Goal: Answer question/provide support: Share knowledge or assist other users

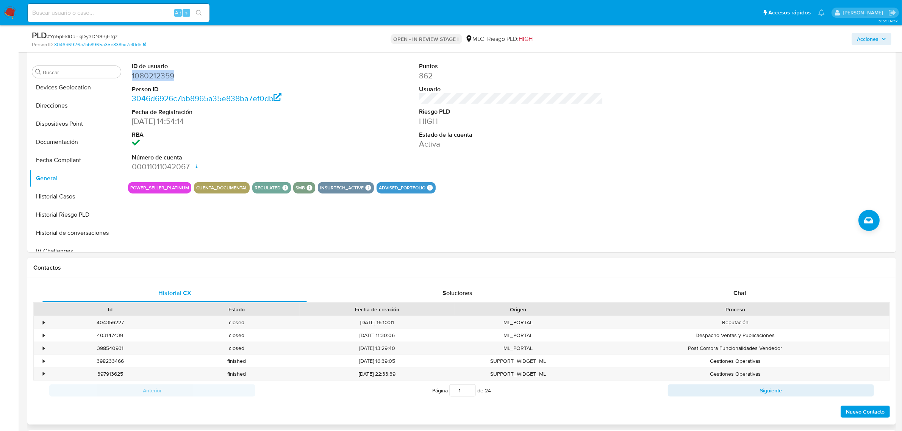
scroll to position [284, 0]
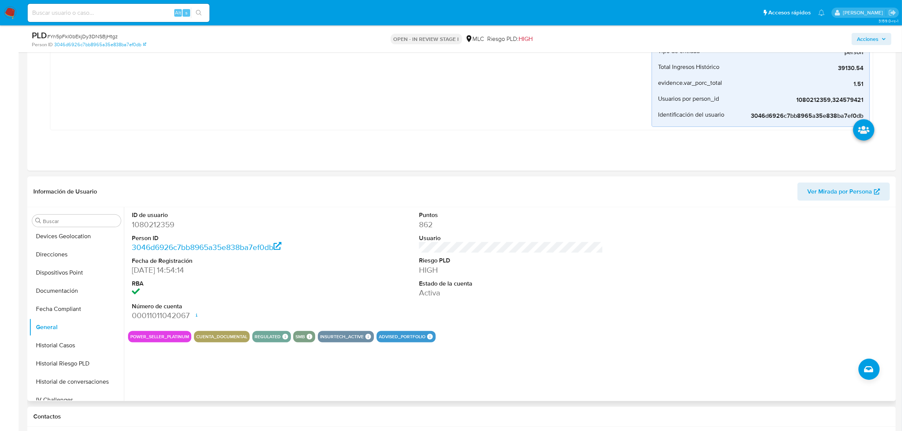
drag, startPoint x: 161, startPoint y: 217, endPoint x: 154, endPoint y: 223, distance: 8.9
click at [154, 223] on dd "1080212359" at bounding box center [224, 224] width 184 height 11
copy dd "1080212359"
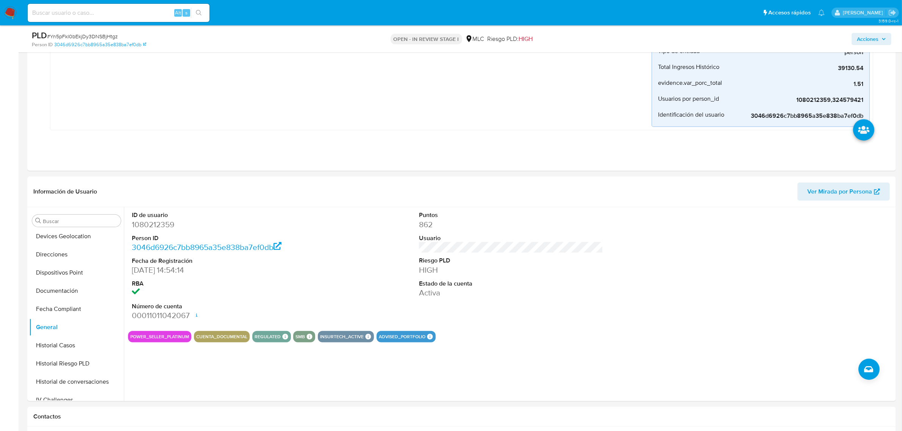
click at [110, 40] on span "# Yn5pFkl0bEkjDy3DNSBjHtgz" at bounding box center [82, 37] width 71 height 8
copy span "Yn5pFkl0bEkjDy3DNSBjHtgz"
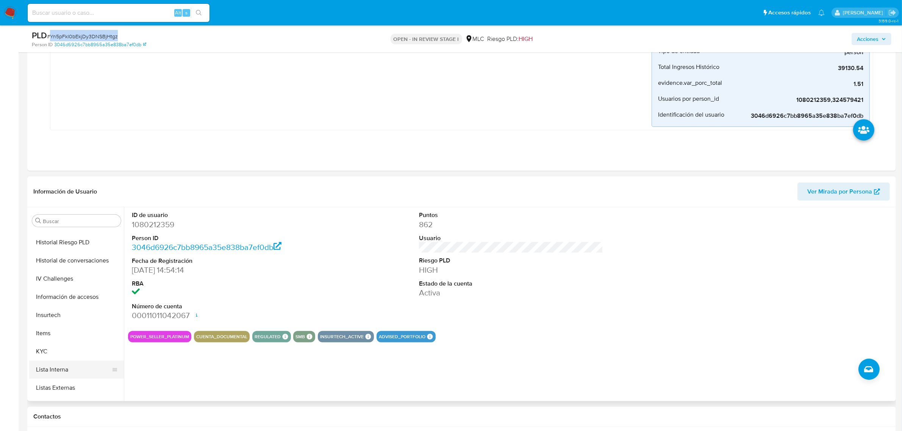
scroll to position [319, 0]
click at [51, 277] on button "KYC" at bounding box center [73, 283] width 89 height 18
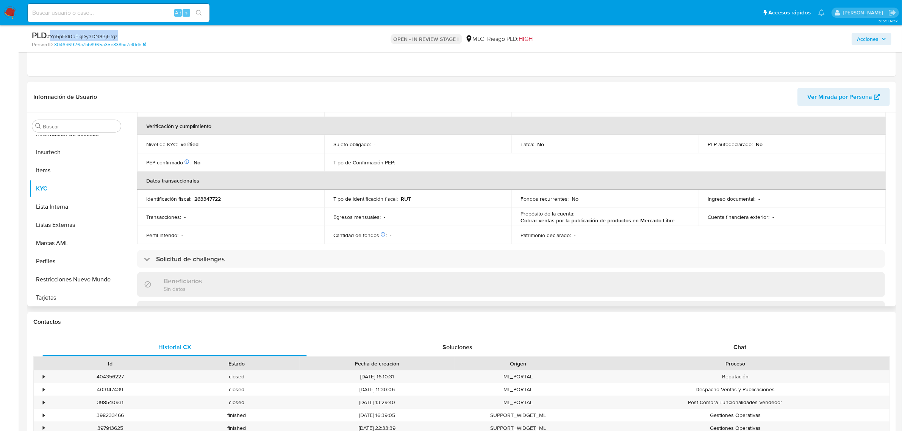
scroll to position [0, 0]
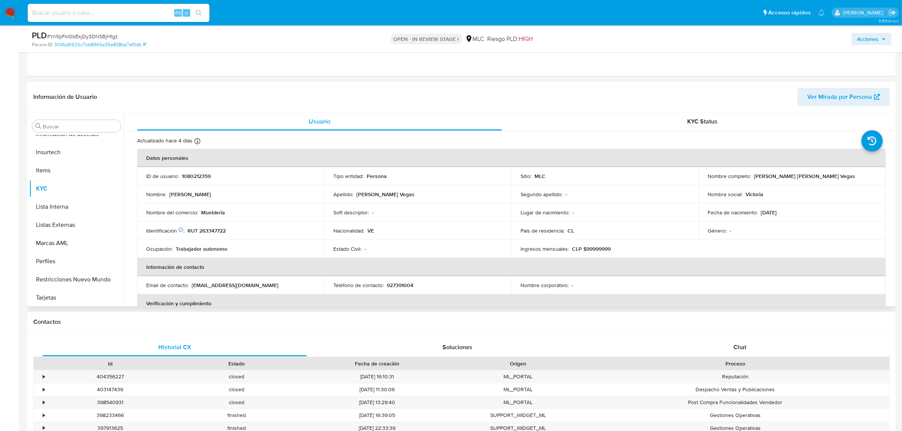
click at [222, 230] on p "RUT 263347722" at bounding box center [206, 230] width 38 height 7
copy p "263347722"
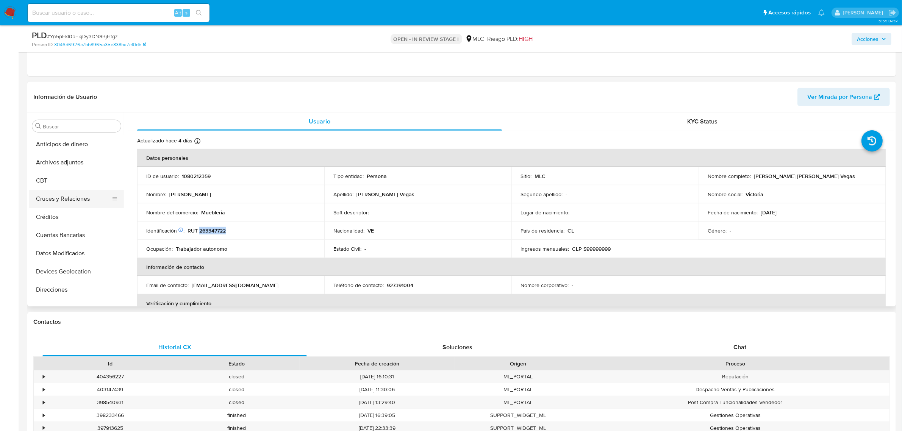
click at [73, 195] on button "Cruces y Relaciones" at bounding box center [73, 199] width 89 height 18
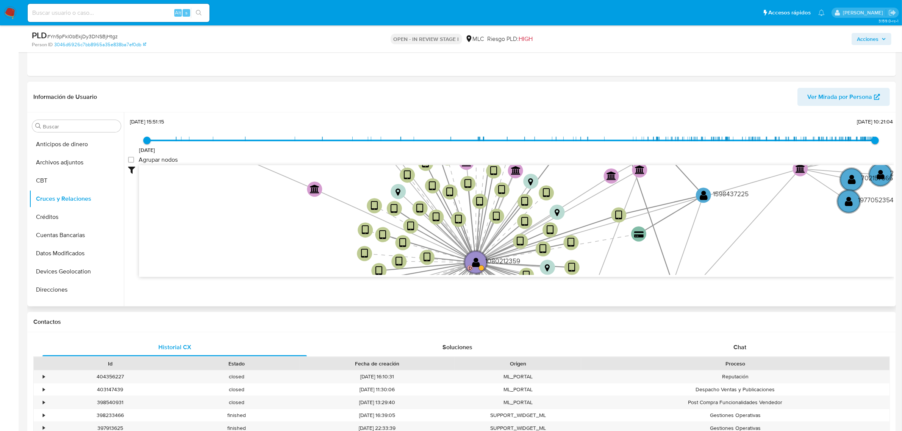
scroll to position [28, 0]
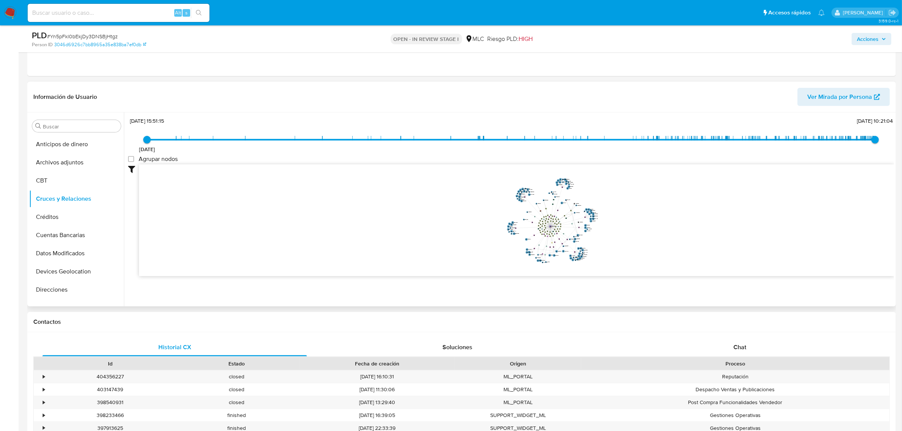
drag, startPoint x: 691, startPoint y: 218, endPoint x: 580, endPoint y: 211, distance: 111.9
click at [580, 211] on icon "device-665a087cda48a1fe02fd73a4  user-1080212359  1080212359 D user-159843722…" at bounding box center [516, 219] width 755 height 110
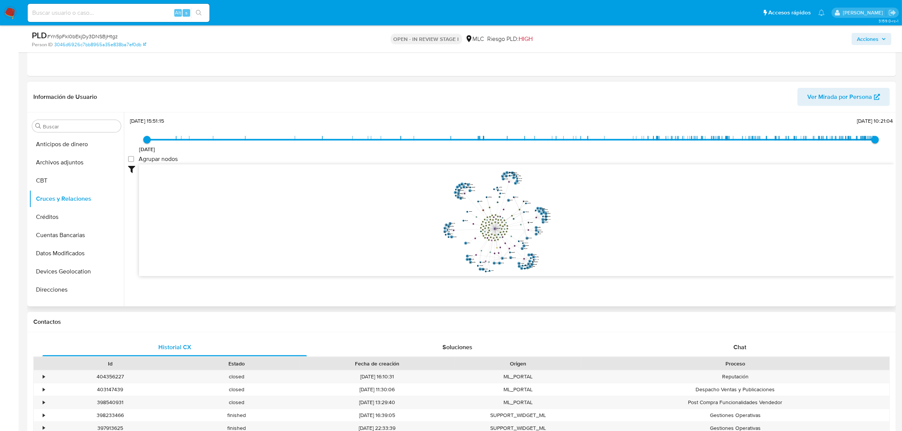
click at [571, 191] on icon "device-665a087cda48a1fe02fd73a4  user-1080212359  1080212359 D user-159843722…" at bounding box center [516, 219] width 755 height 110
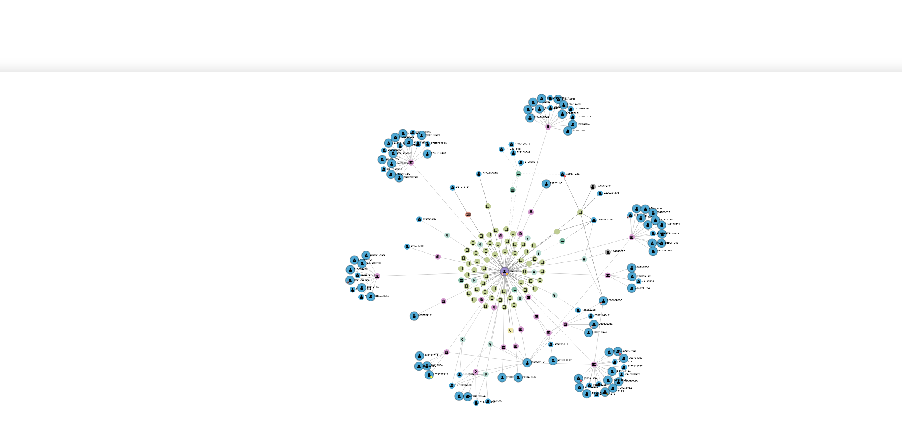
drag, startPoint x: 560, startPoint y: 211, endPoint x: 557, endPoint y: 208, distance: 4.1
click at [557, 208] on icon "device-665a087cda48a1fe02fd73a4  user-1080212359  1080212359 D user-159843722…" at bounding box center [516, 219] width 755 height 110
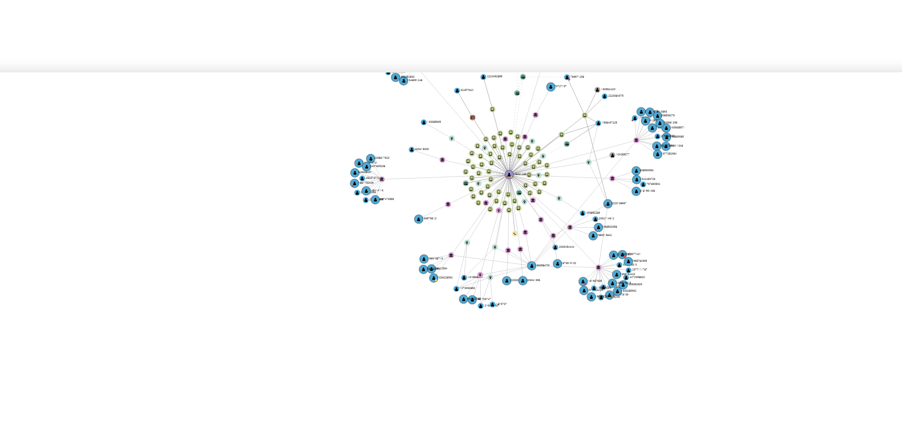
drag, startPoint x: 604, startPoint y: 189, endPoint x: 606, endPoint y: 168, distance: 21.3
click at [604, 161] on div "4/7/2022 4/7/2022, 15:51:15 16/9/2025, 10:21:04 Agrupar nodos Filtros Confianza…" at bounding box center [511, 209] width 766 height 188
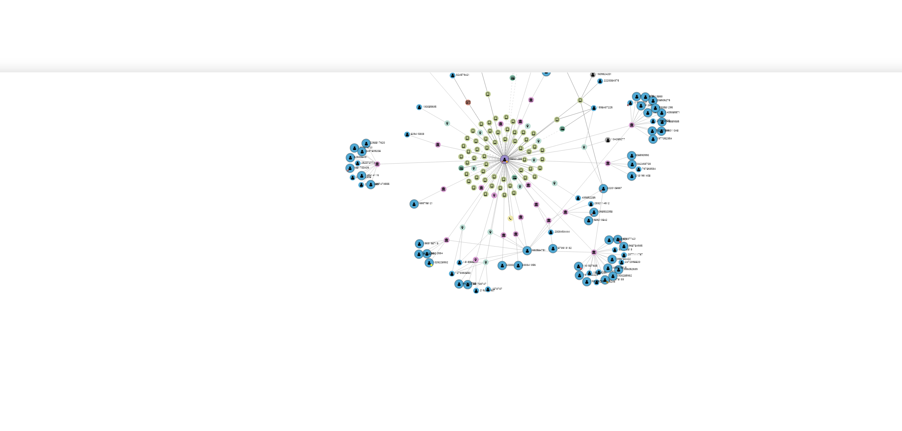
scroll to position [0, 0]
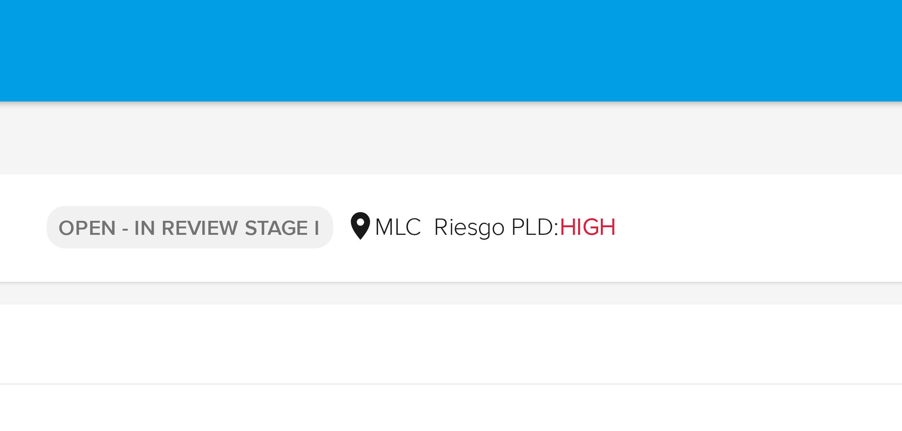
drag, startPoint x: 606, startPoint y: 179, endPoint x: 582, endPoint y: 20, distance: 160.8
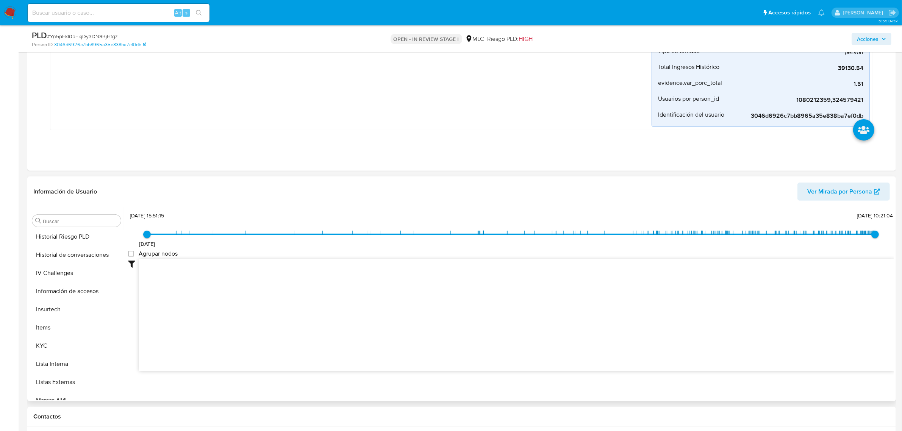
scroll to position [319, 0]
click at [58, 288] on button "KYC" at bounding box center [73, 283] width 89 height 18
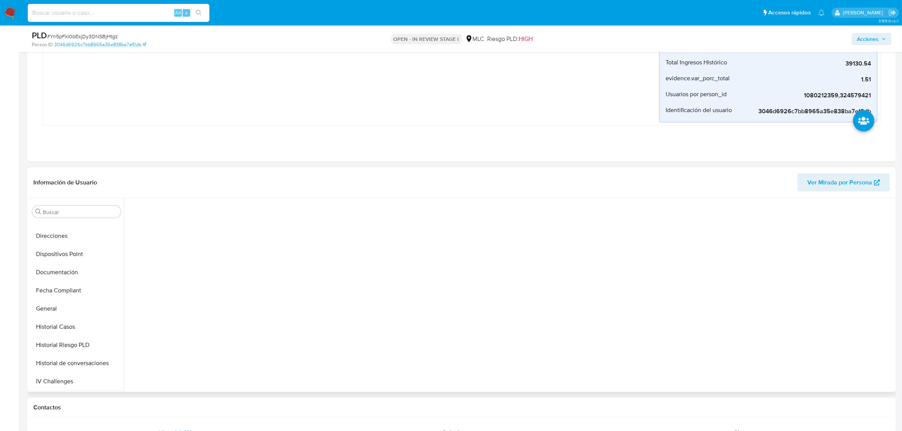
scroll to position [130, 0]
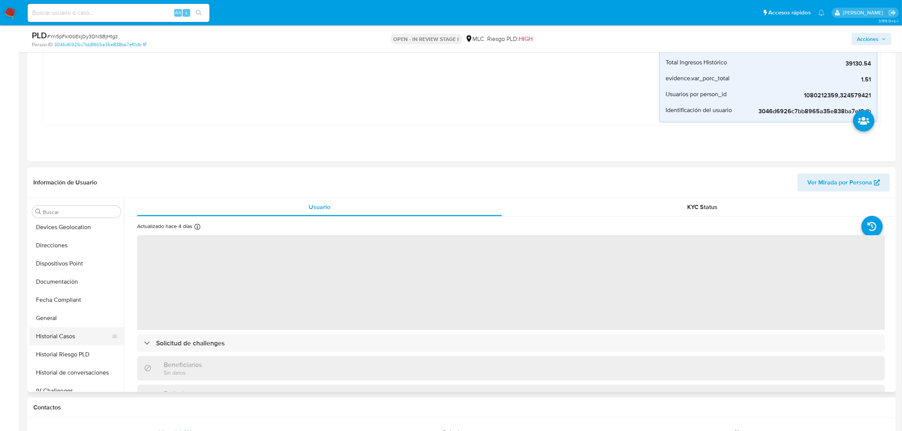
click at [59, 337] on button "Historial Casos" at bounding box center [73, 336] width 89 height 18
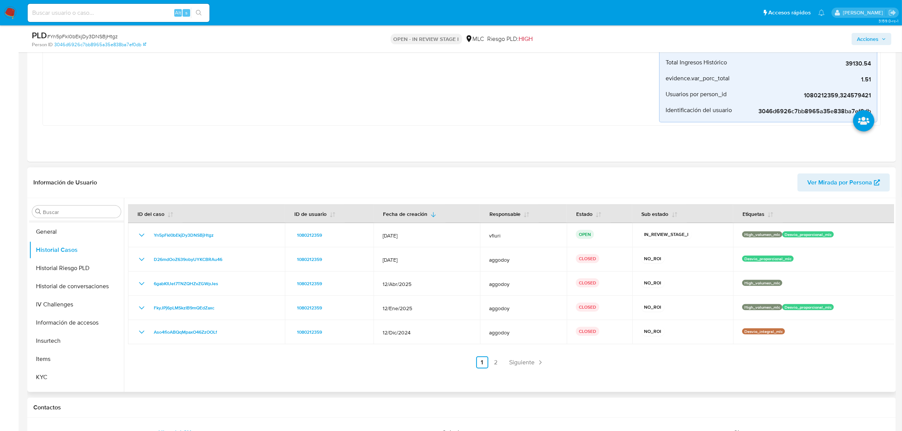
scroll to position [225, 0]
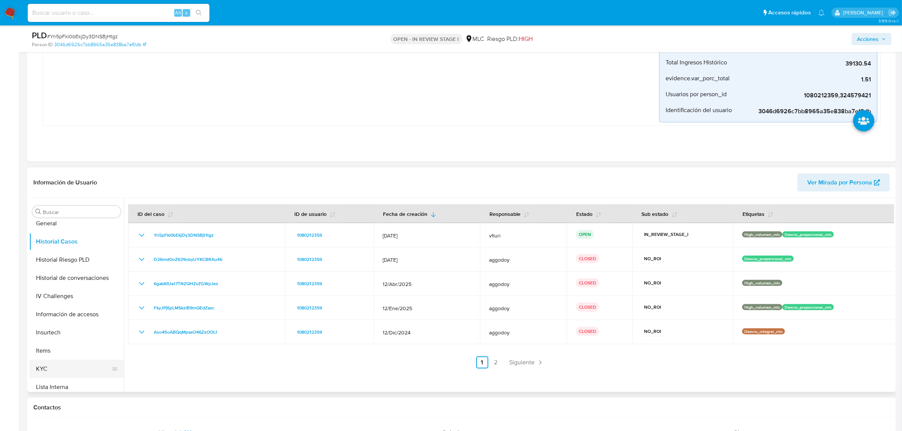
click at [61, 365] on button "KYC" at bounding box center [73, 369] width 89 height 18
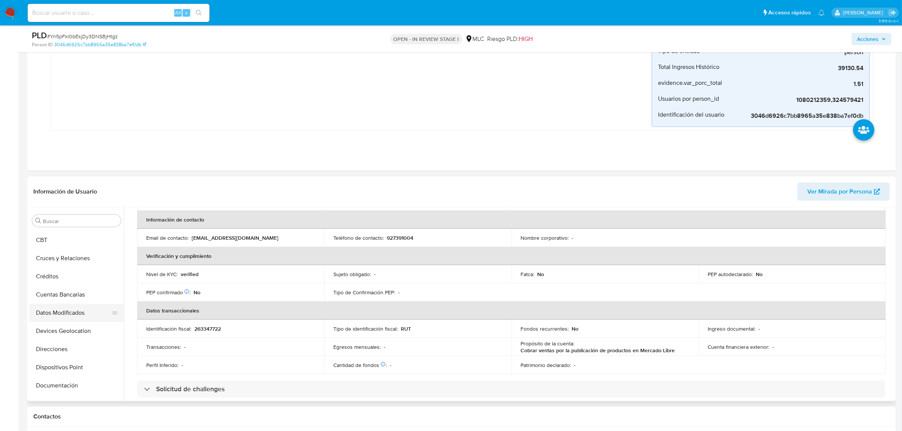
scroll to position [83, 0]
click at [59, 333] on button "Documentación" at bounding box center [73, 338] width 89 height 18
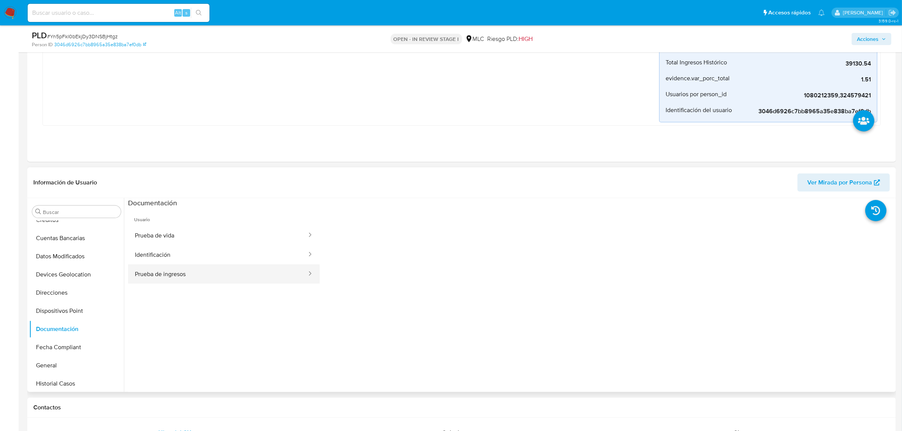
click at [195, 272] on button "Prueba de ingresos" at bounding box center [217, 273] width 179 height 19
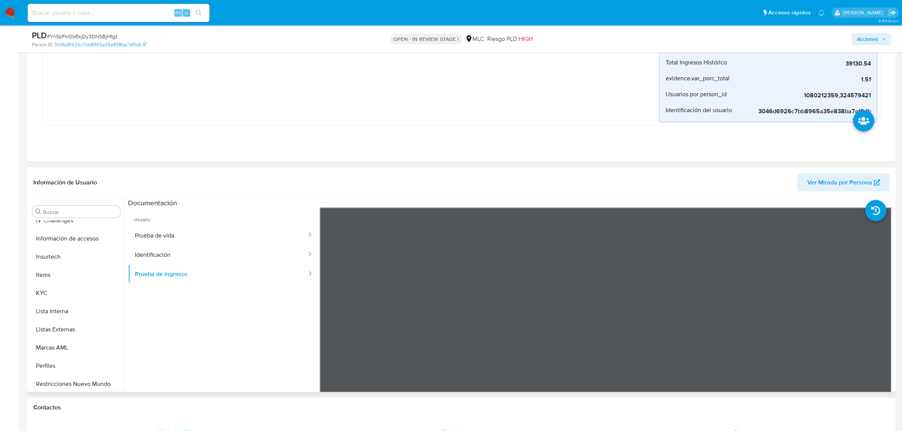
scroll to position [319, 0]
click at [56, 283] on button "Lista Interna" at bounding box center [76, 292] width 95 height 18
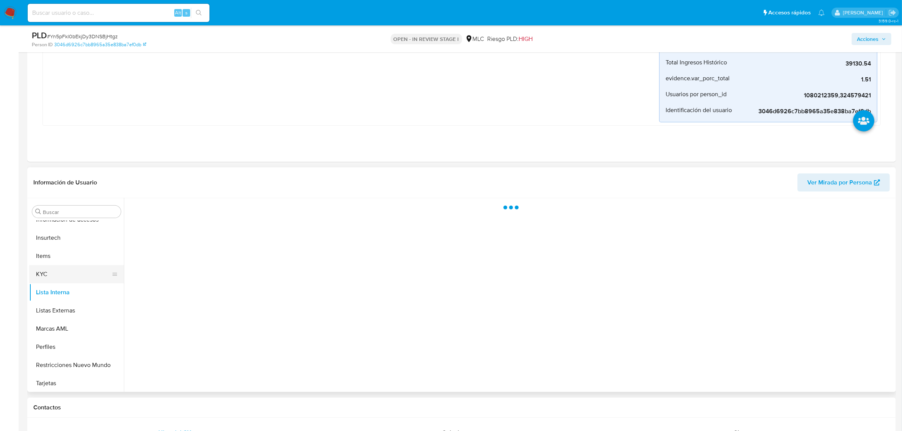
click at [53, 278] on button "KYC" at bounding box center [73, 274] width 89 height 18
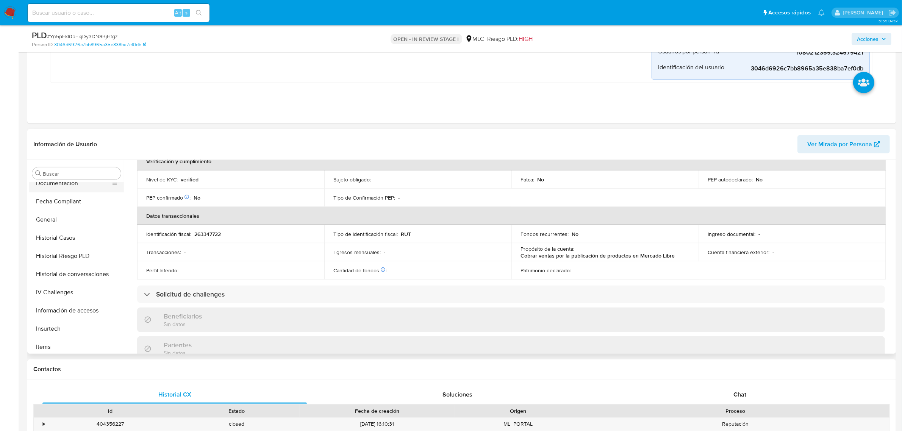
scroll to position [35, 0]
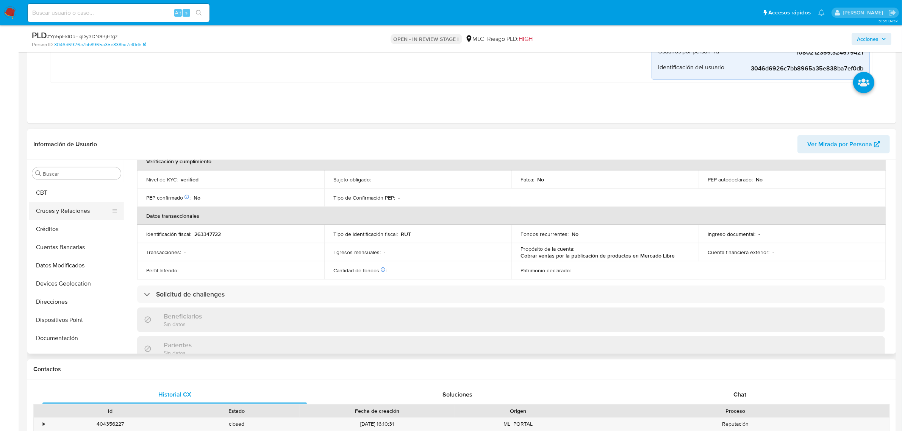
click at [64, 211] on button "Cruces y Relaciones" at bounding box center [73, 211] width 89 height 18
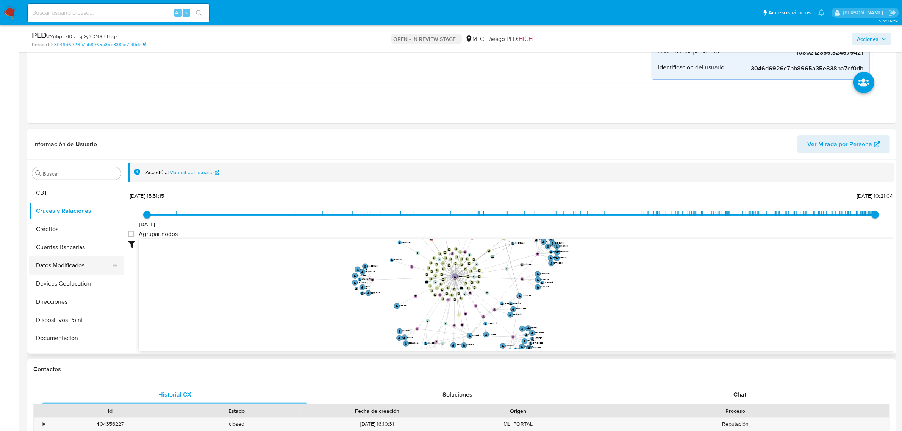
scroll to position [319, 0]
click at [64, 326] on button "Restricciones Nuevo Mundo" at bounding box center [73, 327] width 89 height 18
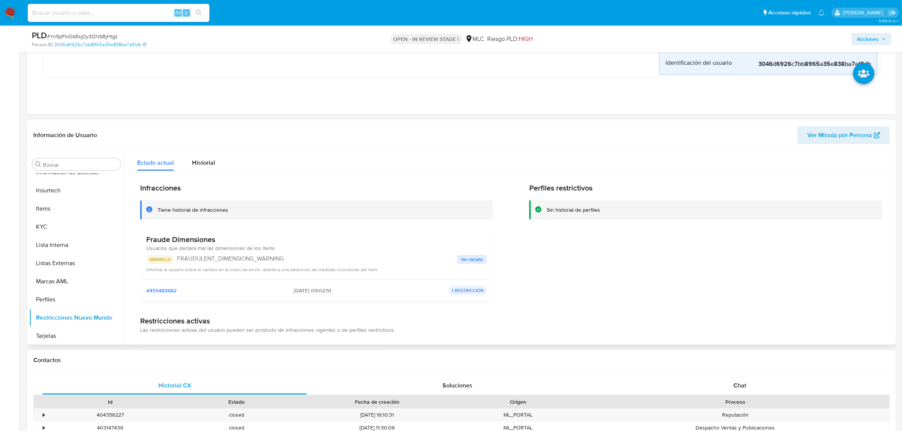
drag, startPoint x: 167, startPoint y: 243, endPoint x: 217, endPoint y: 243, distance: 49.6
click at [217, 243] on h3 "Fraude Dimensiones" at bounding box center [210, 239] width 129 height 9
click at [250, 245] on span "Usuarios que declara mal las dimensiones de los ítems" at bounding box center [210, 248] width 129 height 8
drag, startPoint x: 237, startPoint y: 240, endPoint x: 180, endPoint y: 247, distance: 57.3
click at [180, 247] on div "Fraude Dimensiones Usuarios que declara mal las dimensiones de los ítems" at bounding box center [210, 243] width 129 height 17
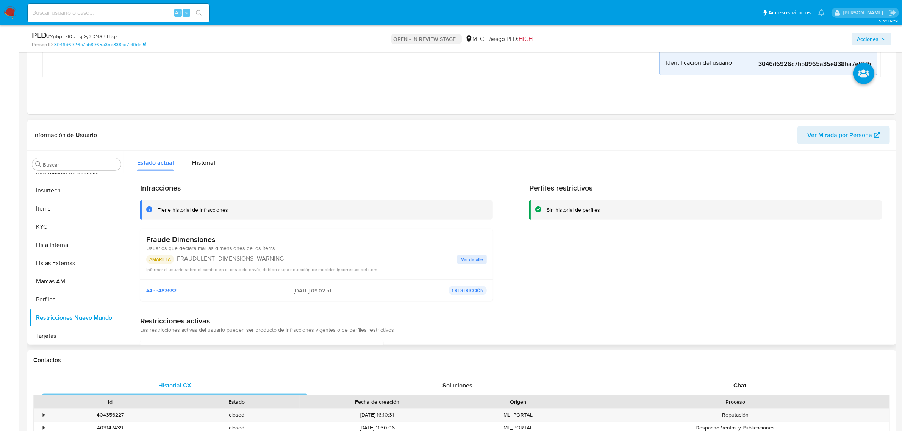
click at [221, 251] on span "Usuarios que declara mal las dimensiones de los ítems" at bounding box center [210, 248] width 129 height 8
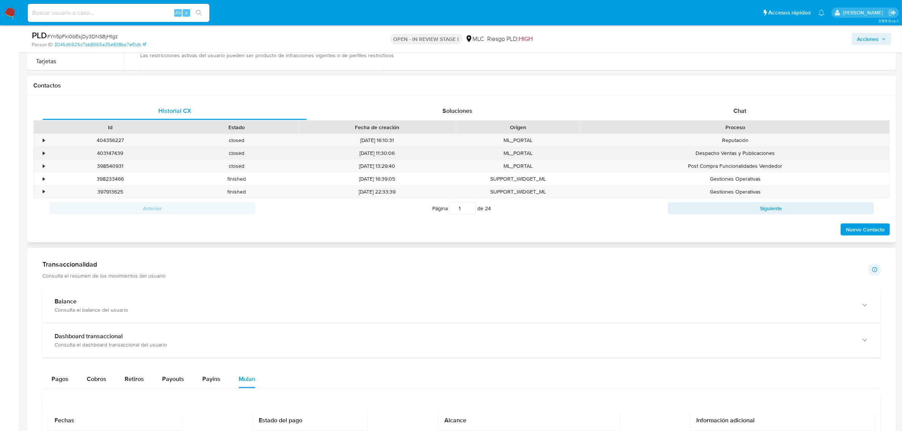
scroll to position [521, 0]
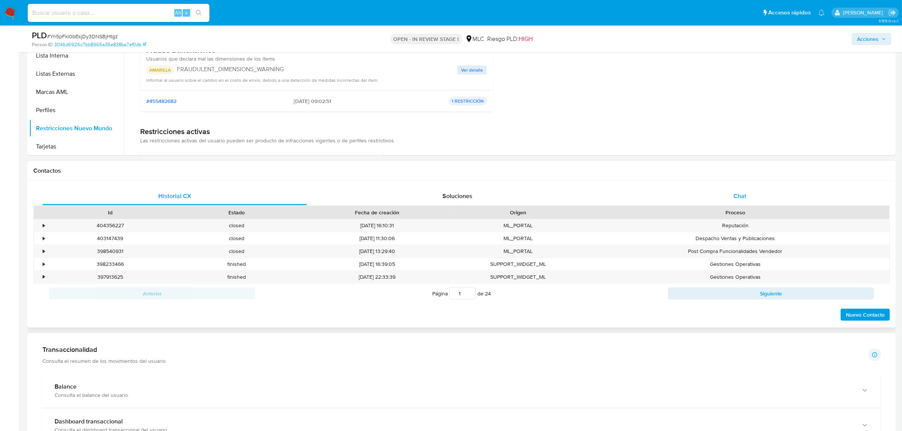
click at [722, 192] on div "Chat" at bounding box center [739, 196] width 264 height 18
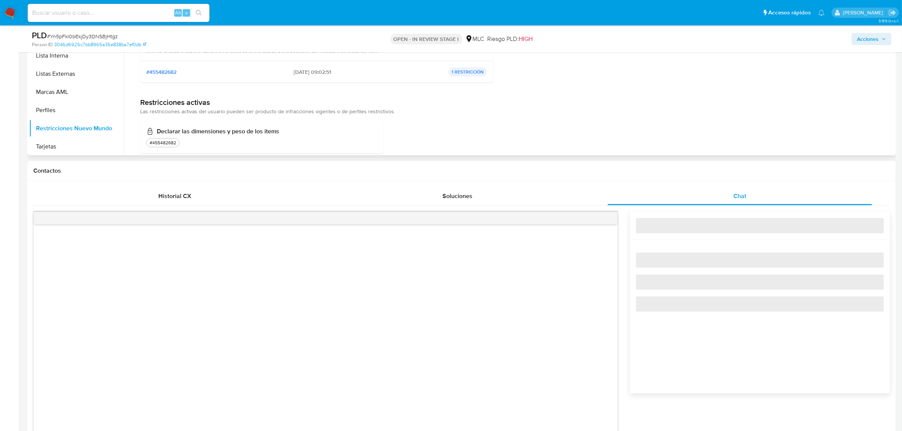
scroll to position [42, 0]
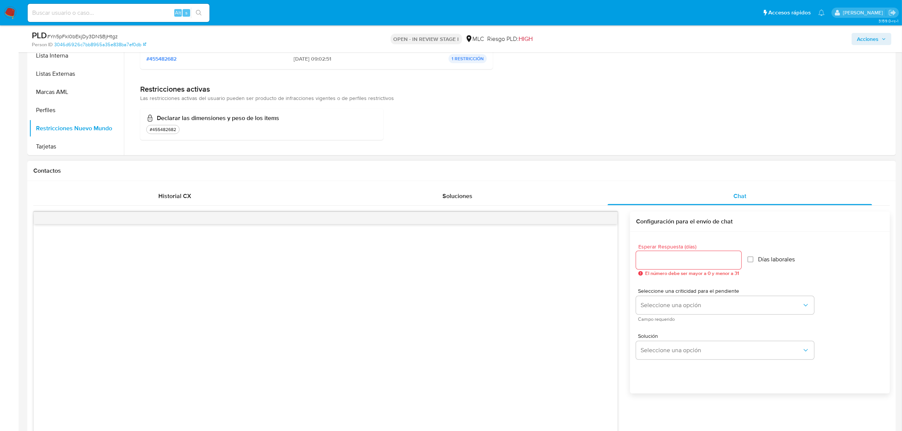
click at [677, 257] on input "Esperar Respuesta (días)" at bounding box center [688, 260] width 105 height 10
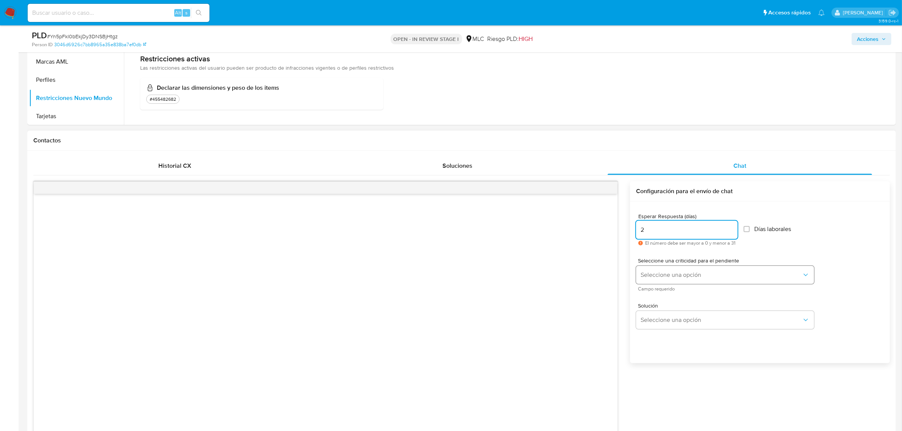
scroll to position [568, 0]
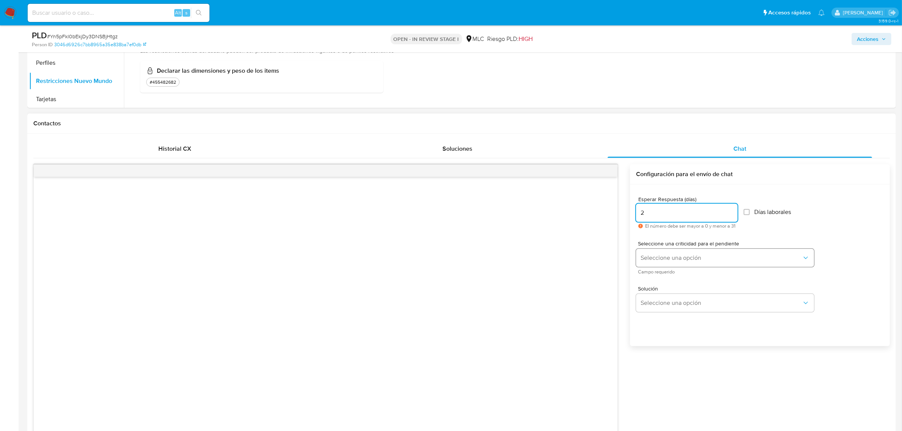
type input "2"
click at [676, 260] on span "Seleccione una opción" at bounding box center [720, 258] width 161 height 8
click at [676, 260] on div "LOW" at bounding box center [721, 258] width 161 height 15
click at [667, 291] on span "Solución" at bounding box center [727, 288] width 178 height 5
click at [669, 294] on div "Solución Seleccione una opción" at bounding box center [725, 299] width 178 height 26
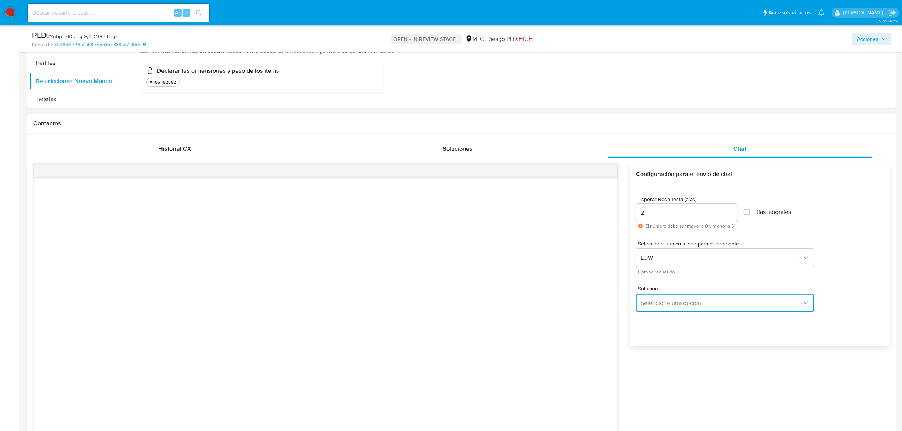
click at [670, 302] on span "Seleccione una opción" at bounding box center [720, 303] width 161 height 8
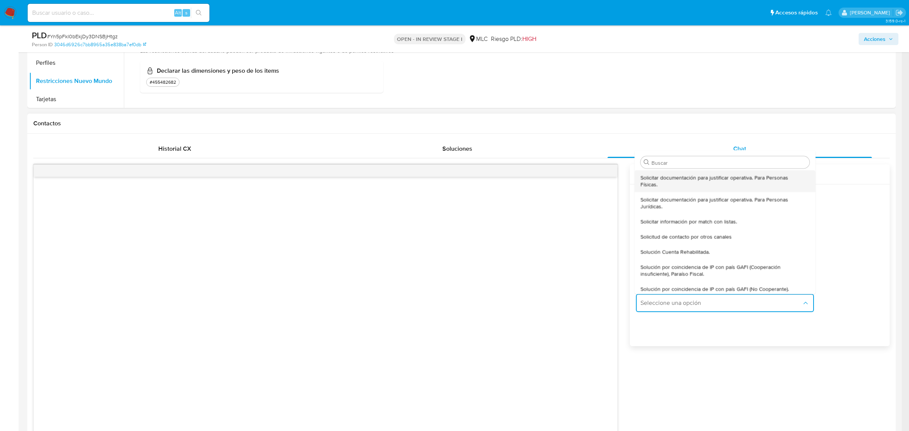
click at [674, 185] on span "Solicitar documentación para justificar operativa. Para Personas Físicas." at bounding box center [723, 181] width 164 height 14
type textarea "Hola ,Te contactamos dado que tu cuenta fue suspendida para una verificación de…"
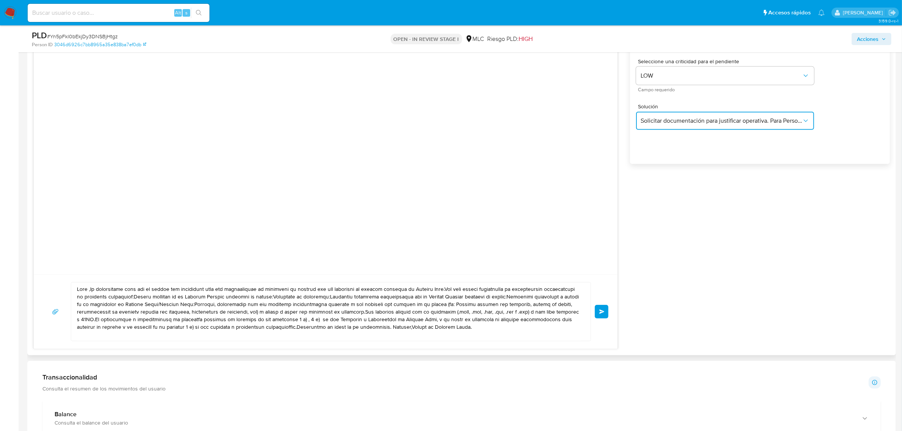
scroll to position [757, 0]
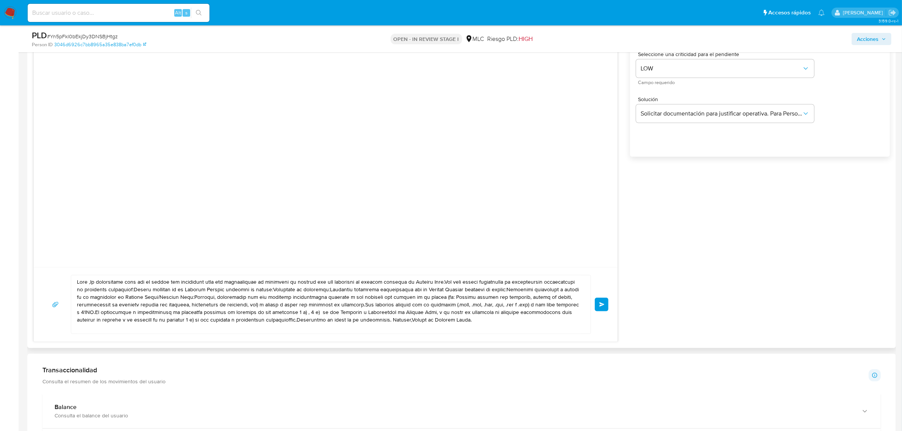
click at [443, 322] on textarea at bounding box center [329, 304] width 504 height 58
drag, startPoint x: 455, startPoint y: 323, endPoint x: 45, endPoint y: 269, distance: 412.9
click at [45, 269] on div "Enviar" at bounding box center [326, 304] width 584 height 75
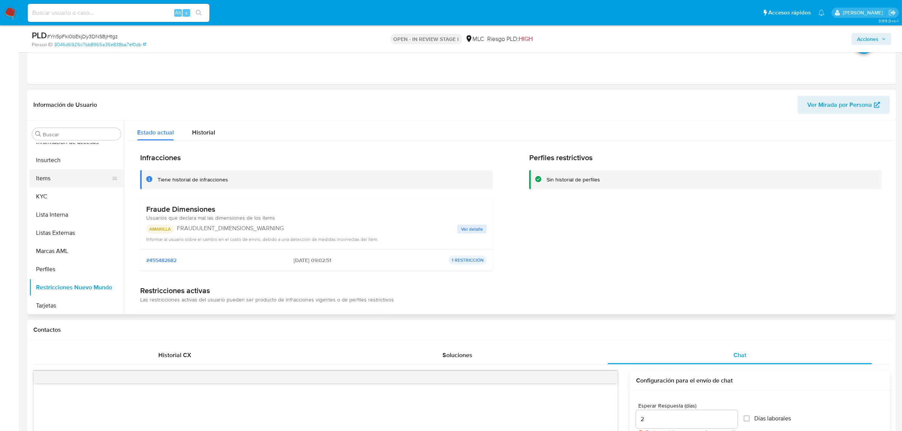
scroll to position [379, 0]
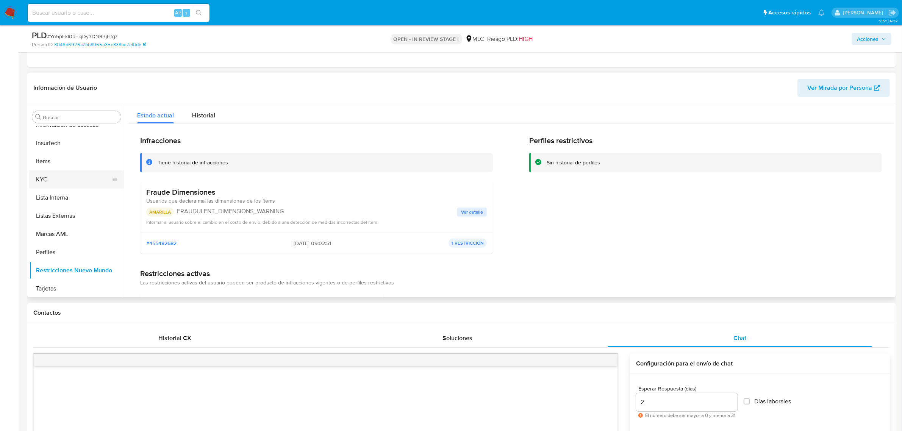
click at [50, 179] on button "KYC" at bounding box center [73, 179] width 89 height 18
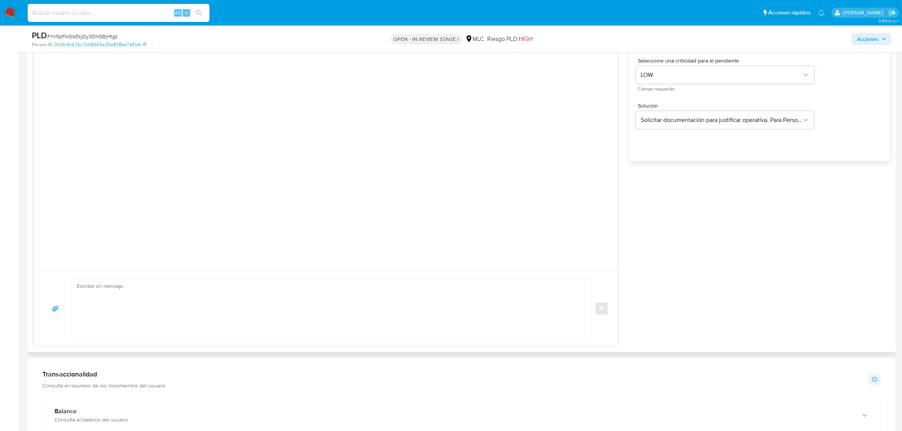
scroll to position [757, 0]
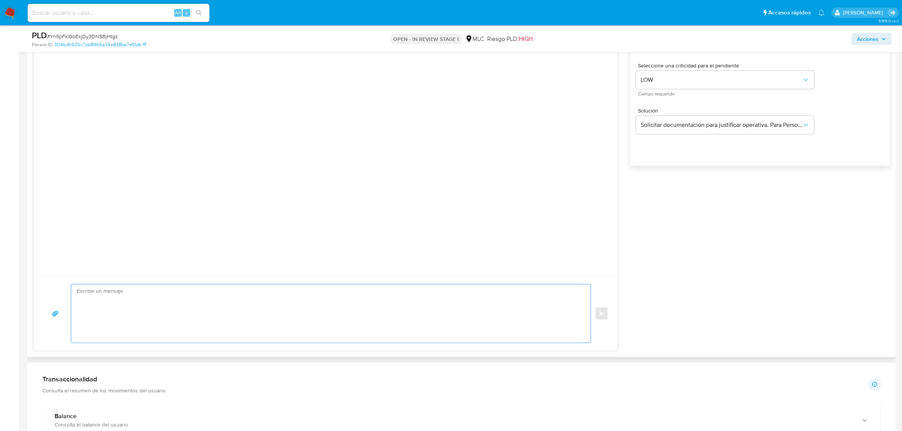
click at [127, 307] on textarea at bounding box center [329, 313] width 504 height 58
paste textarea "Hola XXX, Te contactamos desde el Equipo de Mercado Pago para verificar tus dat…"
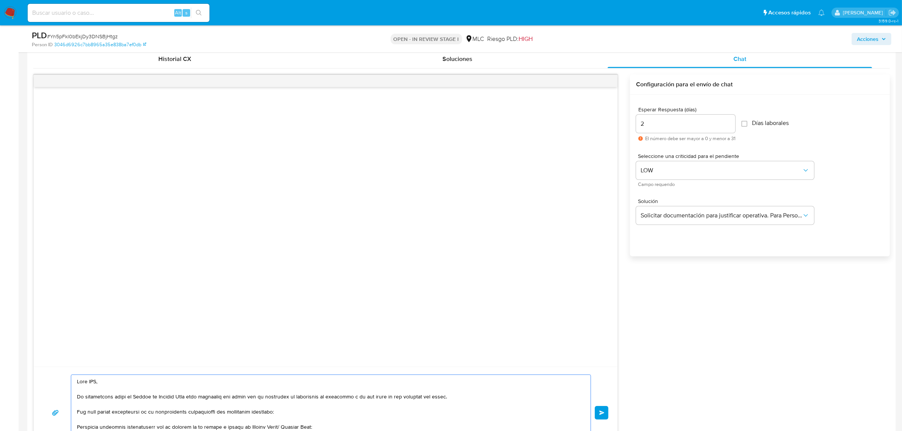
scroll to position [852, 0]
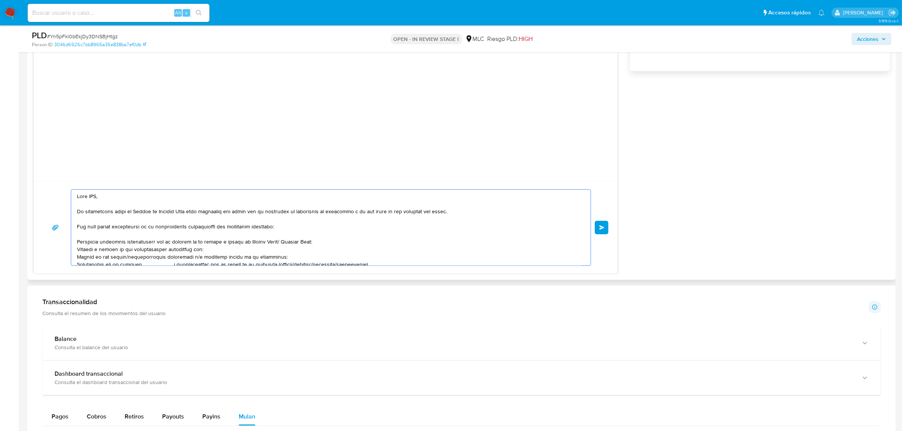
click at [95, 199] on textarea at bounding box center [329, 228] width 504 height 76
click at [337, 250] on textarea at bounding box center [329, 228] width 504 height 76
click at [192, 247] on textarea at bounding box center [329, 228] width 504 height 76
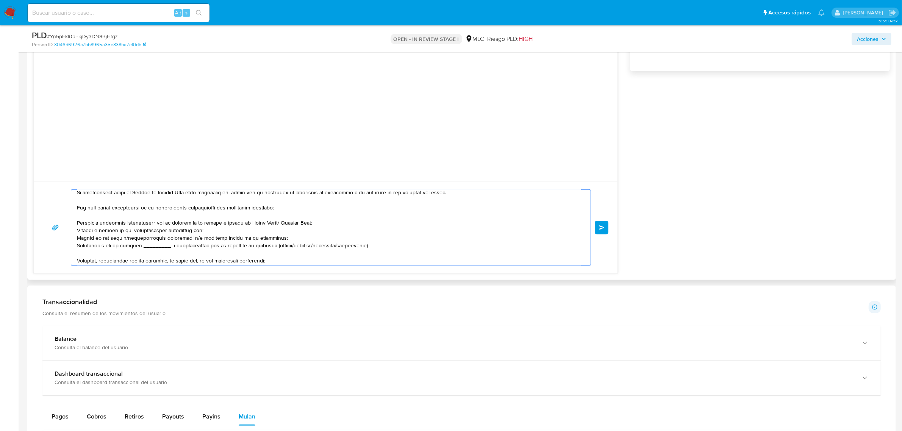
drag, startPoint x: 279, startPoint y: 226, endPoint x: 245, endPoint y: 225, distance: 33.4
click at [245, 225] on textarea at bounding box center [329, 228] width 504 height 76
click at [313, 235] on textarea at bounding box center [329, 228] width 504 height 76
click at [200, 233] on textarea at bounding box center [329, 228] width 504 height 76
click at [201, 235] on textarea at bounding box center [329, 228] width 504 height 76
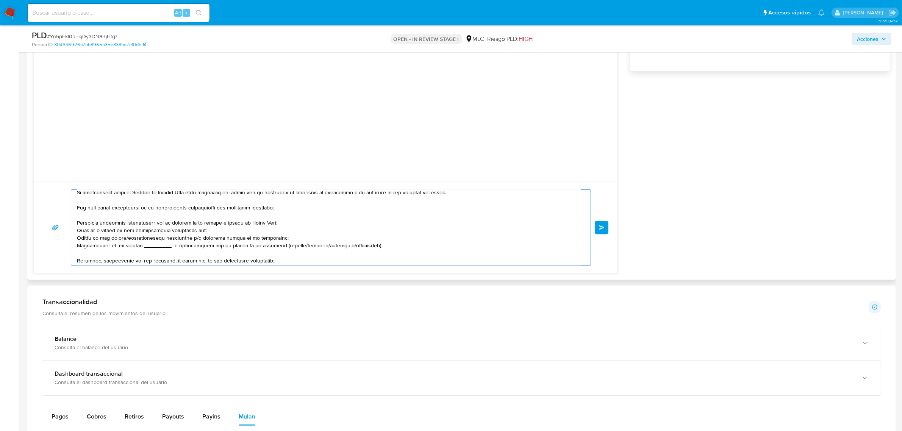
click at [200, 233] on textarea at bounding box center [329, 228] width 504 height 76
click at [199, 233] on textarea at bounding box center [329, 228] width 504 height 76
paste textarea "LUIGGI ENRIQUE CELEDON PETRELLA"
click at [200, 234] on textarea at bounding box center [329, 228] width 504 height 76
click at [203, 234] on textarea at bounding box center [329, 228] width 504 height 76
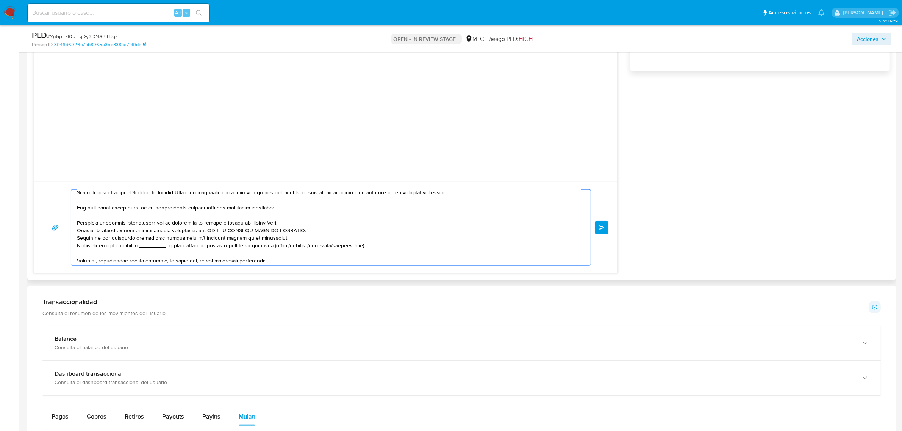
click at [282, 238] on textarea at bounding box center [329, 228] width 504 height 76
drag, startPoint x: 251, startPoint y: 239, endPoint x: 73, endPoint y: 237, distance: 178.4
click at [73, 237] on div at bounding box center [328, 228] width 515 height 76
drag, startPoint x: 169, startPoint y: 239, endPoint x: 141, endPoint y: 243, distance: 28.2
click at [141, 243] on textarea at bounding box center [329, 228] width 504 height 76
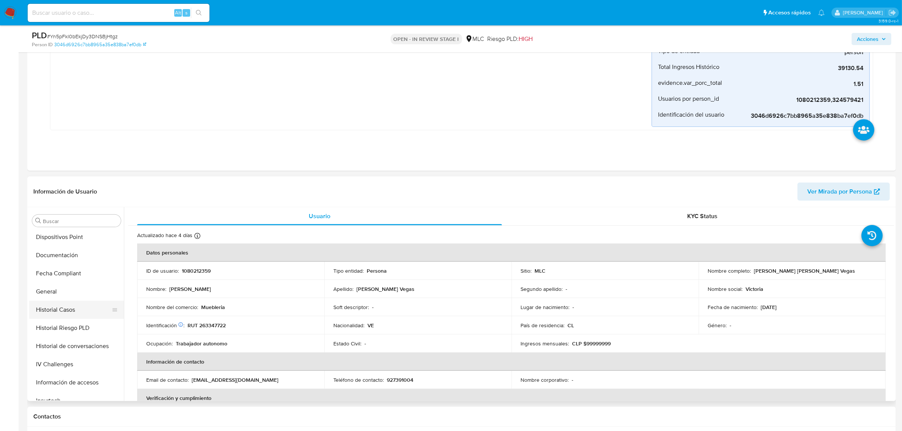
scroll to position [130, 0]
click at [70, 292] on button "Documentación" at bounding box center [73, 291] width 89 height 18
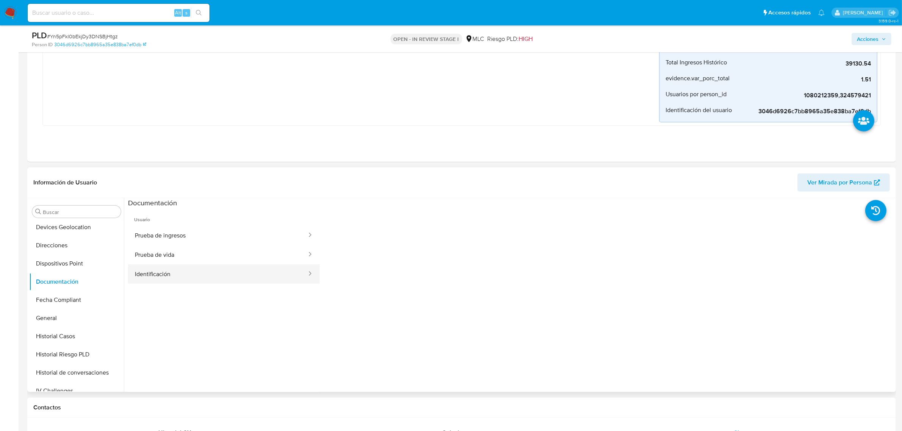
click at [196, 275] on button "Identificación" at bounding box center [217, 273] width 179 height 19
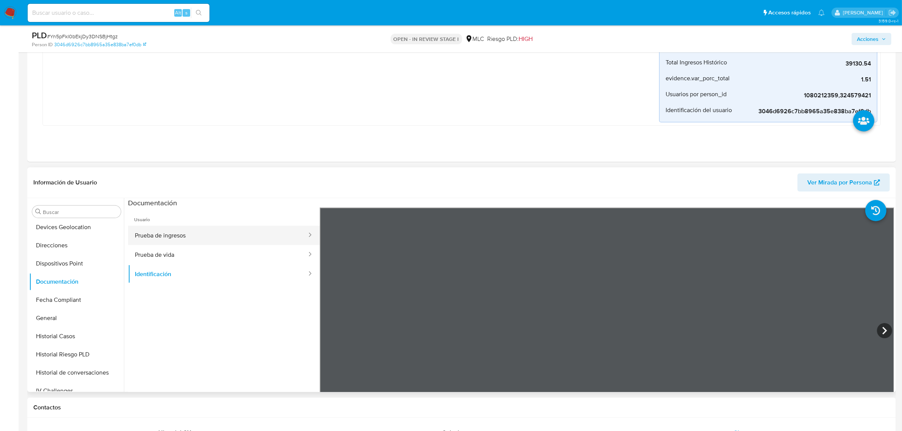
click at [282, 236] on button "Prueba de ingresos" at bounding box center [217, 235] width 179 height 19
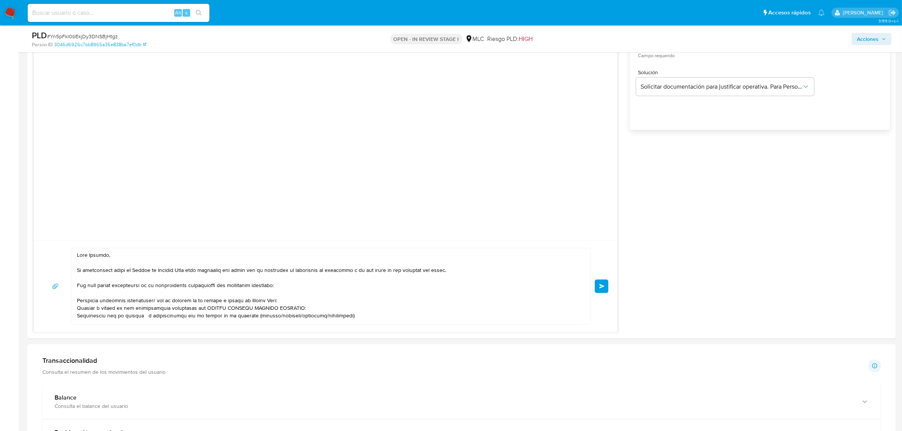
scroll to position [899, 0]
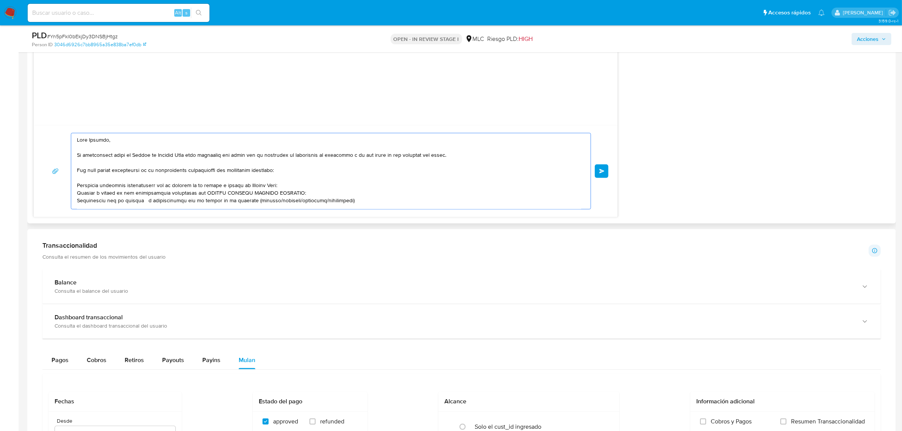
click at [141, 206] on textarea at bounding box center [329, 171] width 504 height 76
click at [143, 205] on textarea at bounding box center [329, 171] width 504 height 76
paste textarea "name: Vitelio Spa || alias:"
click at [158, 199] on textarea at bounding box center [329, 171] width 504 height 76
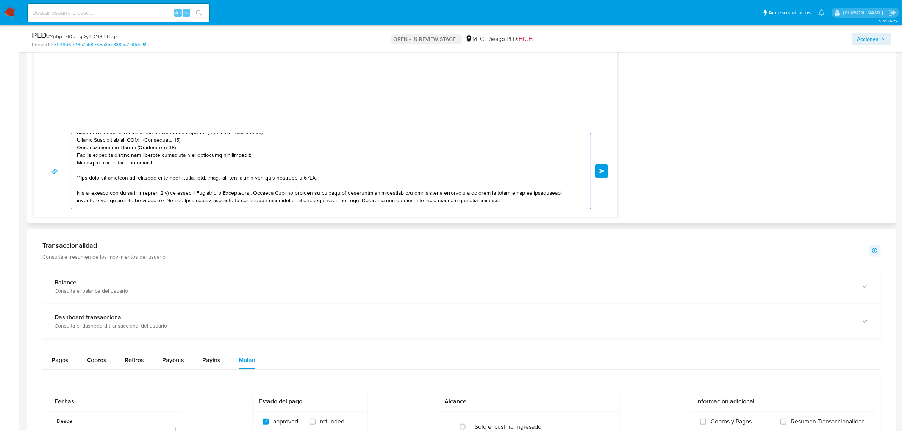
drag, startPoint x: 159, startPoint y: 204, endPoint x: 150, endPoint y: 189, distance: 18.7
click at [150, 189] on textarea at bounding box center [329, 171] width 504 height 76
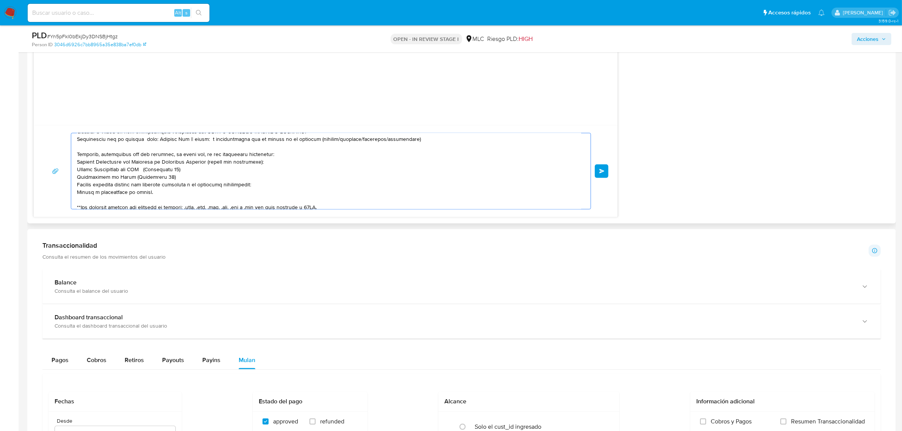
scroll to position [0, 0]
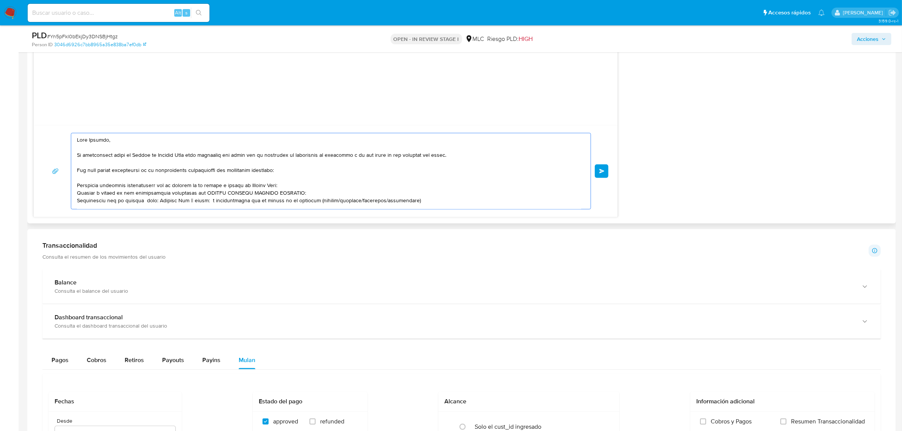
click at [154, 191] on textarea at bounding box center [329, 171] width 504 height 76
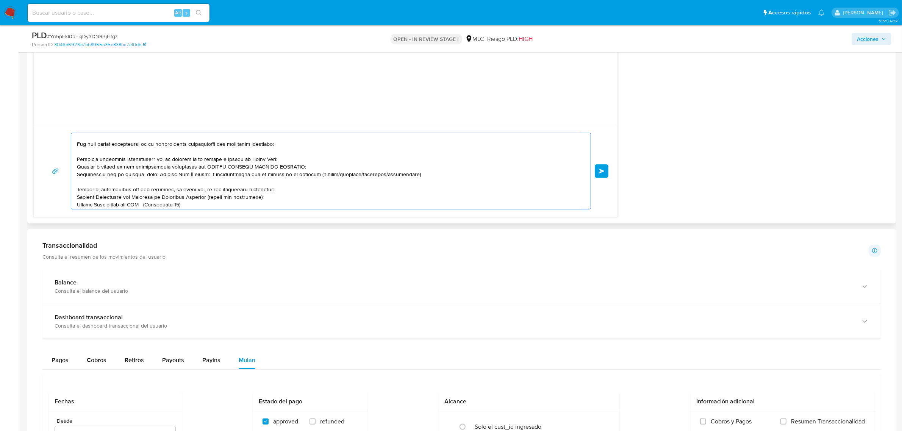
click at [153, 203] on textarea at bounding box center [329, 171] width 504 height 76
click at [143, 175] on textarea at bounding box center [329, 171] width 504 height 76
click at [146, 176] on textarea at bounding box center [329, 171] width 504 height 76
drag, startPoint x: 187, startPoint y: 174, endPoint x: 171, endPoint y: 174, distance: 15.5
click at [171, 174] on textarea at bounding box center [329, 171] width 504 height 76
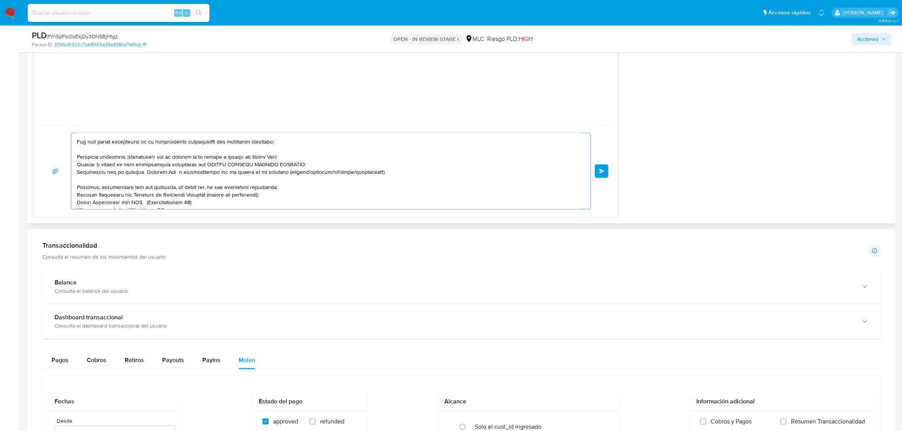
click at [144, 177] on textarea at bounding box center [329, 171] width 504 height 76
click at [288, 175] on textarea at bounding box center [329, 171] width 504 height 76
click at [310, 186] on textarea at bounding box center [329, 171] width 504 height 76
click at [74, 188] on div at bounding box center [328, 171] width 515 height 76
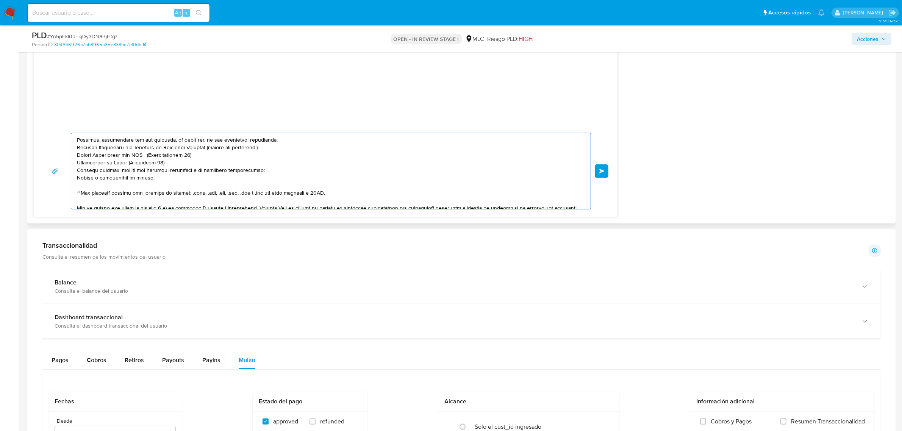
drag, startPoint x: 78, startPoint y: 188, endPoint x: 318, endPoint y: 190, distance: 240.1
click at [318, 190] on textarea at bounding box center [329, 171] width 504 height 76
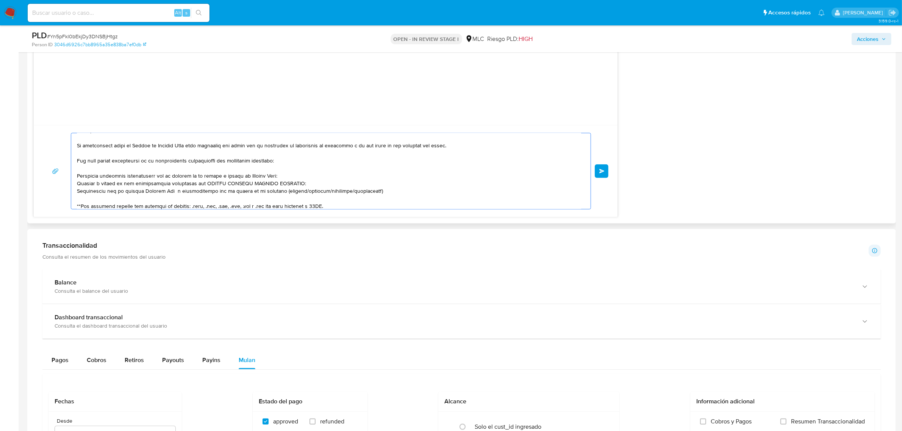
scroll to position [0, 0]
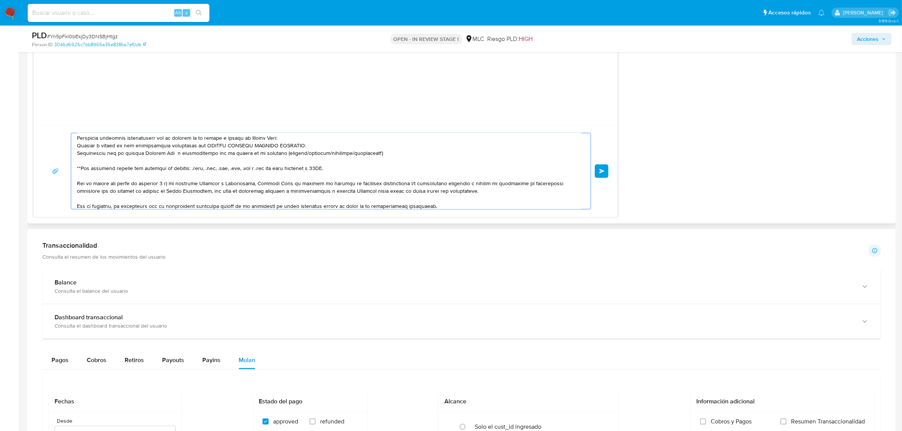
click at [279, 141] on textarea at bounding box center [329, 171] width 504 height 76
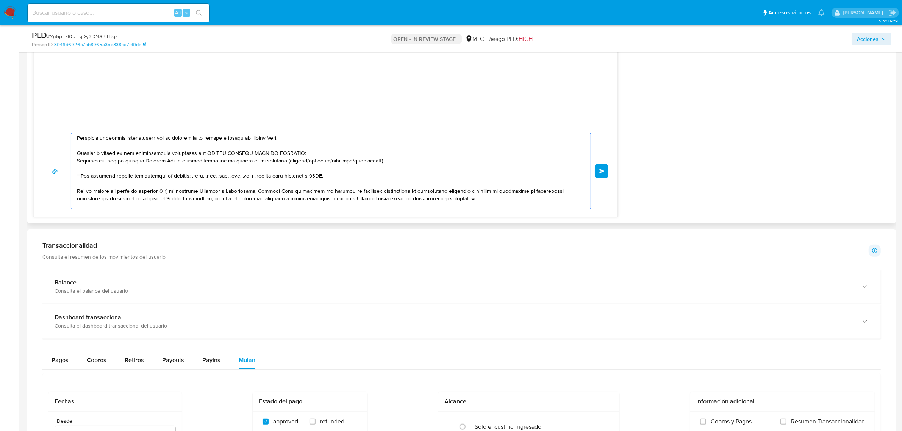
scroll to position [55, 0]
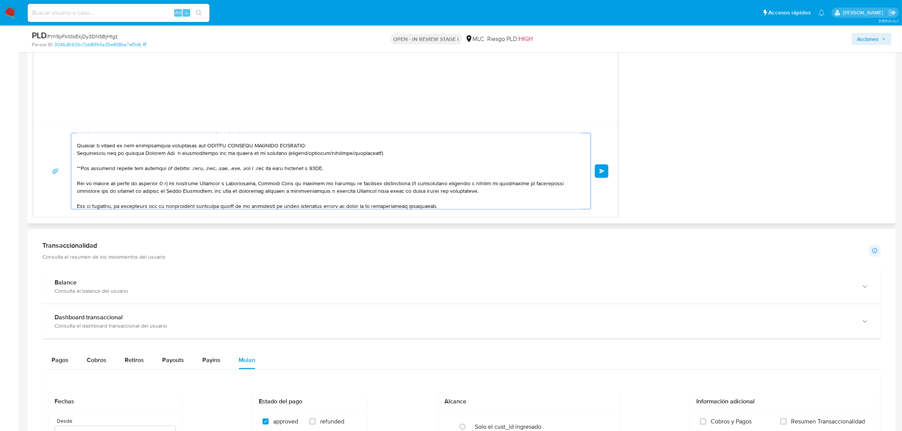
click at [297, 150] on textarea at bounding box center [329, 171] width 504 height 76
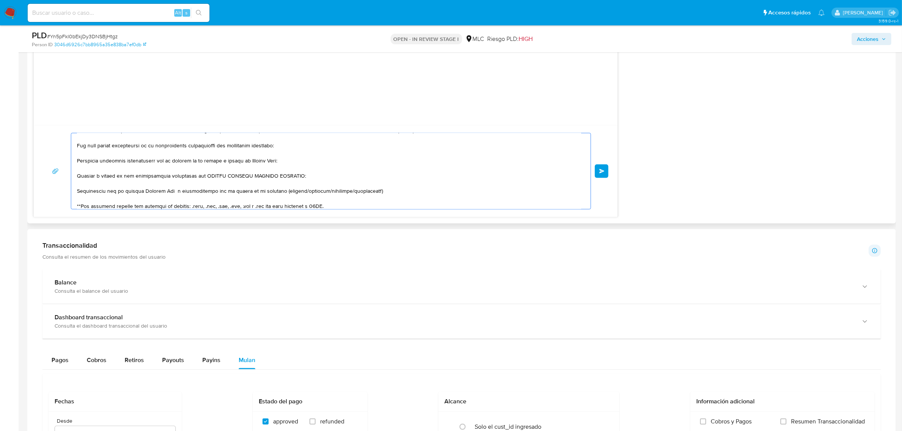
scroll to position [47, 0]
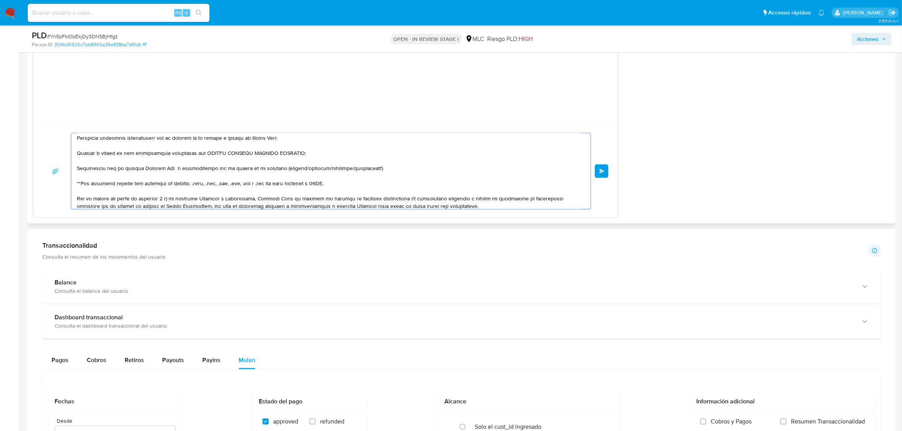
click at [372, 183] on textarea at bounding box center [329, 171] width 504 height 76
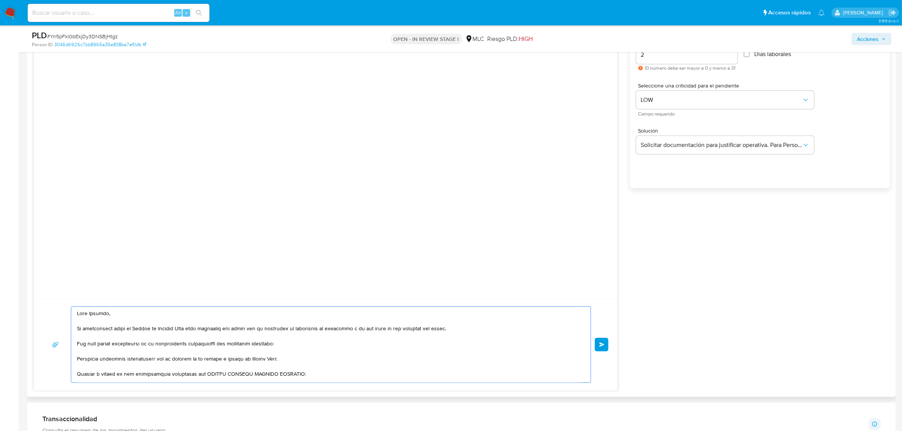
scroll to position [852, 0]
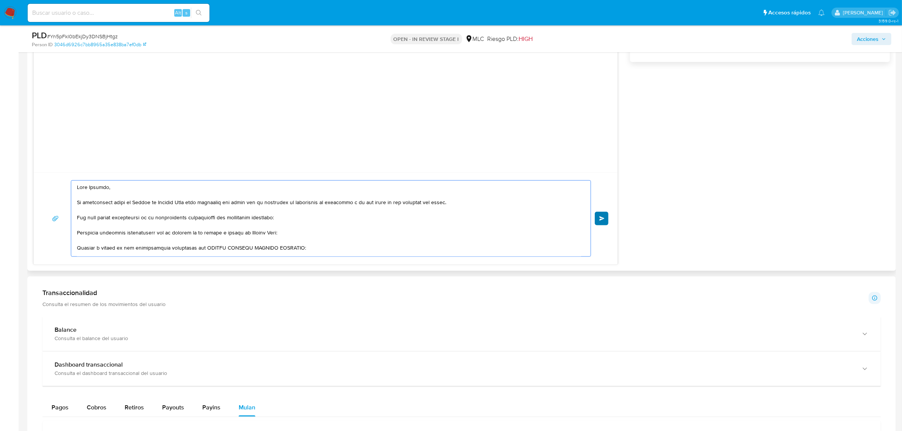
type textarea "Hola Tatiana, Te contactamos desde el Equipo de Mercado Pago para verificar tus…"
drag, startPoint x: 601, startPoint y: 218, endPoint x: 609, endPoint y: 218, distance: 7.2
click at [602, 218] on span "Enviar" at bounding box center [601, 218] width 5 height 5
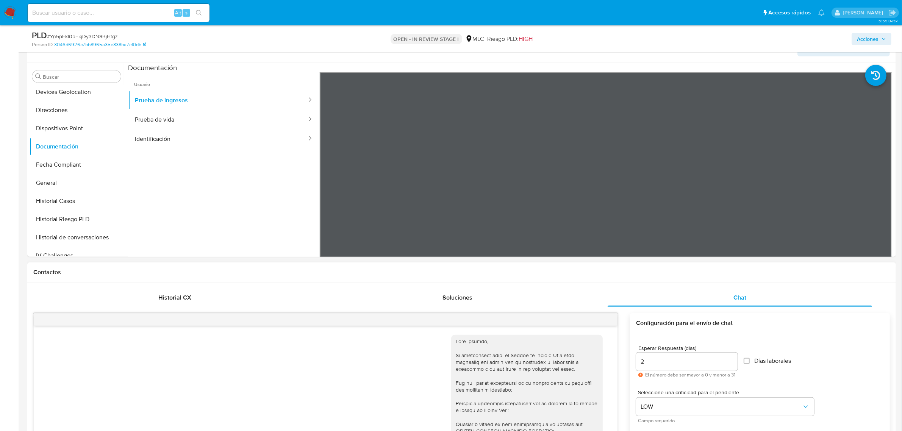
scroll to position [284, 0]
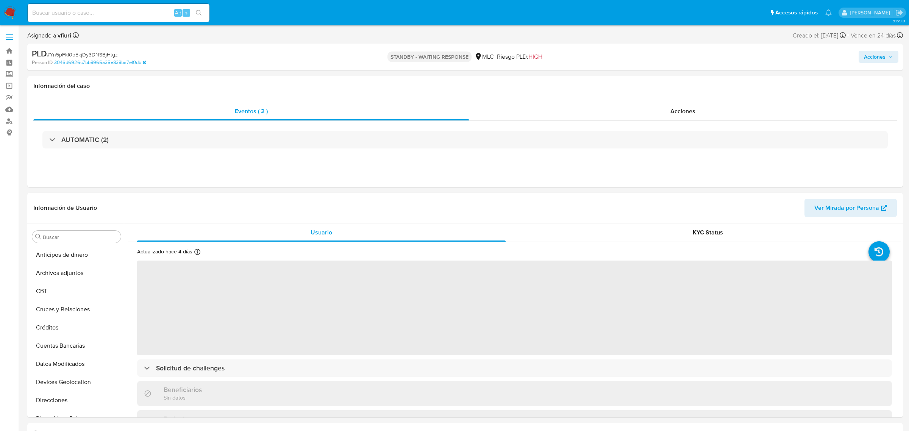
select select "10"
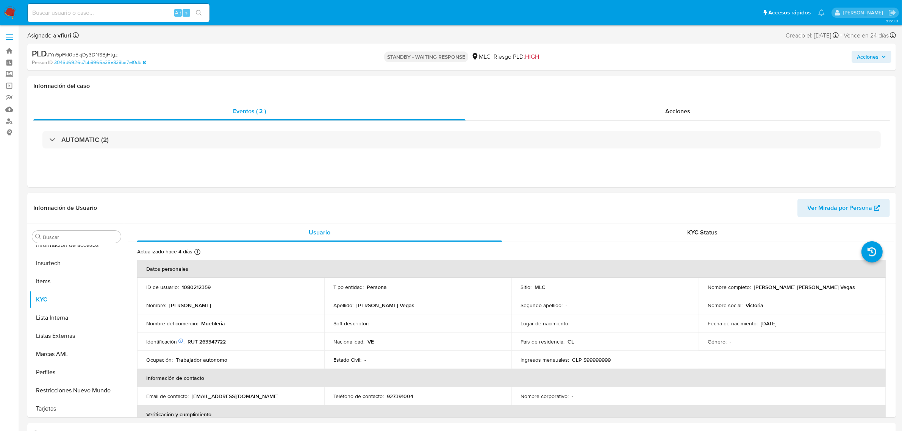
scroll to position [319, 0]
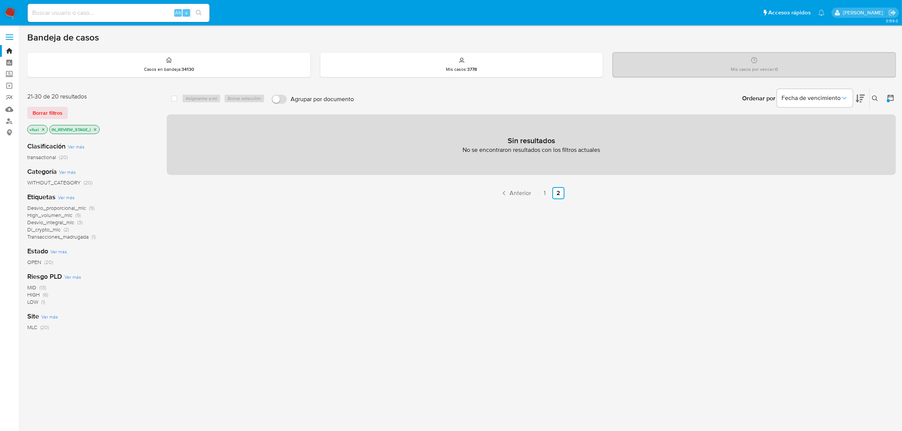
click at [551, 192] on ul "Anterior 1 2 Siguiente" at bounding box center [531, 193] width 729 height 12
click at [546, 190] on link "1" at bounding box center [544, 193] width 12 height 12
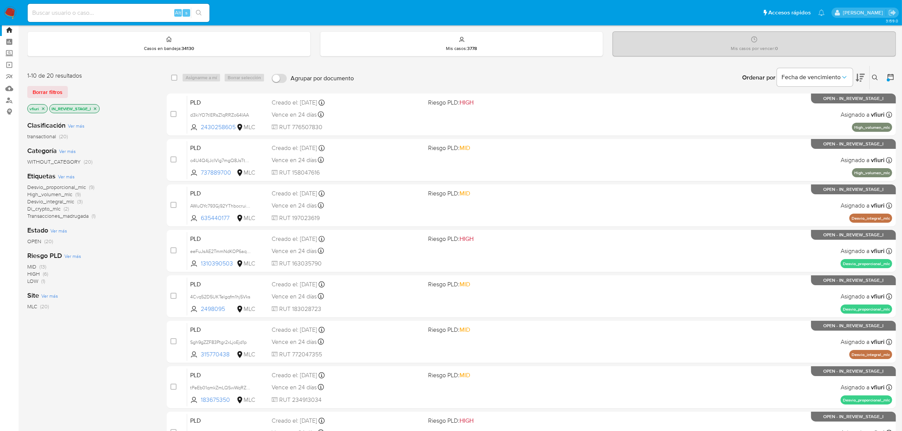
scroll to position [194, 0]
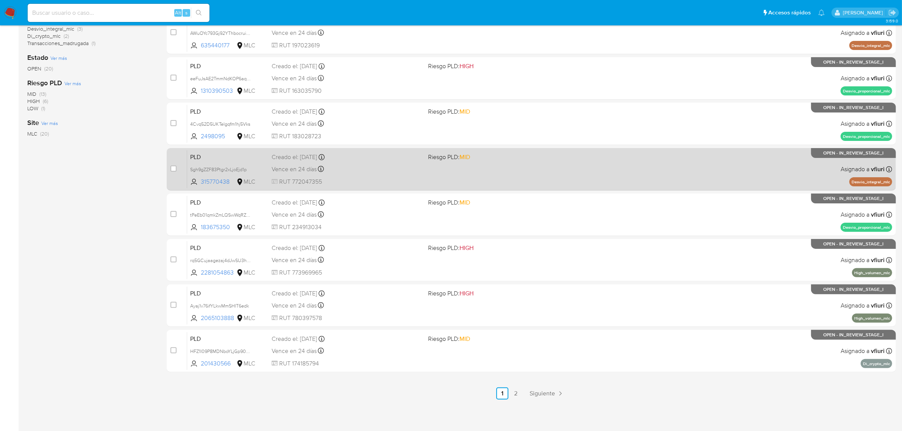
click at [466, 177] on div "PLD Sgh9gZZF83Ptgr2xLjoEjd1p 315770438 MLC Riesgo PLD: MID Creado el: 12/07/202…" at bounding box center [539, 169] width 705 height 38
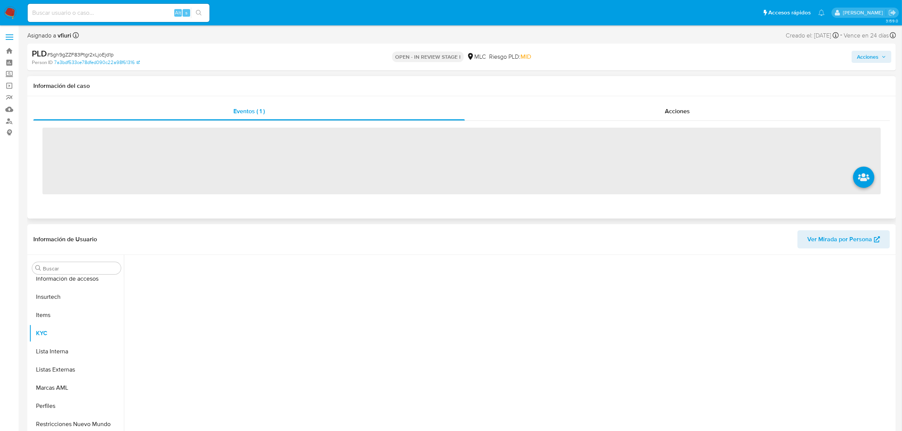
scroll to position [319, 0]
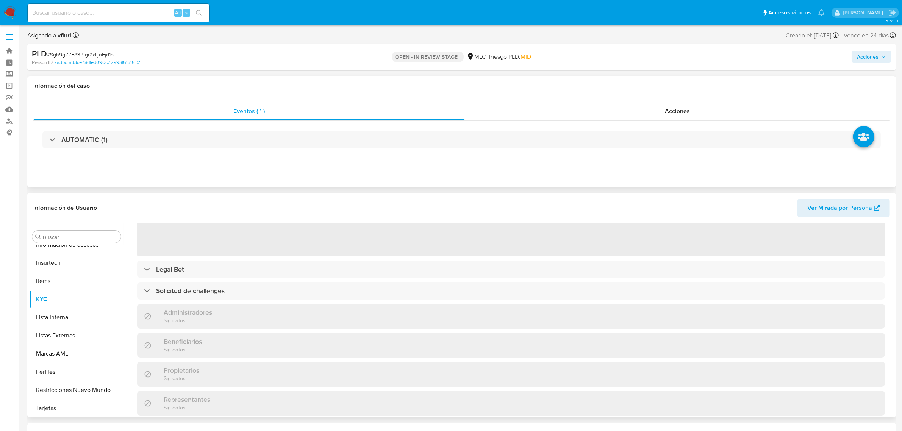
select select "10"
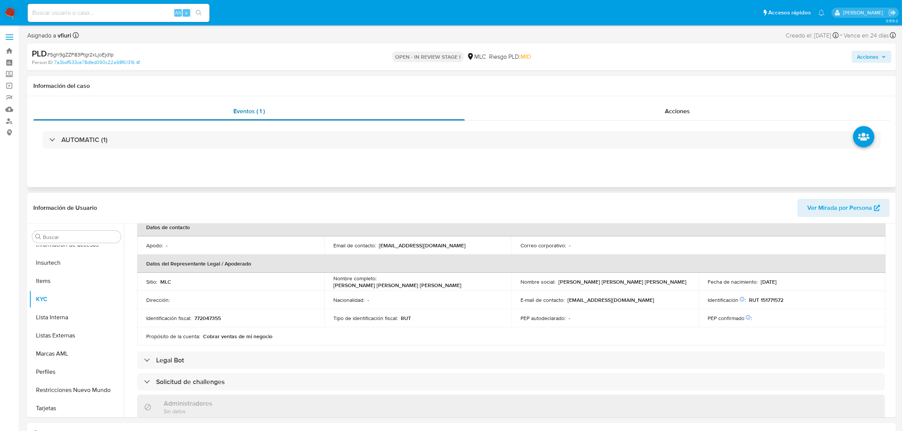
scroll to position [134, 0]
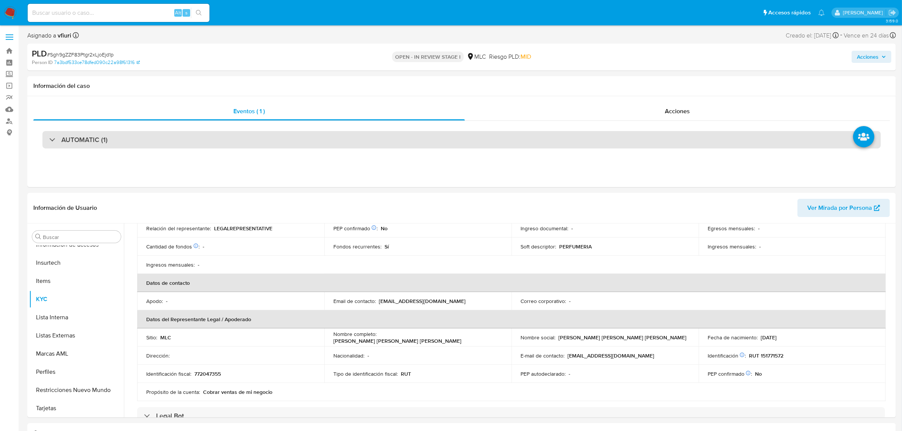
click at [159, 140] on div "AUTOMATIC (1)" at bounding box center [461, 139] width 838 height 17
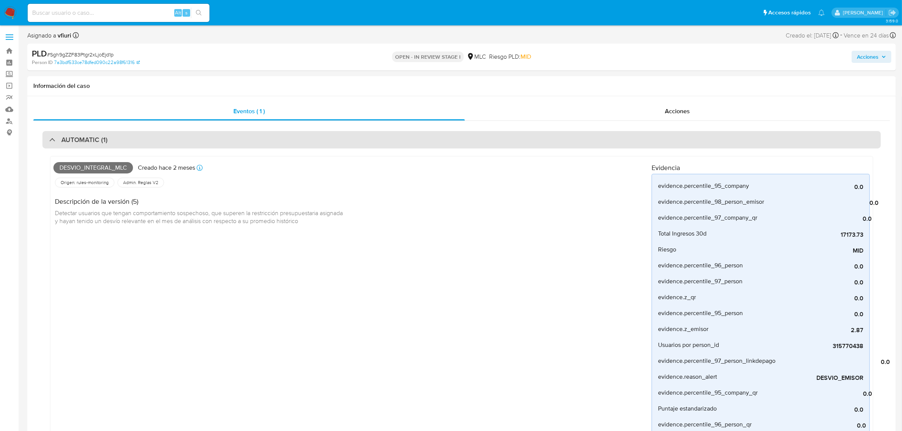
click at [160, 140] on div "AUTOMATIC (1)" at bounding box center [461, 139] width 838 height 17
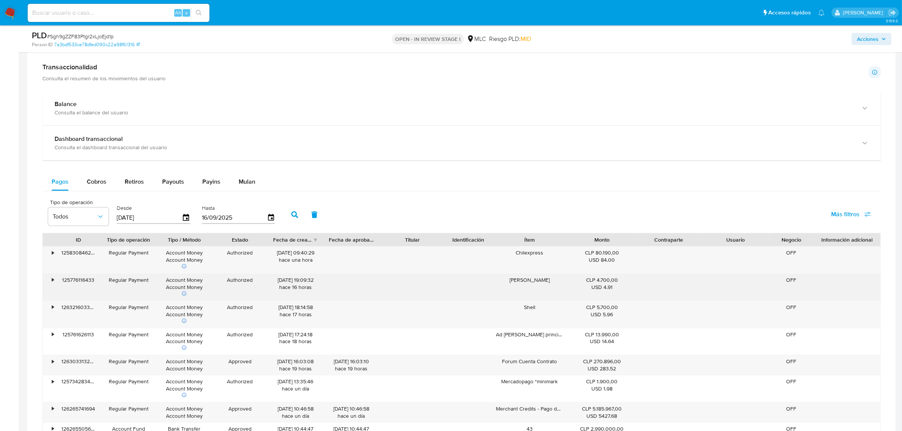
scroll to position [568, 0]
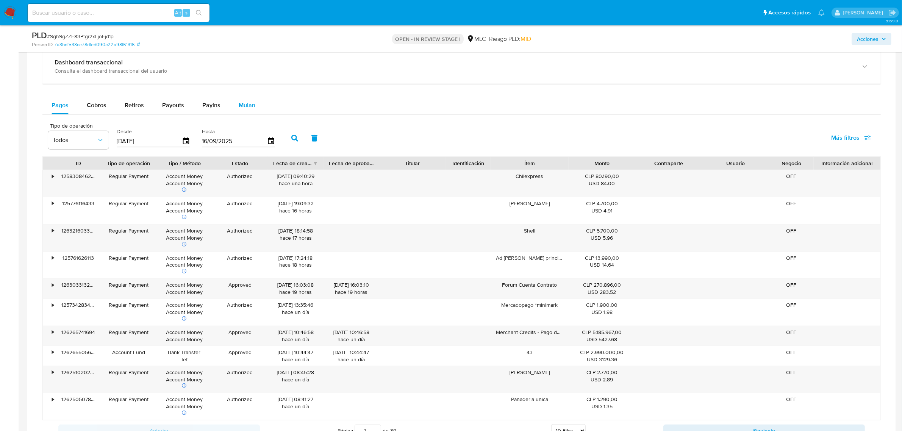
click at [254, 106] on button "Mulan" at bounding box center [246, 105] width 35 height 18
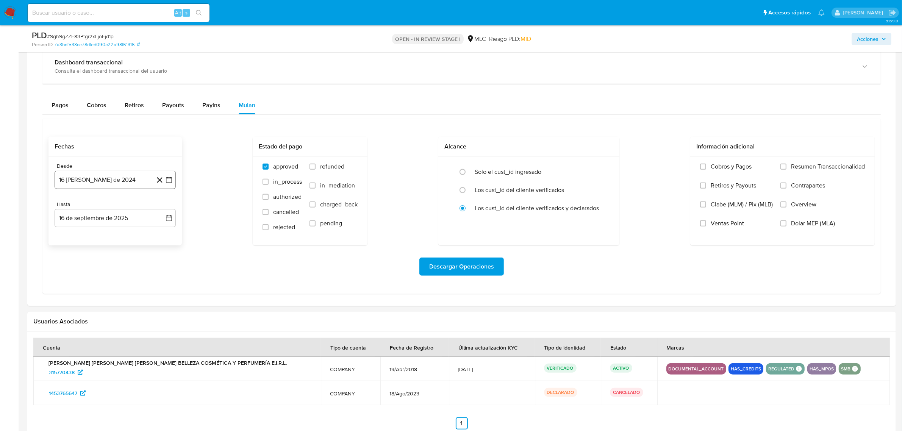
click at [171, 178] on icon "button" at bounding box center [169, 180] width 8 height 8
click at [163, 208] on icon "Mes siguiente" at bounding box center [162, 206] width 3 height 5
click at [84, 265] on button "10" at bounding box center [85, 265] width 12 height 12
click at [167, 221] on icon "button" at bounding box center [169, 218] width 8 height 8
click at [86, 290] on button "9" at bounding box center [85, 288] width 12 height 12
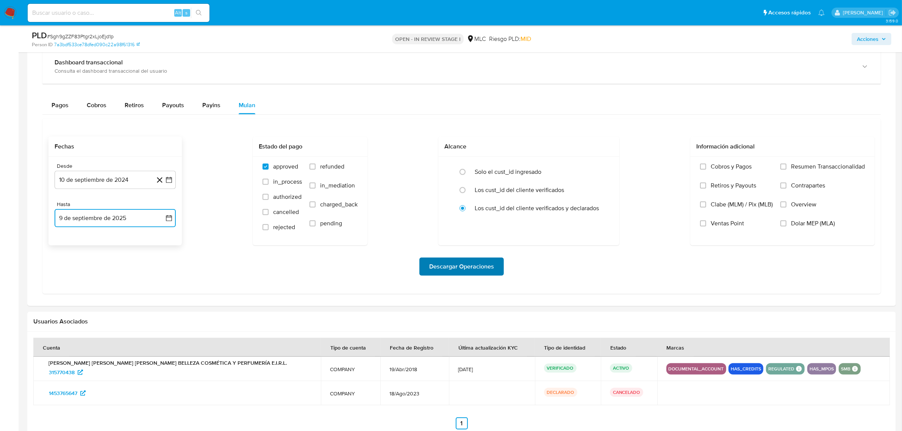
click at [489, 260] on span "Descargar Operaciones" at bounding box center [461, 266] width 65 height 17
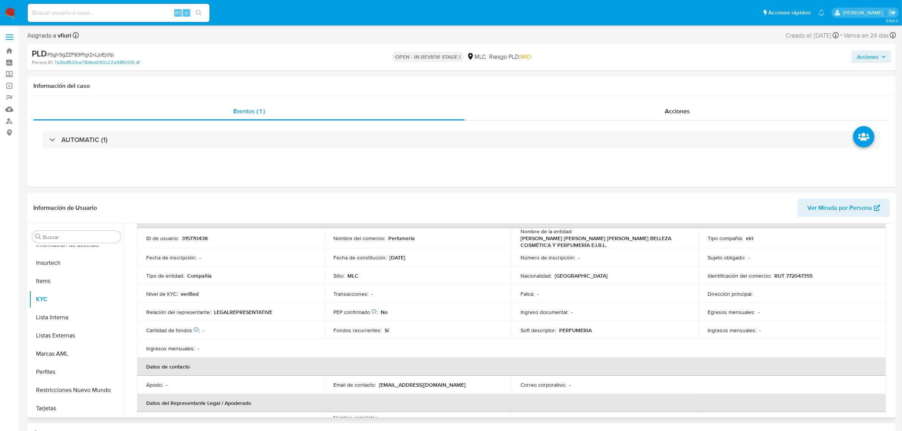
scroll to position [0, 0]
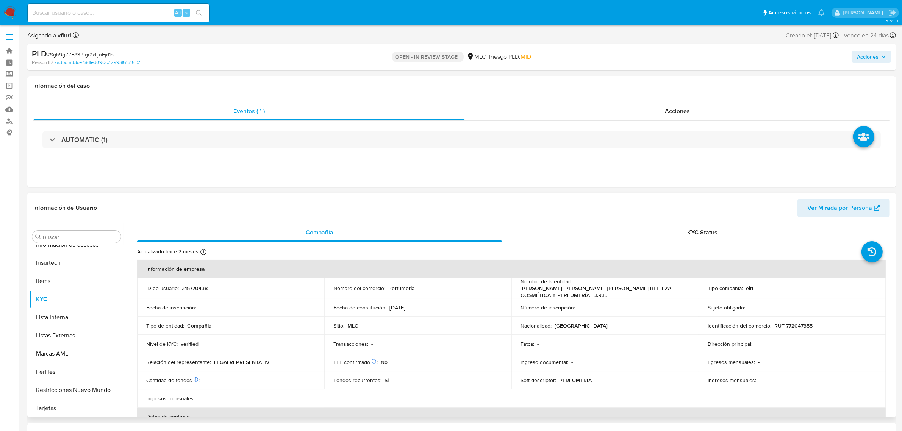
click at [202, 289] on p "315770438" at bounding box center [195, 288] width 26 height 7
copy p "315770438"
drag, startPoint x: 209, startPoint y: 286, endPoint x: 201, endPoint y: 287, distance: 7.2
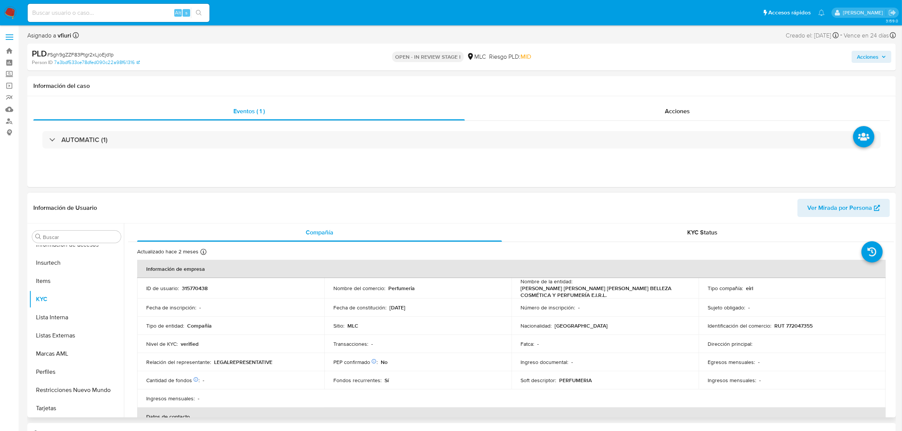
click at [201, 287] on p "315770438" at bounding box center [195, 288] width 26 height 7
copy p "315770438"
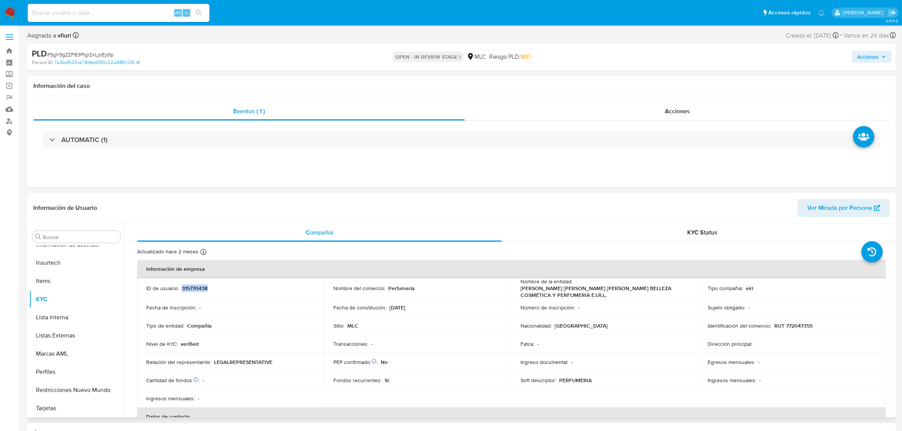
copy p "315770438"
click at [87, 52] on span "# Sgh9gZZF83Ptgr2xLjoEjd1p" at bounding box center [80, 55] width 67 height 8
click at [86, 52] on span "# Sgh9gZZF83Ptgr2xLjoEjd1p" at bounding box center [80, 55] width 67 height 8
click at [90, 56] on span "# Sgh9gZZF83Ptgr2xLjoEjd1p" at bounding box center [80, 55] width 67 height 8
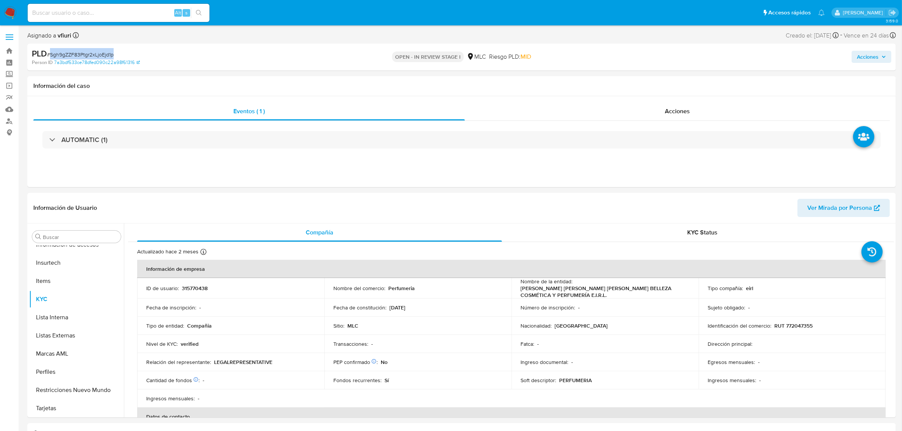
copy span "Sgh9gZZF83Ptgr2xLjoEjd1p"
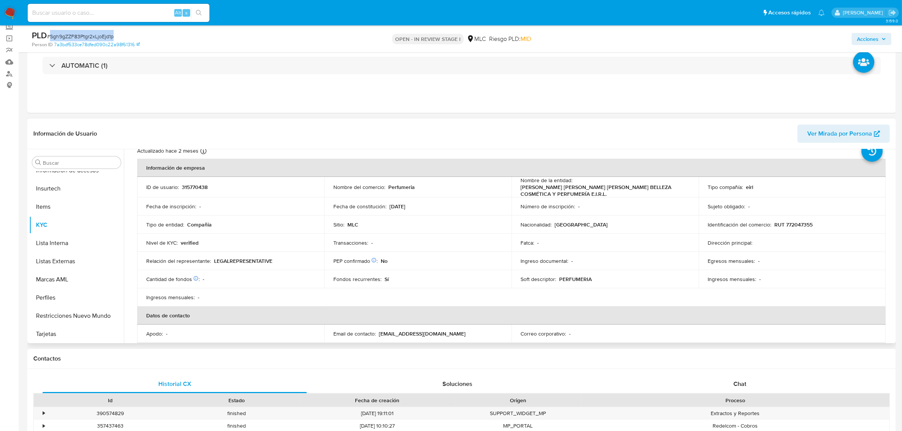
scroll to position [47, 0]
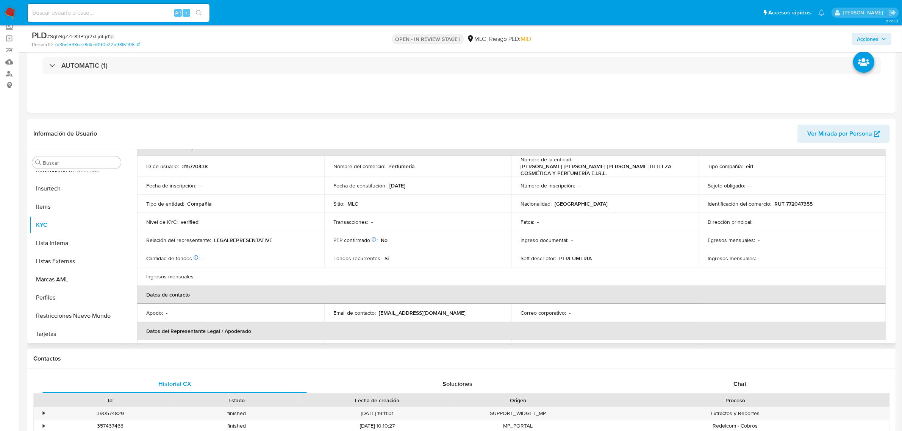
click at [794, 207] on p "RUT 772047355" at bounding box center [793, 203] width 38 height 7
copy p "772047355"
drag, startPoint x: 797, startPoint y: 192, endPoint x: 803, endPoint y: 204, distance: 12.7
click at [803, 204] on p "RUT 772047355" at bounding box center [793, 203] width 38 height 7
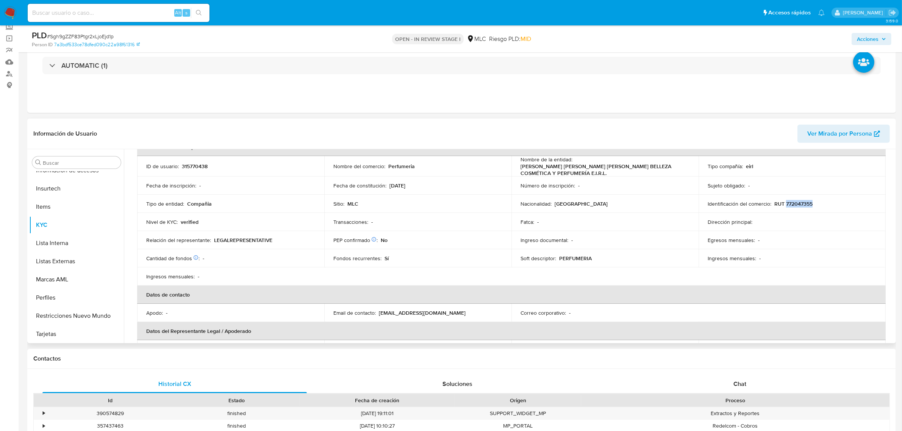
click at [803, 204] on p "RUT 772047355" at bounding box center [793, 203] width 38 height 7
drag, startPoint x: 803, startPoint y: 204, endPoint x: 739, endPoint y: 208, distance: 64.2
click at [739, 208] on td "Identificación del comercio : RUT 772047355" at bounding box center [791, 204] width 187 height 18
click at [798, 202] on p "RUT 772047355" at bounding box center [793, 203] width 38 height 7
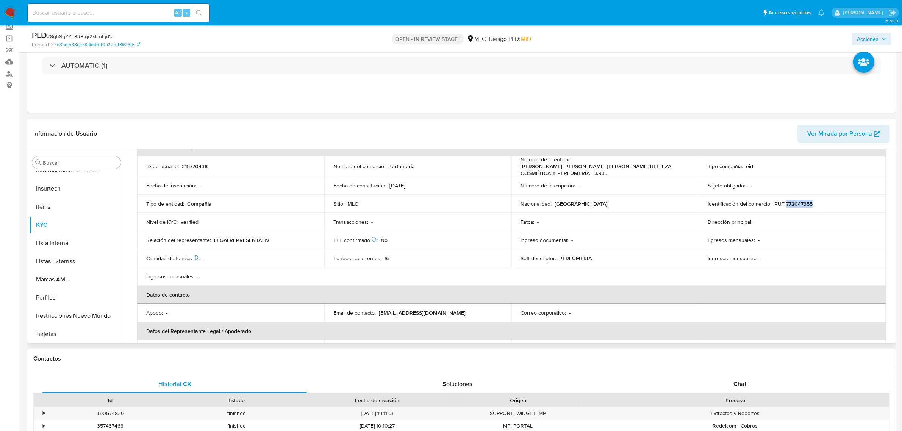
copy p "772047355"
click at [65, 237] on button "Cruces y Relaciones" at bounding box center [73, 235] width 89 height 18
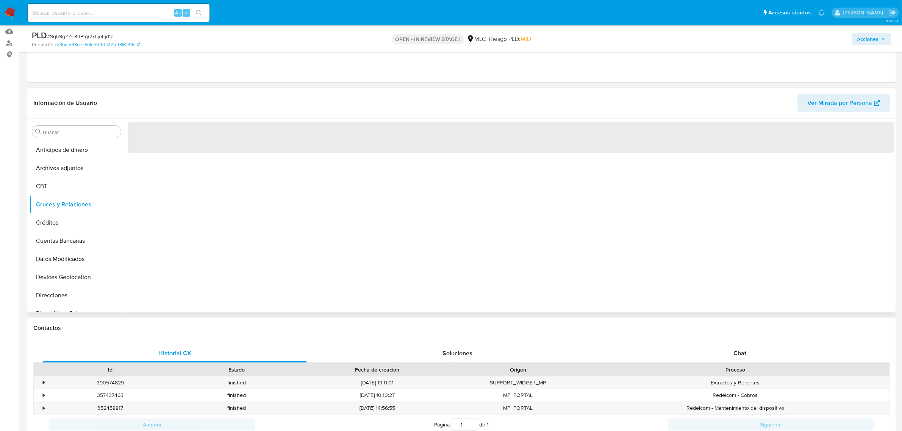
scroll to position [95, 0]
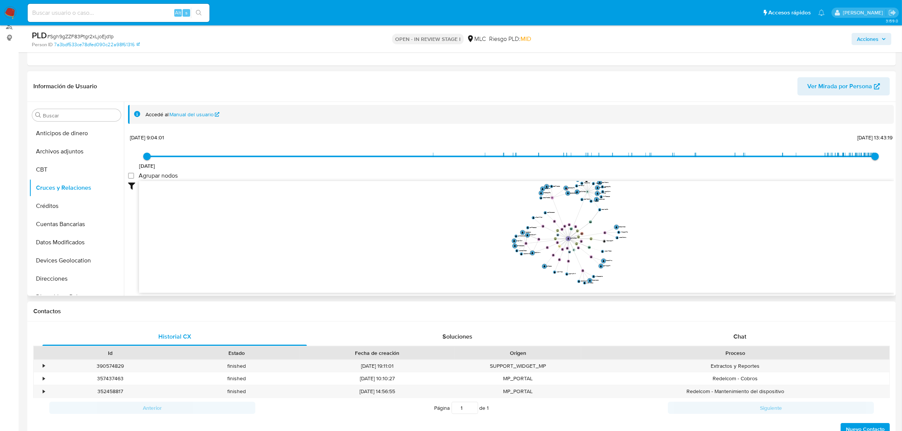
drag, startPoint x: 662, startPoint y: 207, endPoint x: 661, endPoint y: 213, distance: 6.1
click at [661, 213] on icon "device-629e97e608813b00190bcd32  user-315770438  315770438 device-67d879ca8a5…" at bounding box center [516, 236] width 755 height 110
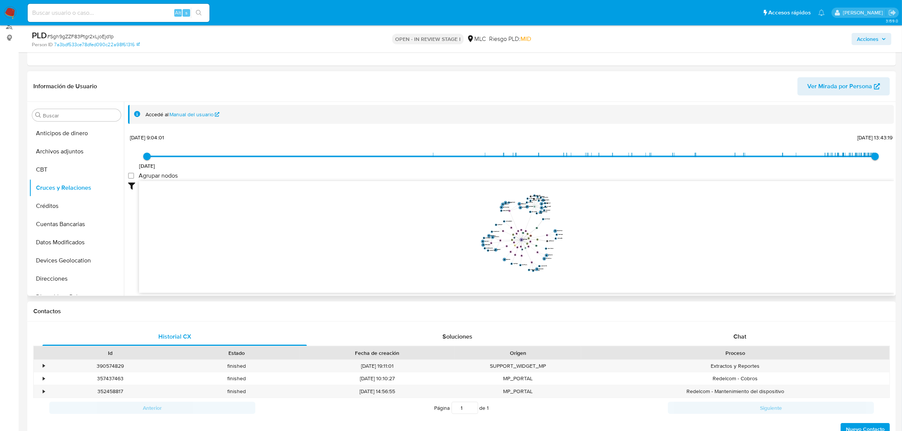
drag, startPoint x: 629, startPoint y: 220, endPoint x: 578, endPoint y: 222, distance: 50.8
click at [578, 222] on icon "device-629e97e608813b00190bcd32  user-315770438  315770438 device-67d879ca8a5…" at bounding box center [516, 236] width 755 height 110
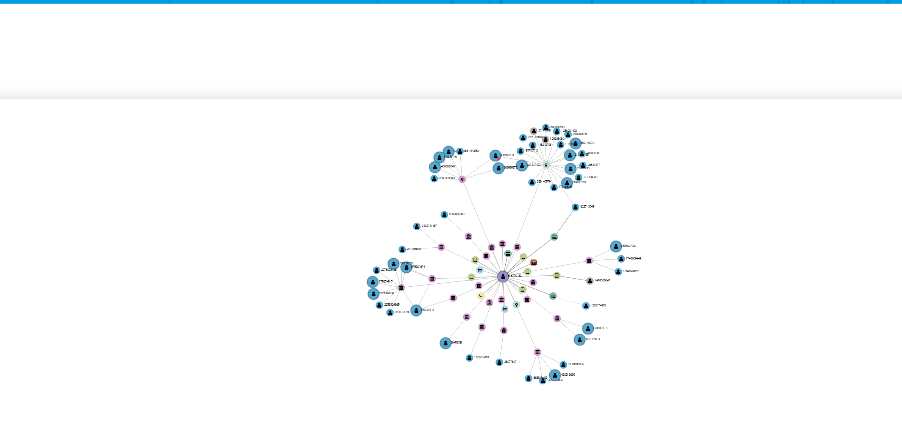
drag, startPoint x: 594, startPoint y: 214, endPoint x: 592, endPoint y: 202, distance: 11.5
click at [592, 202] on icon "device-629e97e608813b00190bcd32  user-315770438  315770438 device-67d879ca8a5…" at bounding box center [516, 236] width 755 height 110
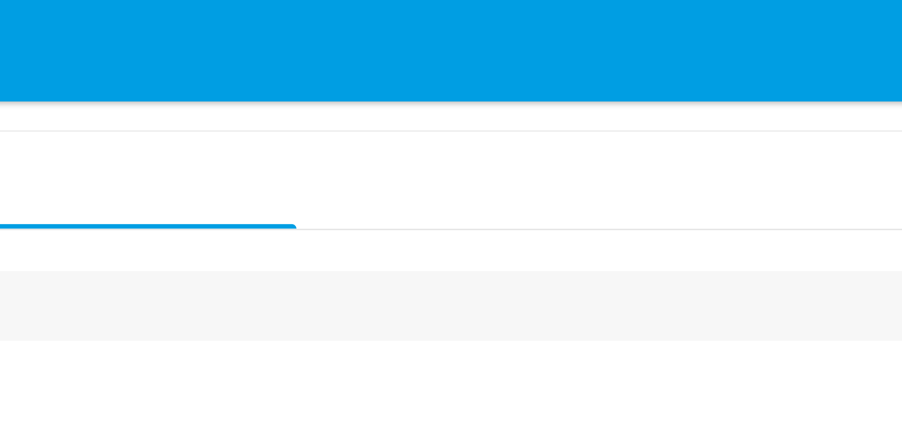
scroll to position [0, 0]
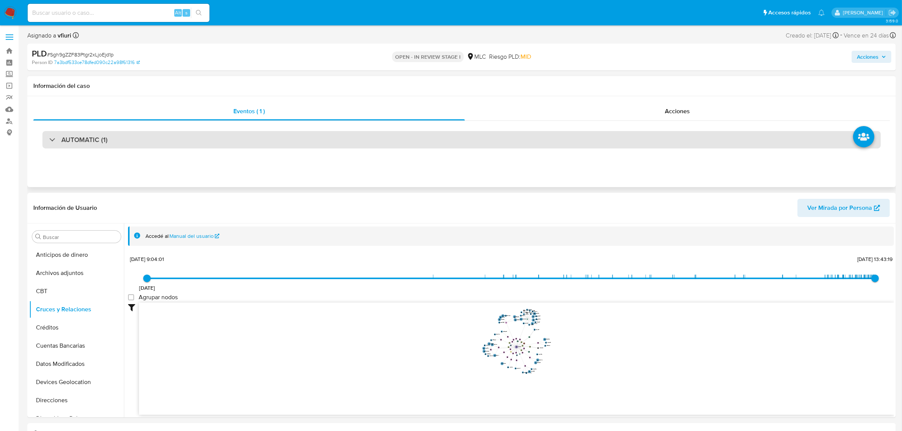
click at [637, 134] on div "AUTOMATIC (1)" at bounding box center [461, 139] width 838 height 17
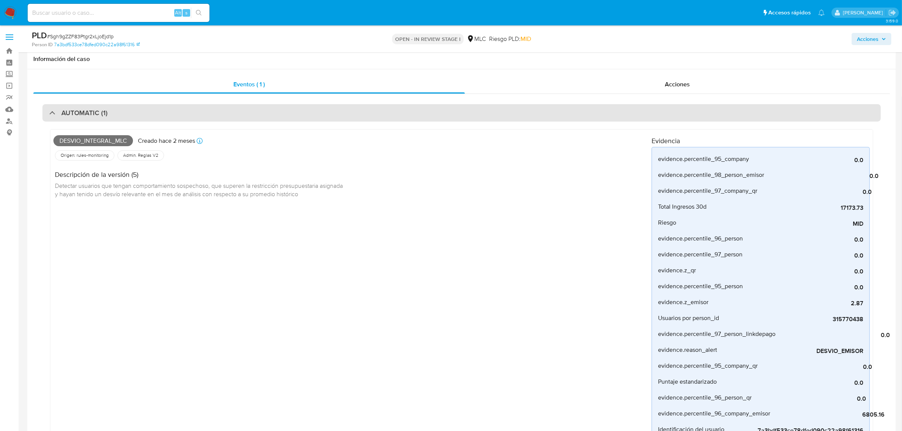
scroll to position [47, 0]
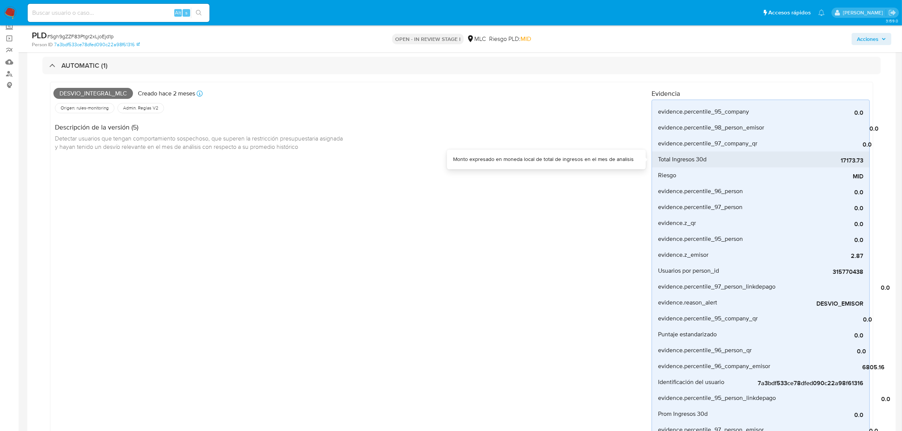
drag, startPoint x: 826, startPoint y: 160, endPoint x: 865, endPoint y: 165, distance: 39.0
click at [865, 165] on li "Total Ingresos 30d 17173.73" at bounding box center [760, 159] width 217 height 16
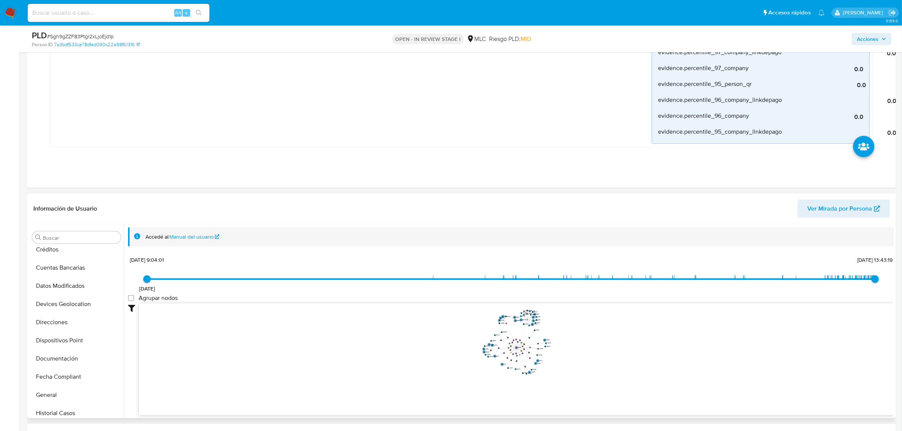
scroll to position [237, 0]
click at [56, 385] on button "KYC" at bounding box center [76, 382] width 95 height 18
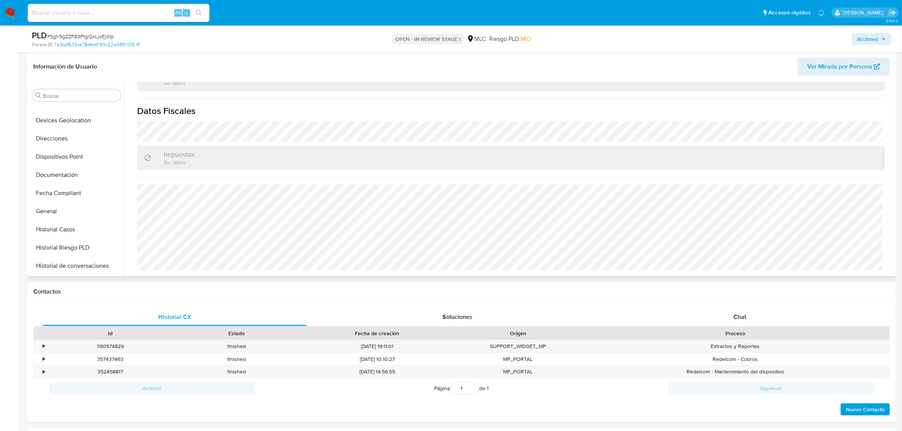
scroll to position [95, 0]
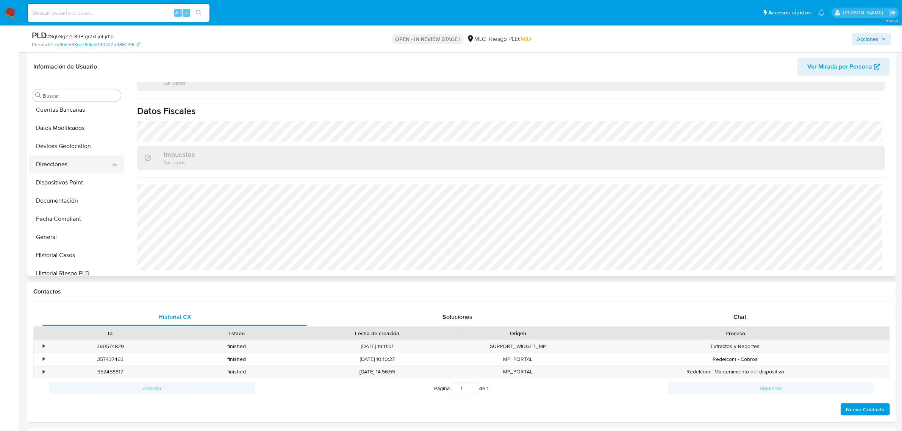
click at [65, 165] on button "Direcciones" at bounding box center [73, 164] width 89 height 18
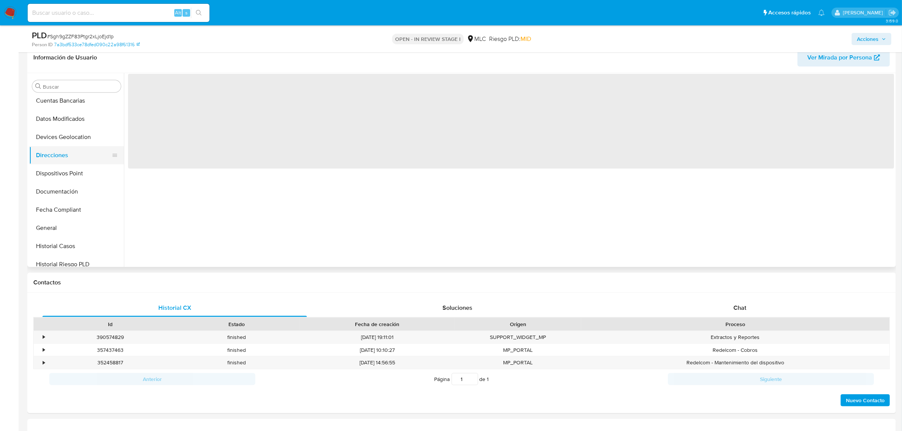
scroll to position [0, 0]
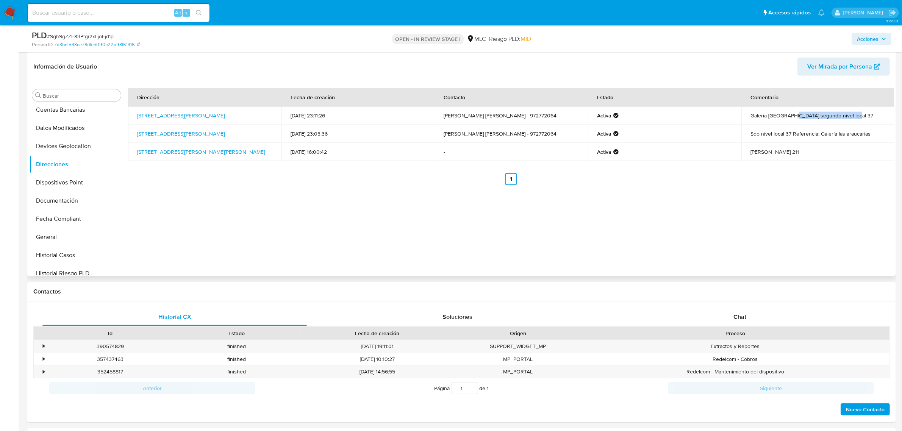
drag, startPoint x: 791, startPoint y: 116, endPoint x: 848, endPoint y: 121, distance: 57.8
click at [848, 121] on td "Galeria Las Araucarias segundo nivel local 37" at bounding box center [817, 115] width 153 height 18
click at [858, 136] on td "Sdo nivel local 37 Referencia: Galería las araucarias" at bounding box center [817, 134] width 153 height 18
drag, startPoint x: 820, startPoint y: 135, endPoint x: 866, endPoint y: 135, distance: 46.2
click at [866, 135] on td "Sdo nivel local 37 Referencia: Galería las araucarias" at bounding box center [817, 134] width 153 height 18
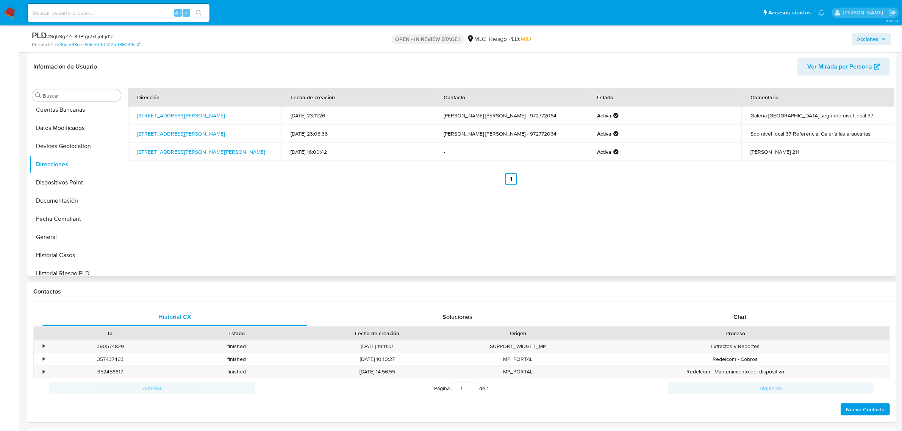
click at [843, 111] on td "Galeria Las Araucarias segundo nivel local 37" at bounding box center [817, 115] width 153 height 18
click at [192, 115] on link "Freire 740, Concepcion, Biobío, , Chile 740" at bounding box center [180, 116] width 87 height 8
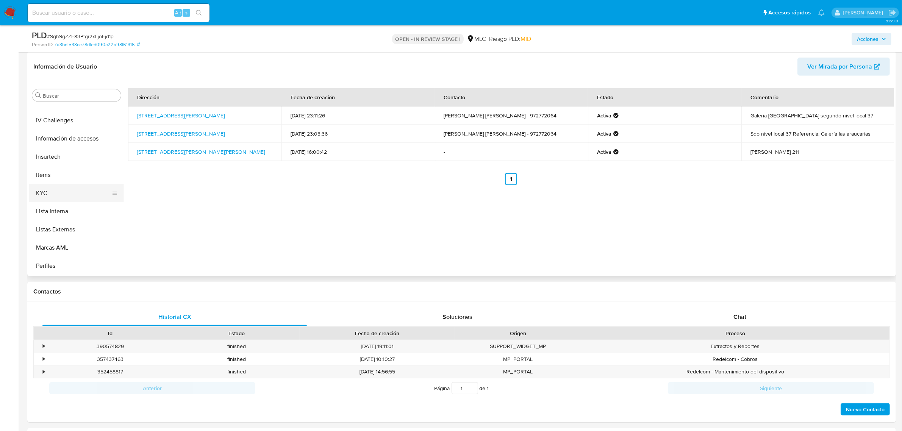
click at [70, 186] on button "KYC" at bounding box center [73, 193] width 89 height 18
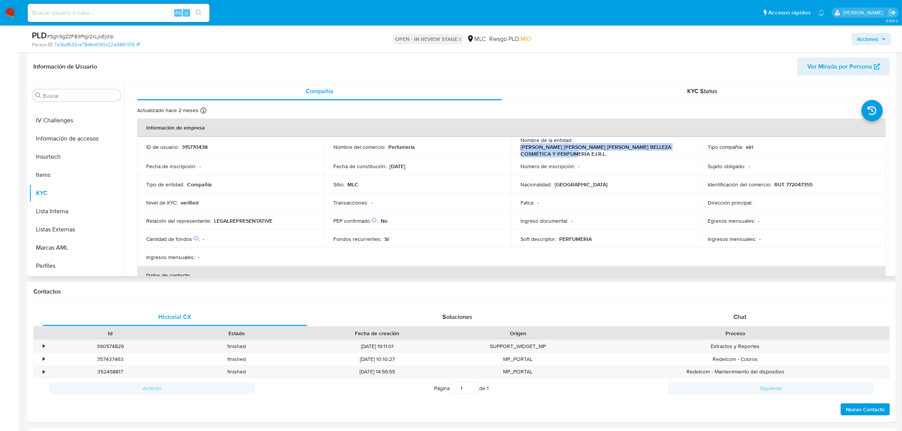
drag, startPoint x: 518, startPoint y: 148, endPoint x: 577, endPoint y: 152, distance: 60.0
click at [577, 152] on td "Nombre de la entidad : ELIZABETH ANDREA PÉREZ LÓPEZ BELLEZA COSMÉTICA Y PERFUME…" at bounding box center [604, 147] width 187 height 20
click at [57, 217] on button "Direcciones" at bounding box center [73, 212] width 89 height 18
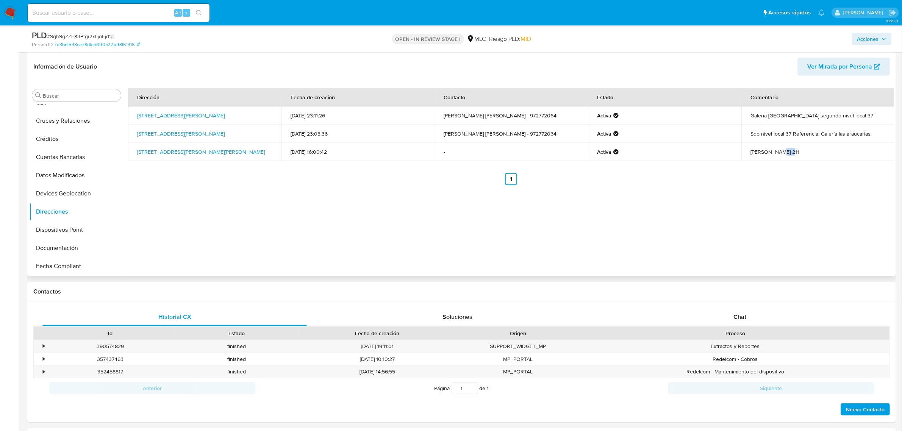
drag, startPoint x: 786, startPoint y: 152, endPoint x: 773, endPoint y: 149, distance: 13.7
click at [773, 149] on td "Maria Elrna 211" at bounding box center [817, 152] width 153 height 18
click at [775, 128] on td "Sdo nivel local 37 Referencia: Galería las araucarias" at bounding box center [817, 134] width 153 height 18
drag, startPoint x: 773, startPoint y: 133, endPoint x: 865, endPoint y: 134, distance: 91.3
click at [846, 137] on td "Sdo nivel local 37 Referencia: Galería las araucarias" at bounding box center [817, 134] width 153 height 18
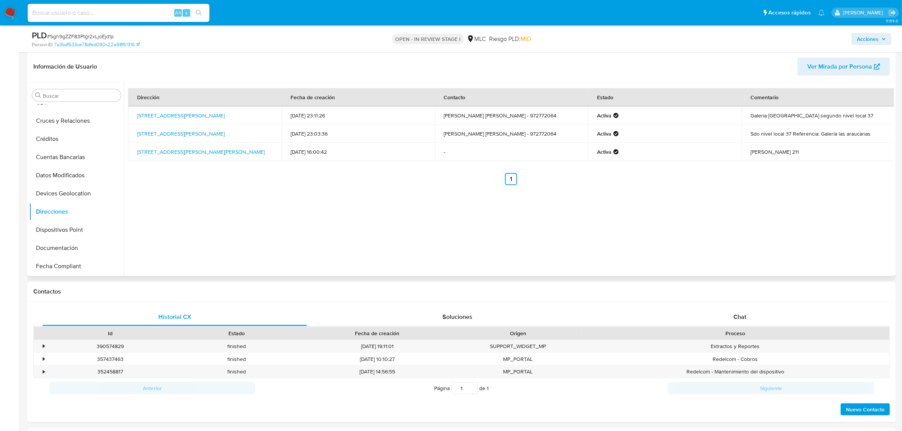
click at [865, 134] on td "Sdo nivel local 37 Referencia: Galería las araucarias" at bounding box center [817, 134] width 153 height 18
drag, startPoint x: 881, startPoint y: 135, endPoint x: 724, endPoint y: 134, distance: 156.8
click at [724, 134] on tr "Freire 740, Concepcion, Biobío, , Chile 740 15/06/2022 23:03:36 Elizabeth Pérez…" at bounding box center [511, 134] width 766 height 18
click at [151, 134] on link "Freire 740, Concepcion, Biobío, , Chile 740" at bounding box center [180, 134] width 87 height 8
click at [819, 178] on ul "Anterior 1 Siguiente" at bounding box center [511, 179] width 766 height 12
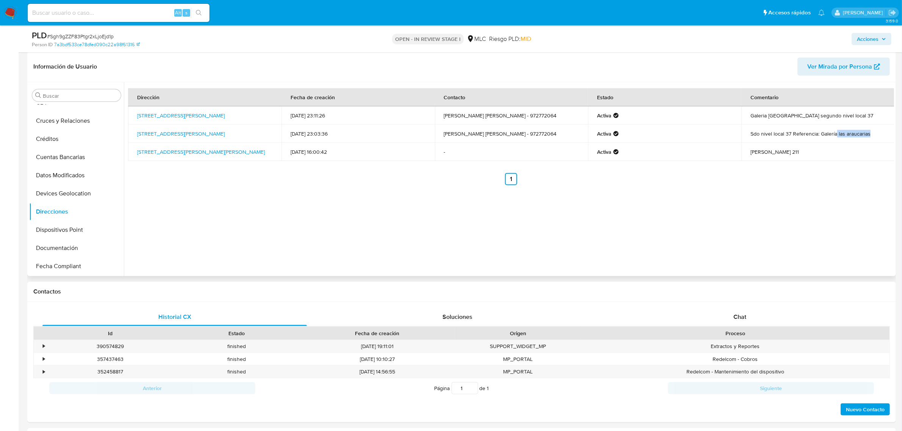
drag, startPoint x: 833, startPoint y: 137, endPoint x: 869, endPoint y: 135, distance: 35.6
click at [869, 135] on td "Sdo nivel local 37 Referencia: Galería las araucarias" at bounding box center [817, 134] width 153 height 18
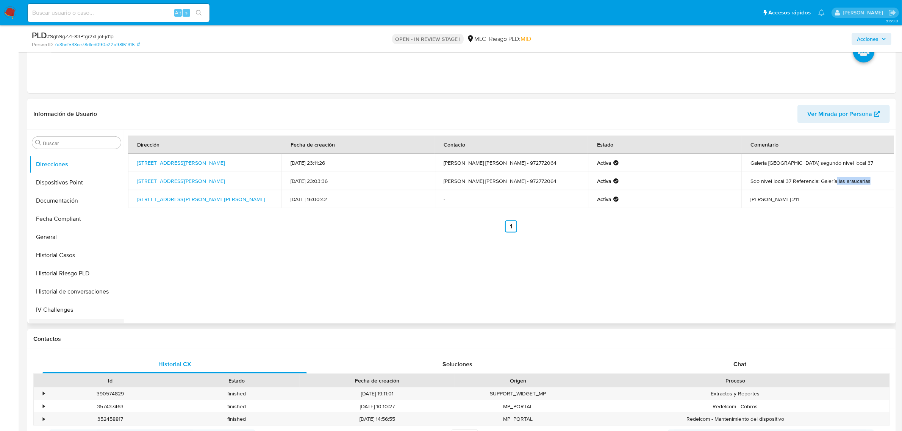
scroll to position [237, 0]
click at [59, 291] on button "KYC" at bounding box center [73, 288] width 89 height 18
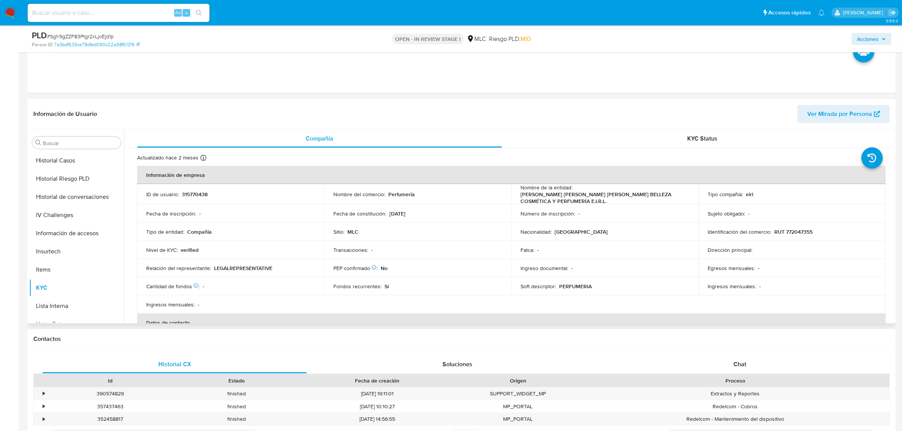
click at [801, 231] on p "RUT 772047355" at bounding box center [793, 231] width 38 height 7
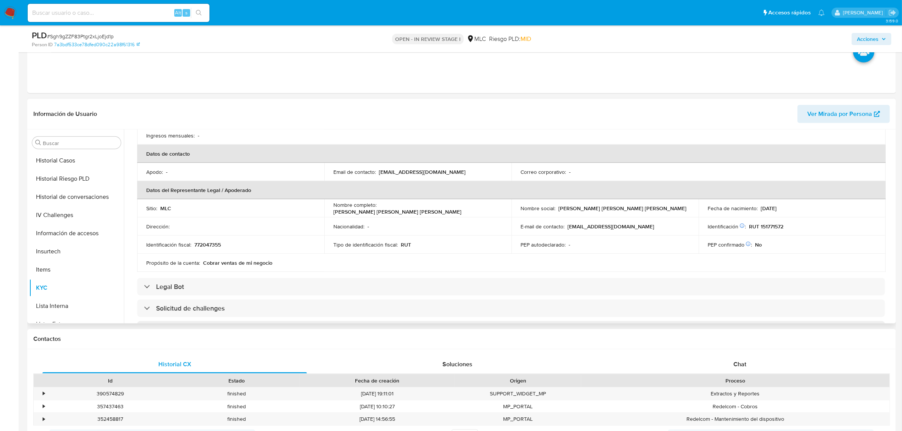
scroll to position [189, 0]
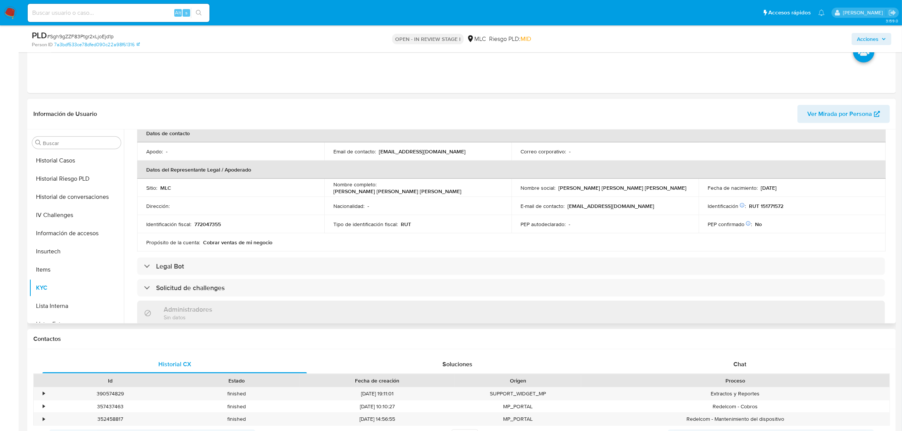
click at [776, 207] on p "RUT 151771572" at bounding box center [766, 206] width 34 height 7
click at [62, 211] on button "Cruces y Relaciones" at bounding box center [73, 215] width 89 height 18
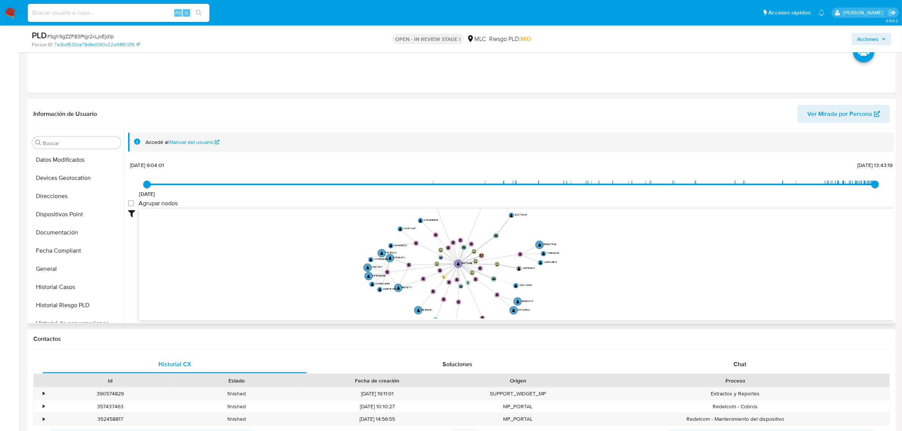
scroll to position [237, 0]
click at [52, 284] on button "KYC" at bounding box center [73, 288] width 89 height 18
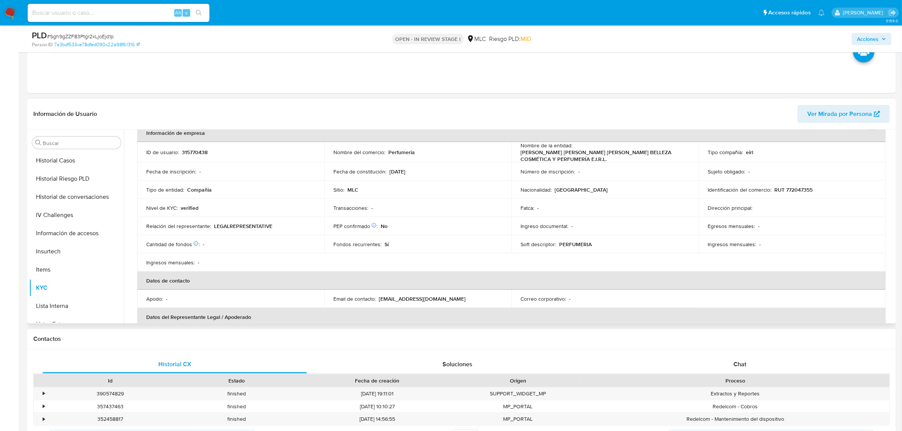
scroll to position [95, 0]
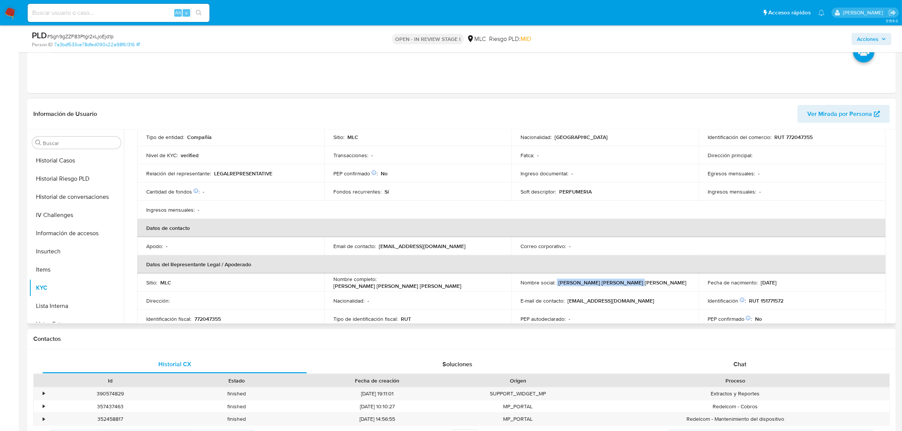
drag, startPoint x: 555, startPoint y: 281, endPoint x: 645, endPoint y: 281, distance: 89.4
click at [645, 281] on div "Nombre social : Elizabeth Andrea Perez Lopez" at bounding box center [604, 282] width 169 height 7
click at [60, 187] on button "Archivos adjuntos" at bounding box center [73, 179] width 89 height 18
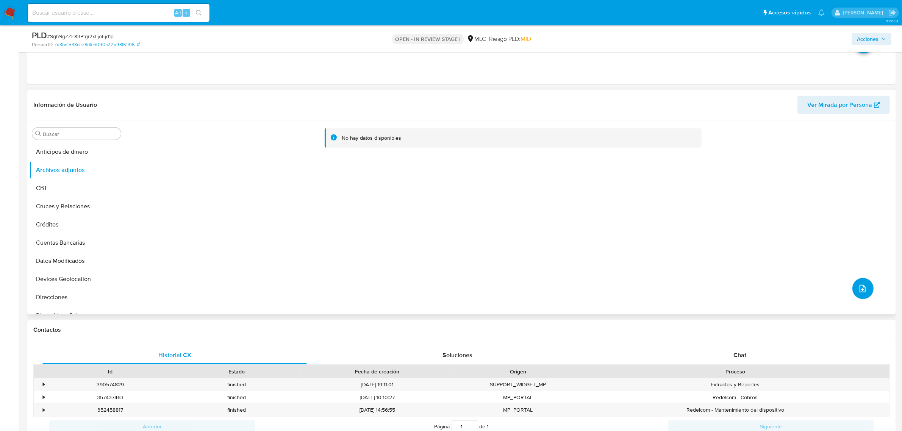
click at [863, 292] on icon "upload-file" at bounding box center [862, 288] width 9 height 9
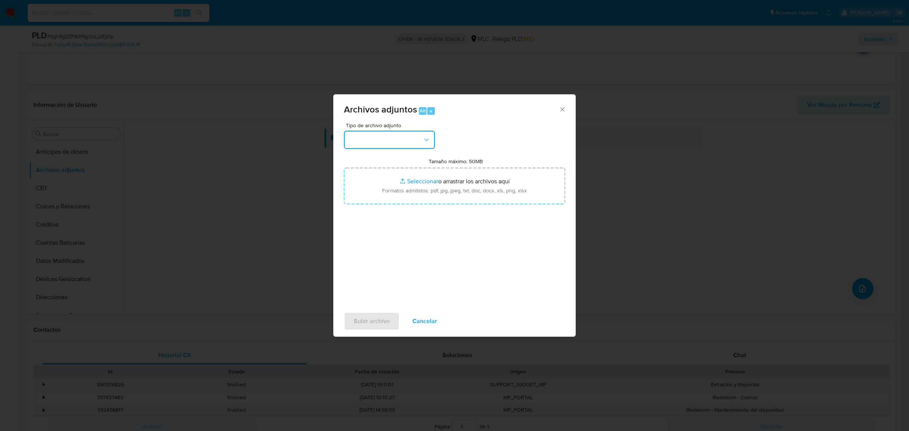
click at [419, 136] on button "button" at bounding box center [389, 140] width 91 height 18
click at [371, 212] on div "OTROS" at bounding box center [386, 209] width 77 height 18
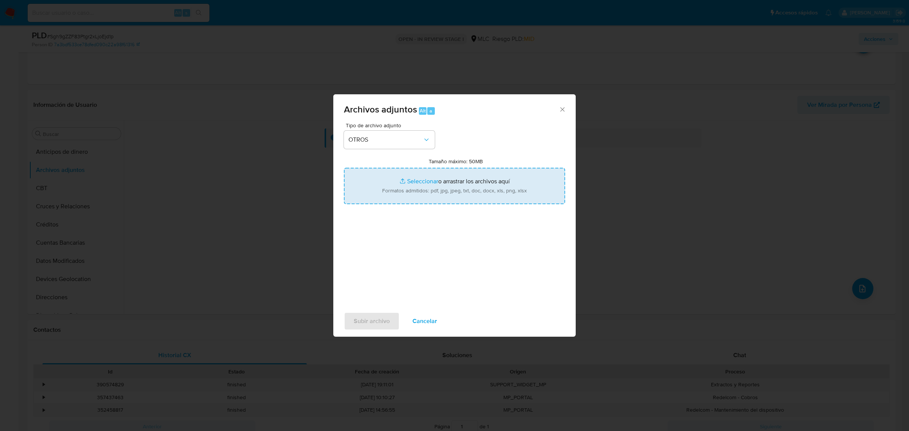
type input "C:\fakepath\Case log 315770438 - 16_09_2025.pdf"
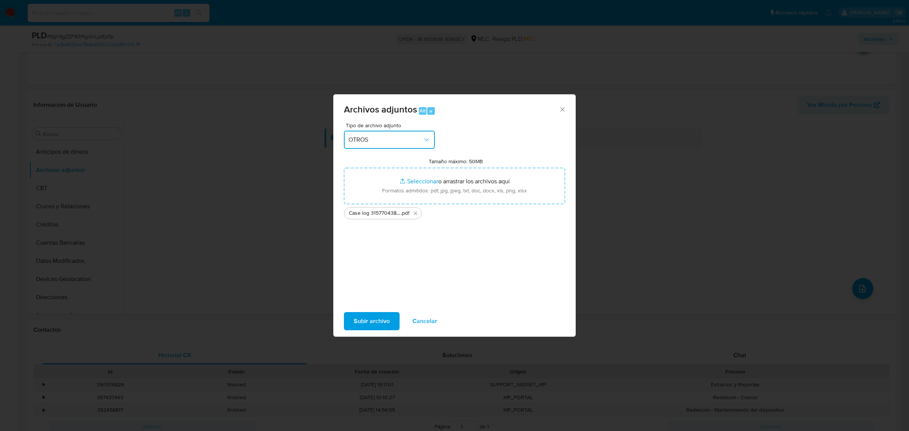
click at [704, 162] on div "Archivos adjuntos Alt a Tipo de archivo adjunto OTROS Tamaño máximo: 50MB Selec…" at bounding box center [454, 215] width 909 height 431
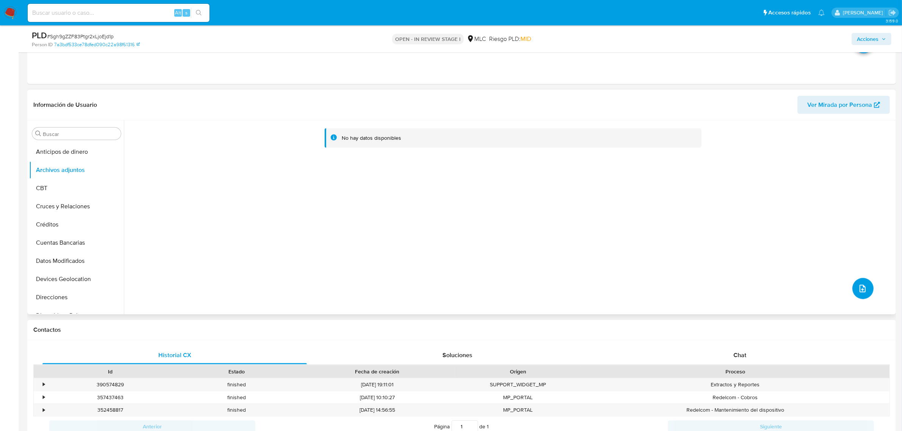
click at [858, 287] on span "upload-file" at bounding box center [862, 288] width 9 height 9
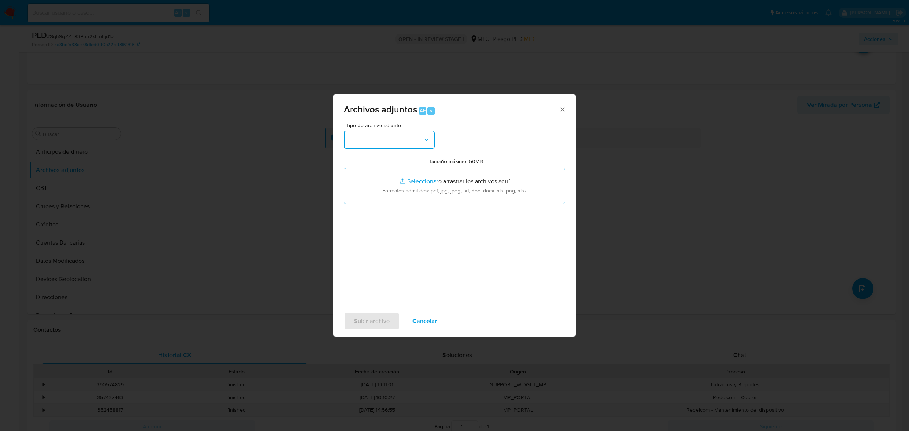
click at [418, 142] on button "button" at bounding box center [389, 140] width 91 height 18
click at [365, 213] on span "OTROS" at bounding box center [358, 209] width 20 height 8
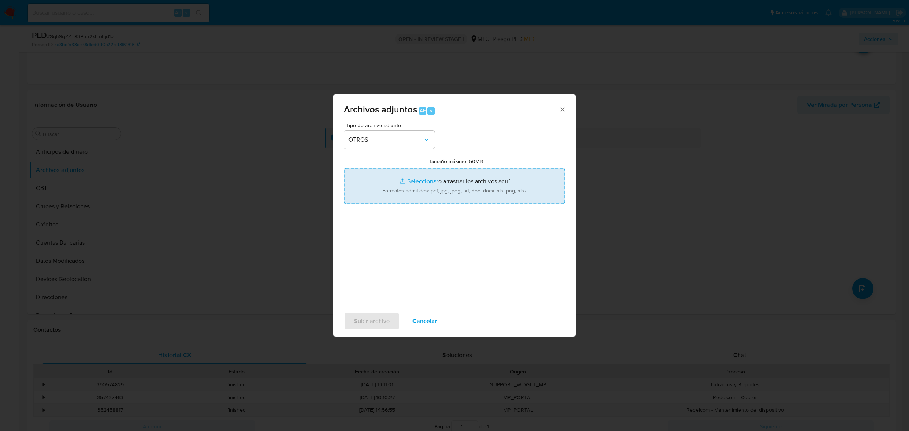
type input "C:\fakepath\Case log 315770438 - 16_09_2025.pdf"
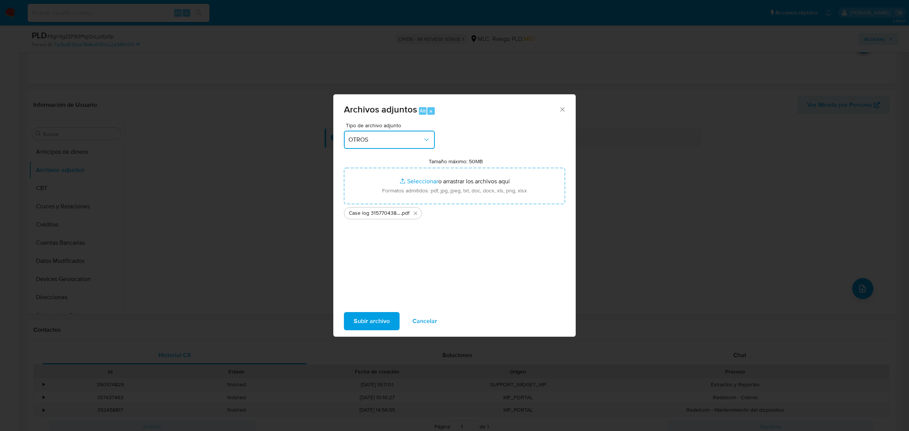
click at [368, 337] on div "Archivos adjuntos Alt a Tipo de archivo adjunto OTROS Tamaño máximo: 50MB Selec…" at bounding box center [454, 215] width 909 height 431
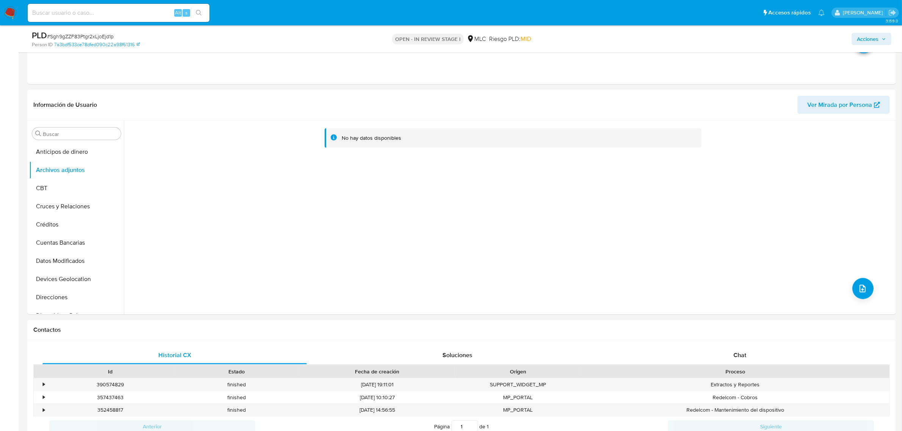
click at [365, 335] on div "Contactos" at bounding box center [461, 330] width 868 height 20
click at [872, 289] on div "No hay datos disponibles" at bounding box center [509, 217] width 770 height 194
click at [864, 287] on button "upload-file" at bounding box center [862, 288] width 21 height 21
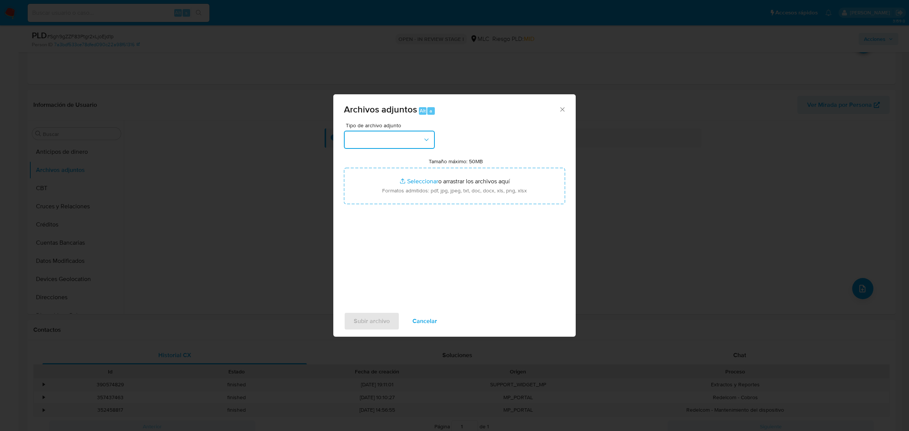
click at [415, 139] on button "button" at bounding box center [389, 140] width 91 height 18
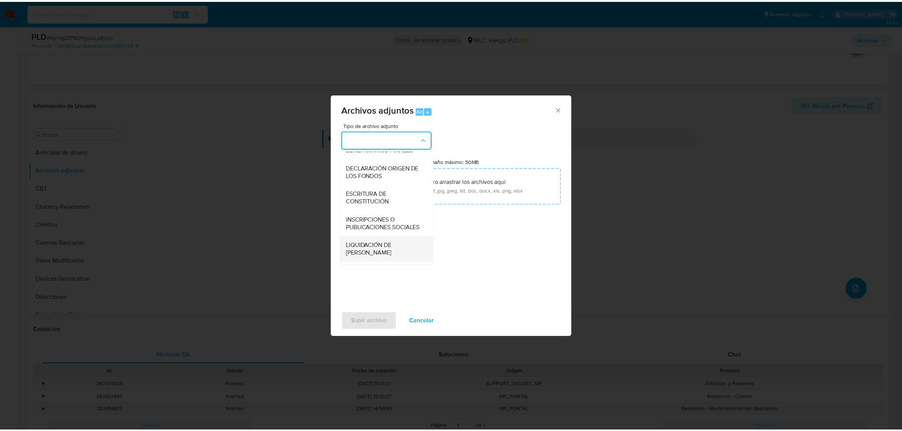
scroll to position [125, 0]
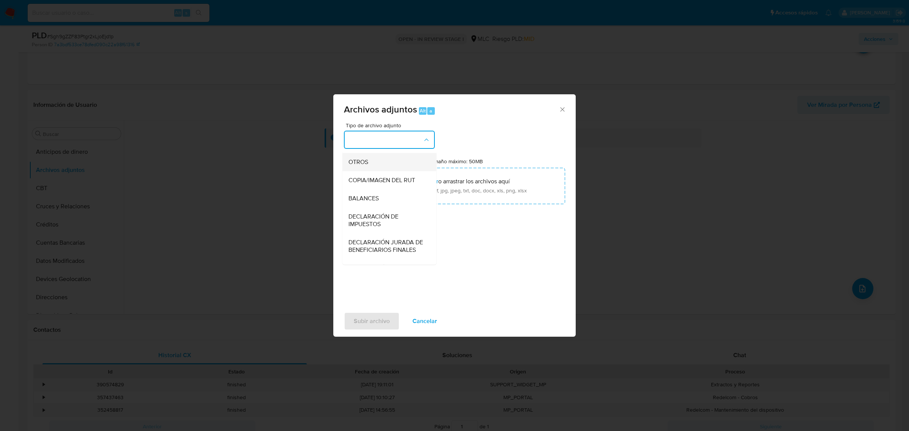
click at [352, 171] on div "OTROS" at bounding box center [386, 162] width 77 height 18
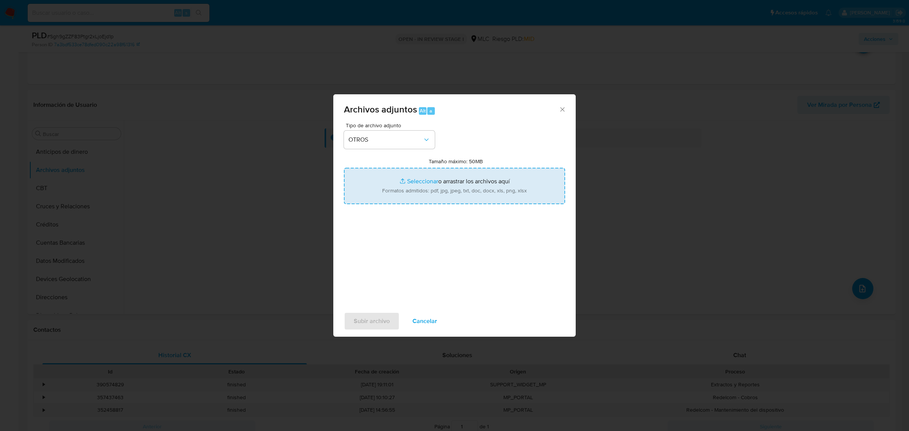
type input "C:\fakepath\Case log 315770438 - 16_09_2025.pdf"
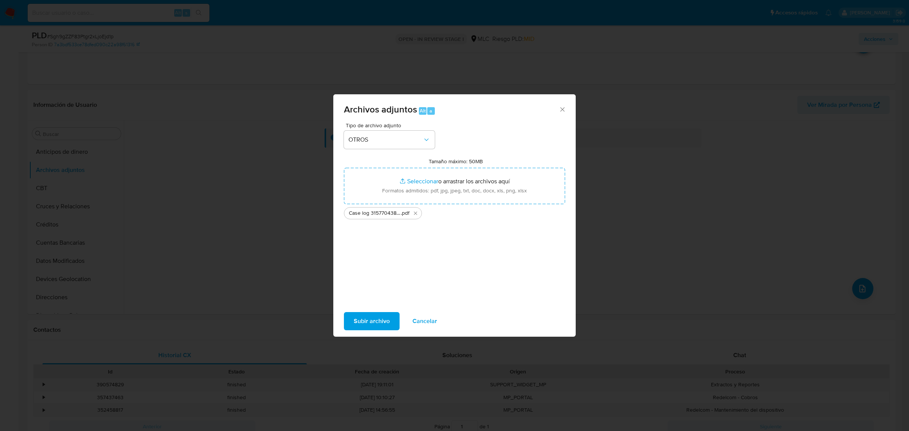
click at [377, 320] on span "Subir archivo" at bounding box center [372, 321] width 36 height 17
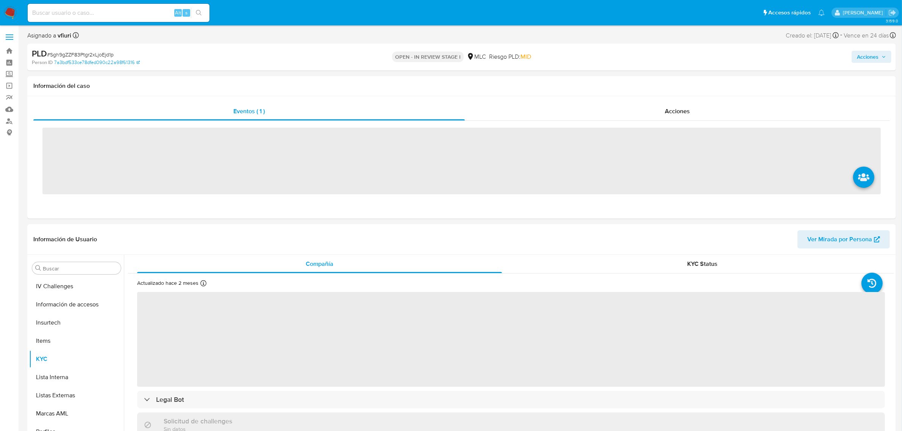
scroll to position [319, 0]
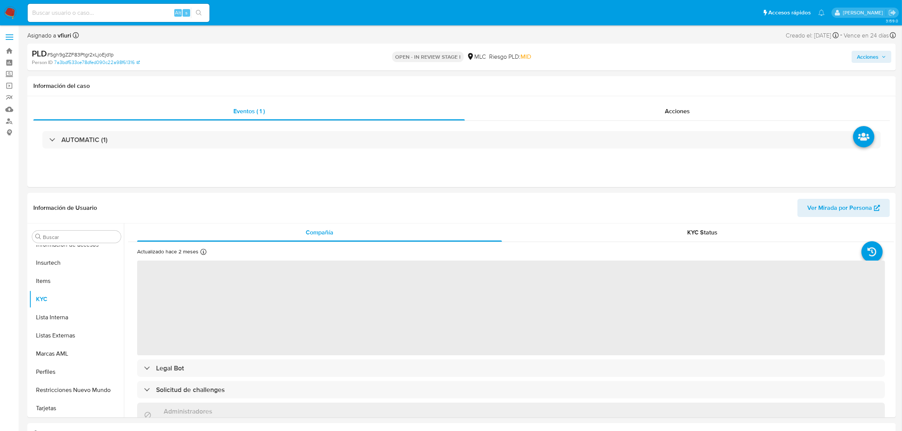
select select "10"
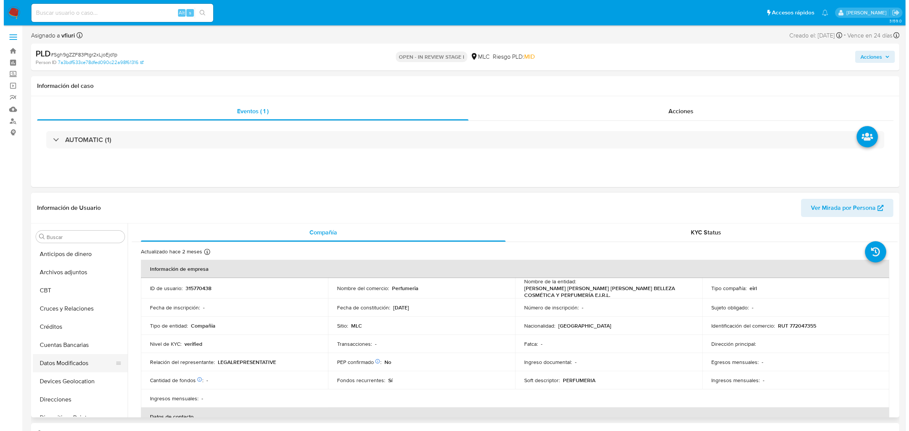
scroll to position [0, 0]
click at [46, 275] on button "Archivos adjuntos" at bounding box center [73, 273] width 89 height 18
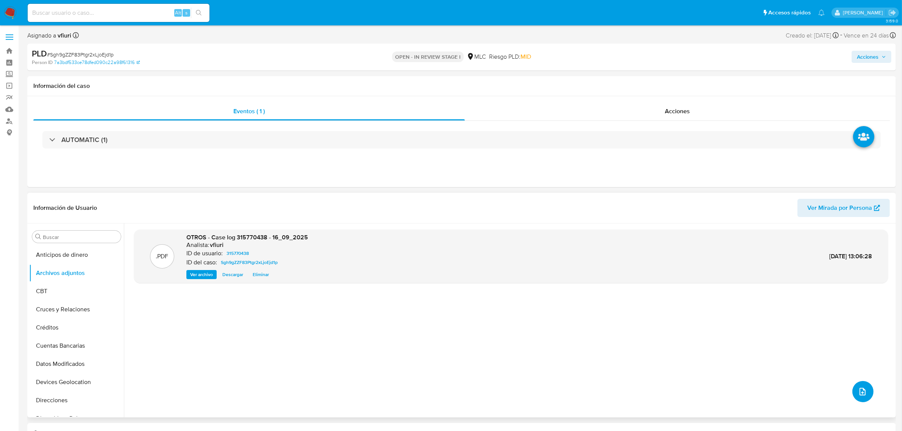
click at [855, 384] on button "upload-file" at bounding box center [862, 391] width 21 height 21
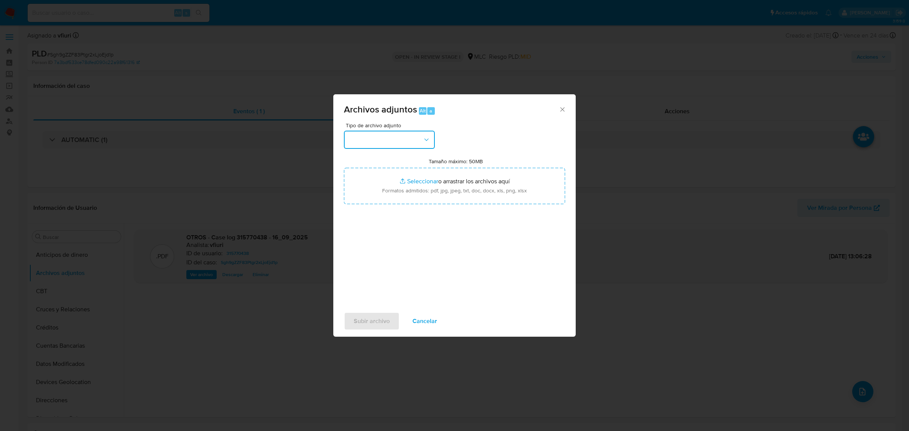
click at [364, 142] on button "button" at bounding box center [389, 140] width 91 height 18
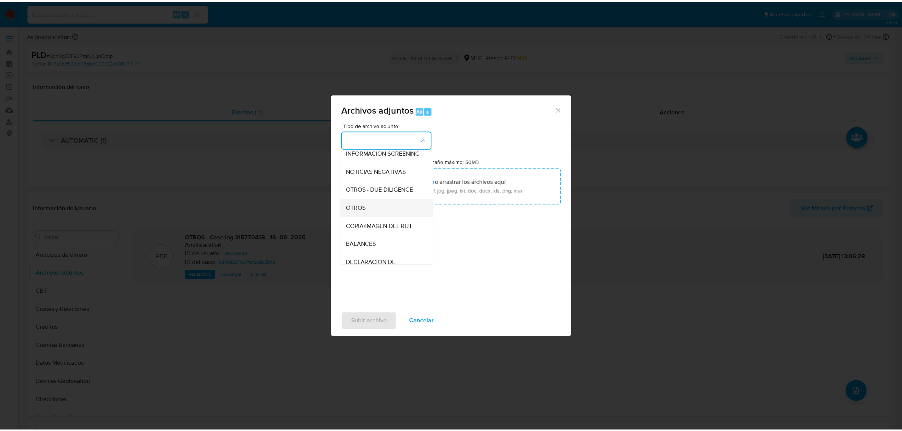
scroll to position [78, 0]
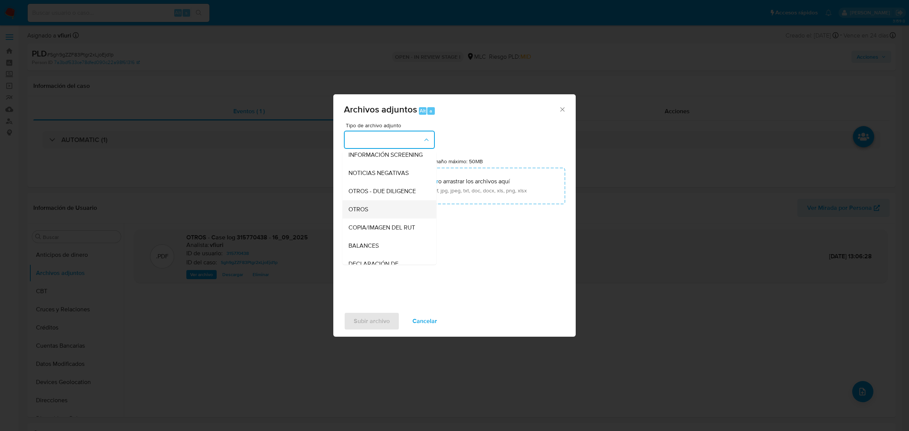
click at [368, 209] on div "OTROS" at bounding box center [386, 209] width 77 height 18
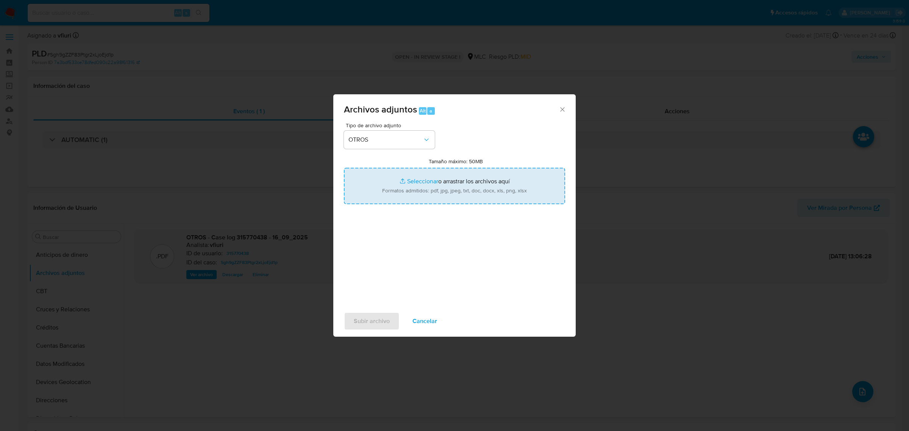
type input "C:\fakepath\Tabla 315770438.xlsx"
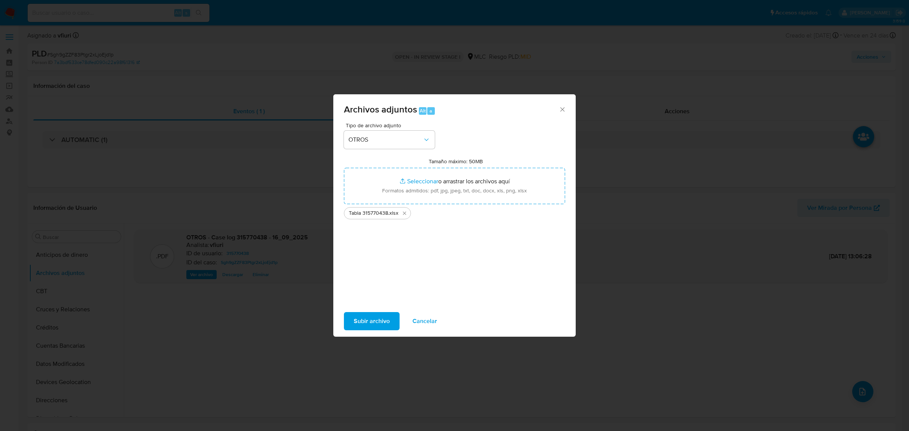
click at [380, 318] on span "Subir archivo" at bounding box center [372, 321] width 36 height 17
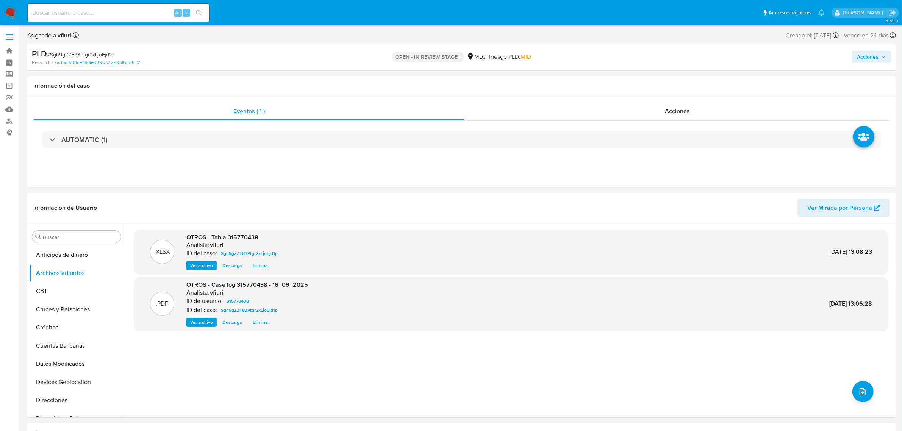
click at [876, 52] on span "Acciones" at bounding box center [868, 57] width 22 height 12
click at [686, 80] on span "Alt" at bounding box center [688, 81] width 6 height 7
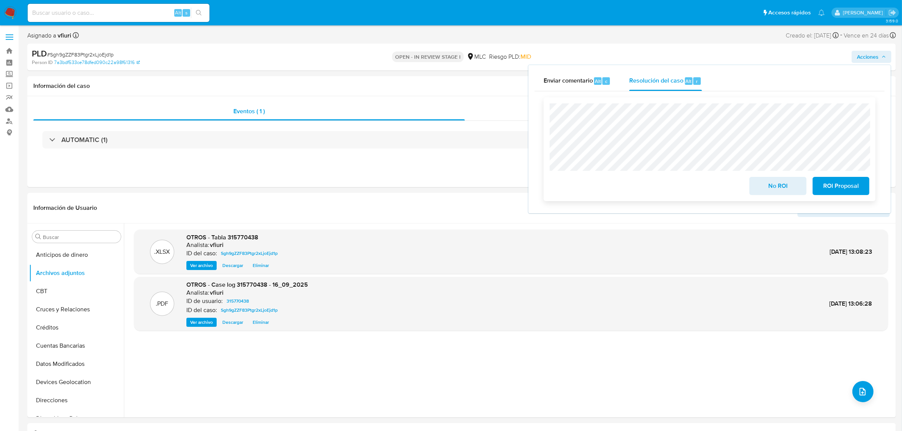
click at [776, 192] on span "No ROI" at bounding box center [777, 186] width 37 height 17
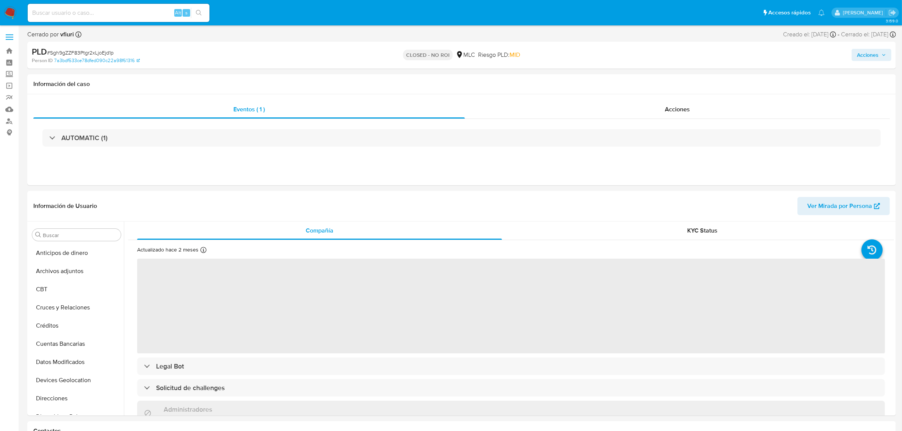
select select "10"
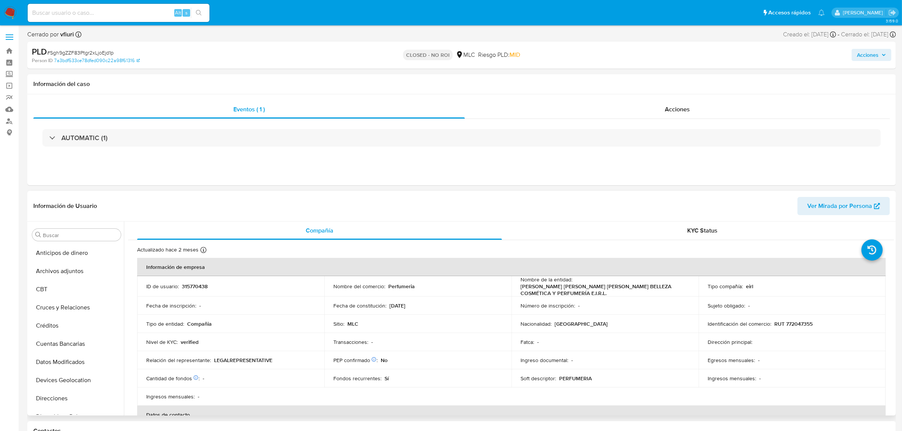
scroll to position [319, 0]
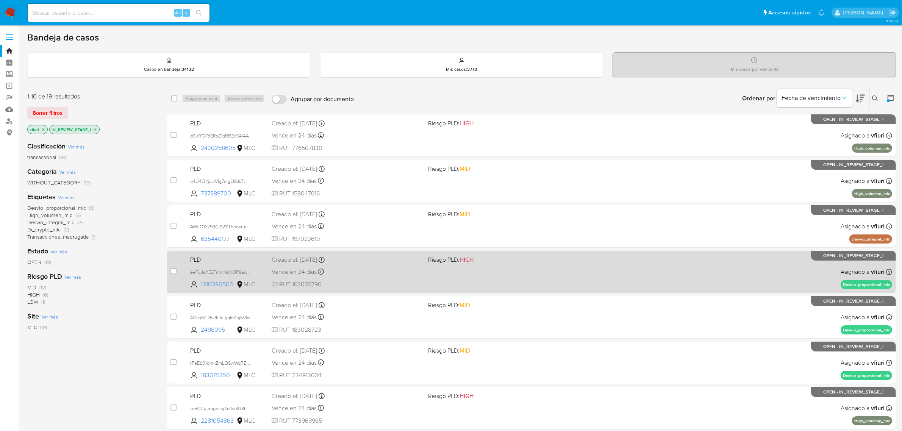
click at [504, 269] on div "PLD eeFuJsAE2TmmNdKOP6aqat9m 1310390503 MLC Riesgo PLD: HIGH Creado el: 12/07/2…" at bounding box center [539, 272] width 705 height 38
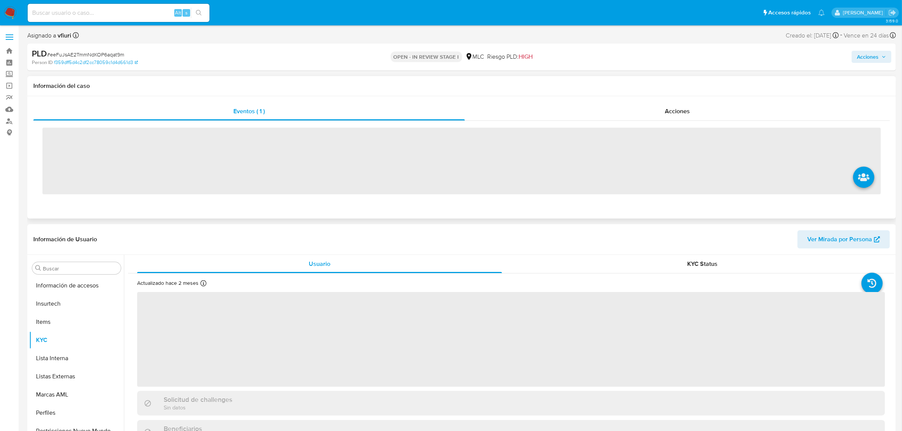
scroll to position [319, 0]
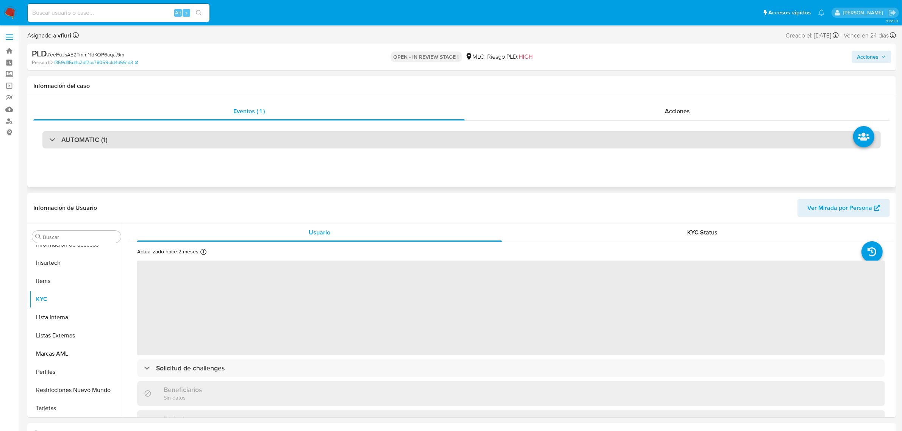
select select "10"
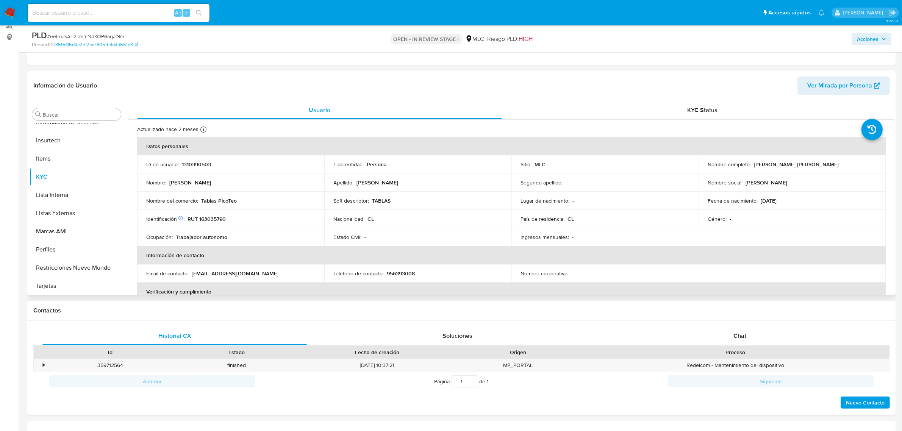
scroll to position [0, 0]
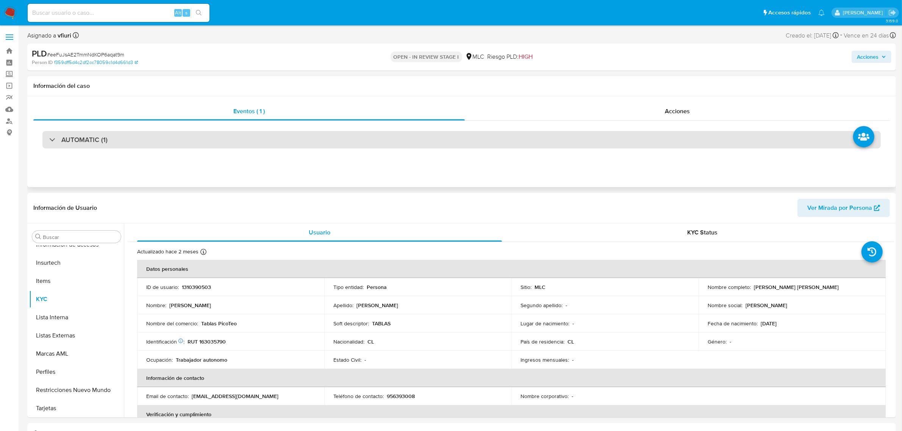
click at [215, 139] on div "AUTOMATIC (1)" at bounding box center [461, 139] width 838 height 17
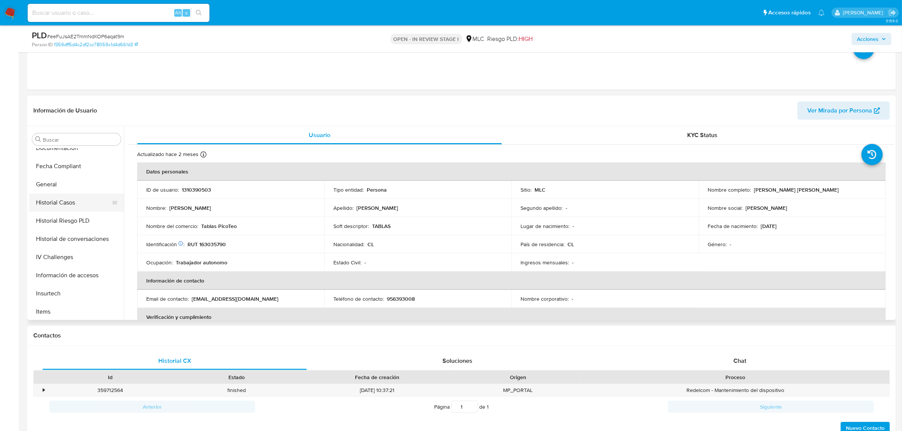
scroll to position [177, 0]
click at [43, 200] on button "General" at bounding box center [73, 198] width 89 height 18
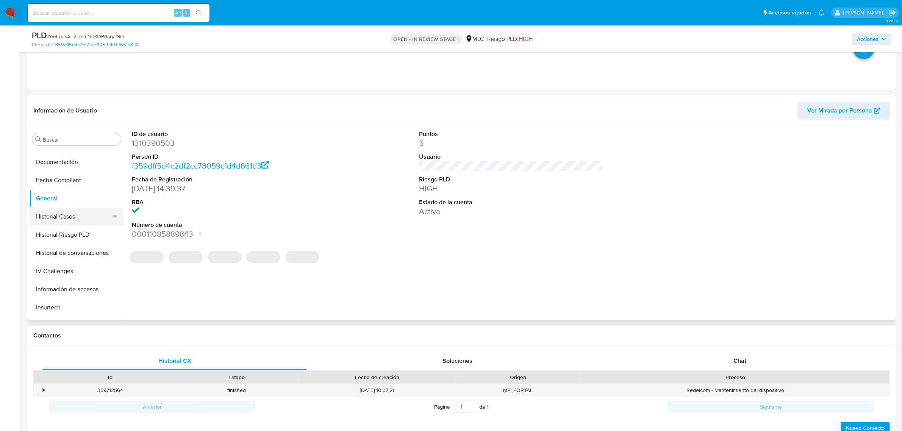
scroll to position [319, 0]
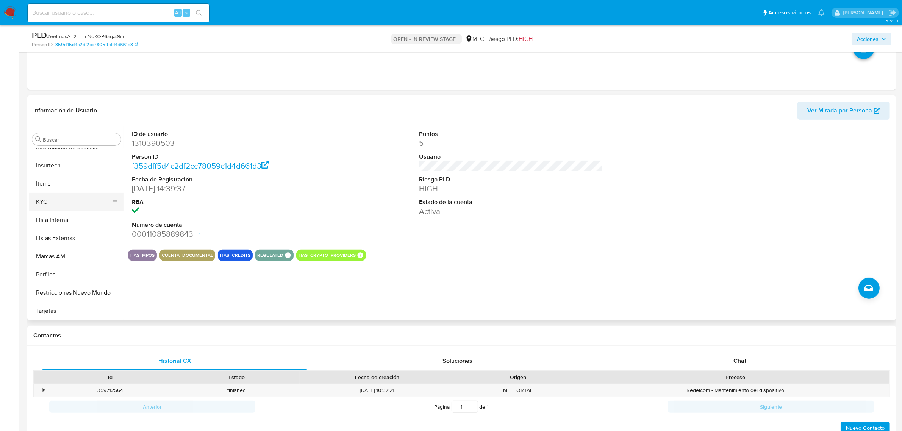
click at [53, 206] on button "KYC" at bounding box center [73, 202] width 89 height 18
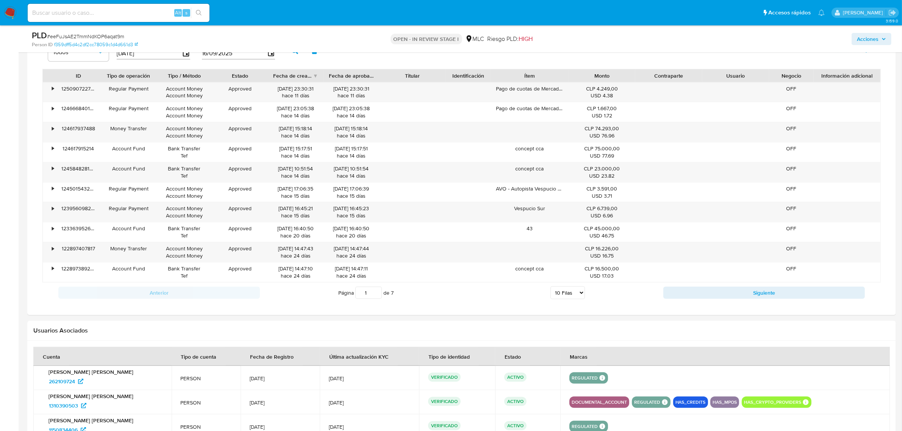
scroll to position [710, 0]
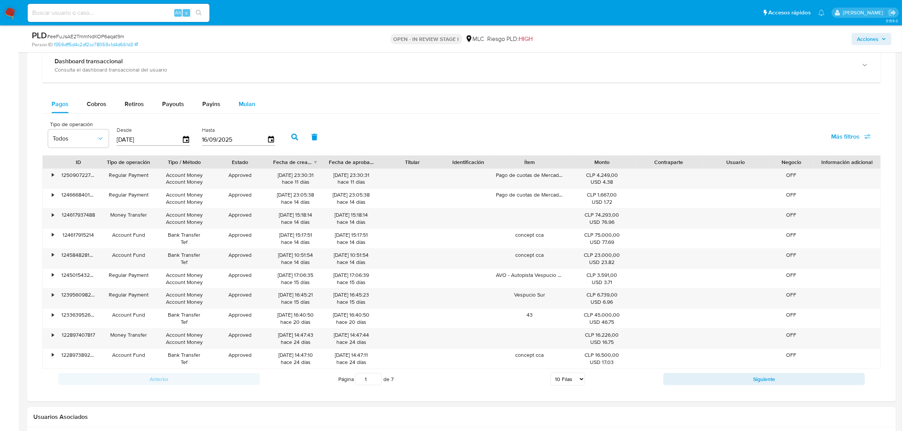
drag, startPoint x: 244, startPoint y: 110, endPoint x: 233, endPoint y: 113, distance: 11.8
click at [245, 109] on div "Mulan" at bounding box center [247, 104] width 17 height 18
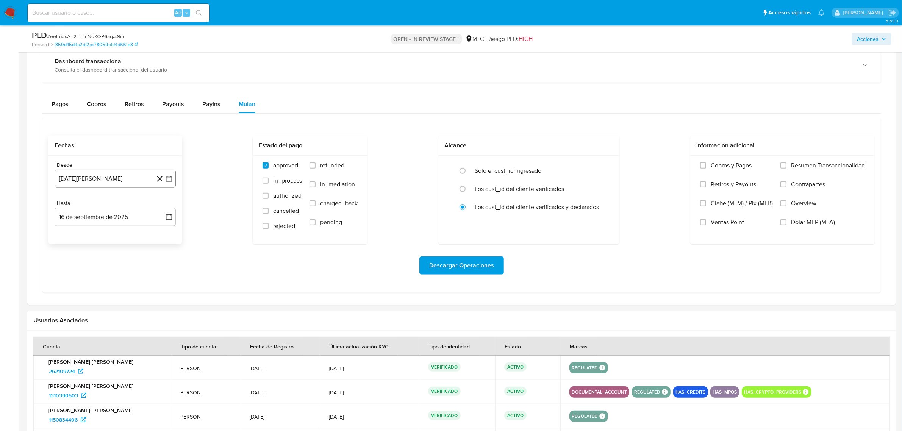
drag, startPoint x: 172, startPoint y: 187, endPoint x: 169, endPoint y: 184, distance: 4.0
click at [170, 187] on button "[DATE][PERSON_NAME]" at bounding box center [115, 179] width 121 height 18
click at [160, 205] on icon "Mes siguiente" at bounding box center [162, 205] width 9 height 9
click at [96, 265] on button "11" at bounding box center [100, 264] width 12 height 12
click at [166, 182] on icon "button" at bounding box center [169, 179] width 6 height 6
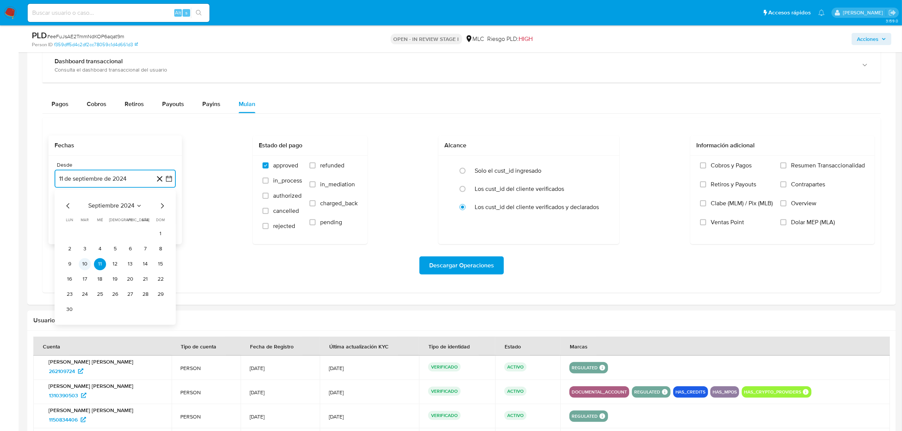
click at [80, 266] on button "10" at bounding box center [85, 264] width 12 height 12
click at [170, 218] on icon "button" at bounding box center [169, 217] width 8 height 8
click at [86, 289] on button "9" at bounding box center [85, 287] width 12 height 12
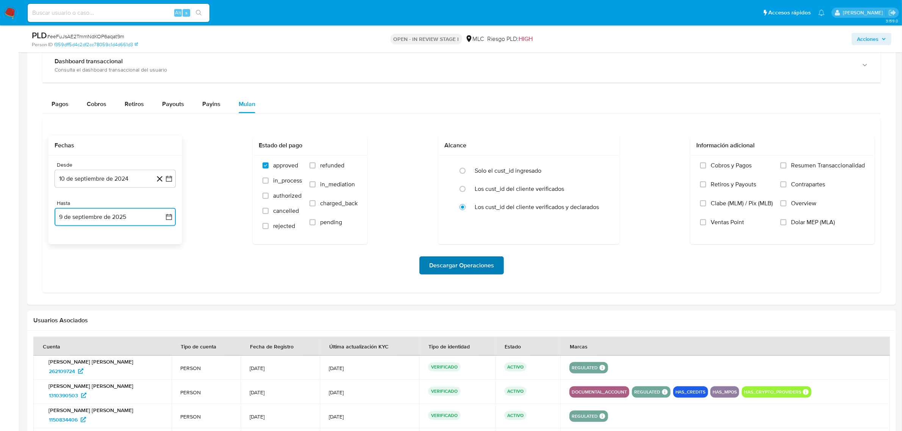
click at [461, 264] on span "Descargar Operaciones" at bounding box center [461, 265] width 65 height 17
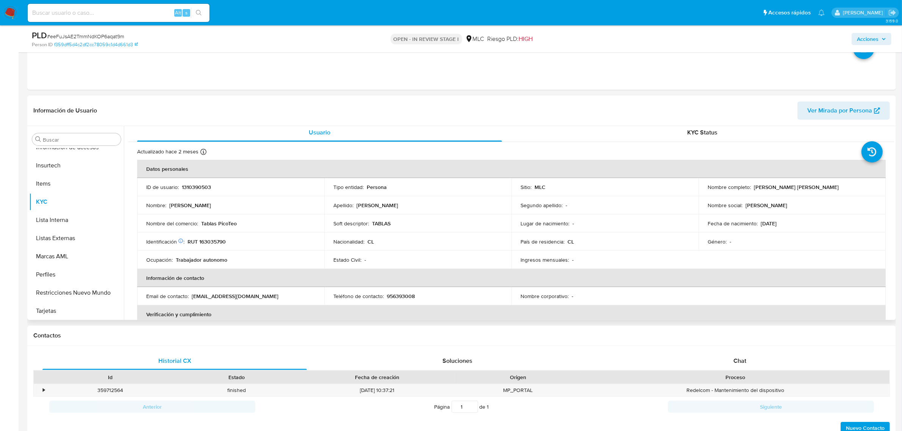
scroll to position [0, 0]
click at [194, 189] on p "1310390503" at bounding box center [196, 189] width 29 height 7
copy p "1310390503"
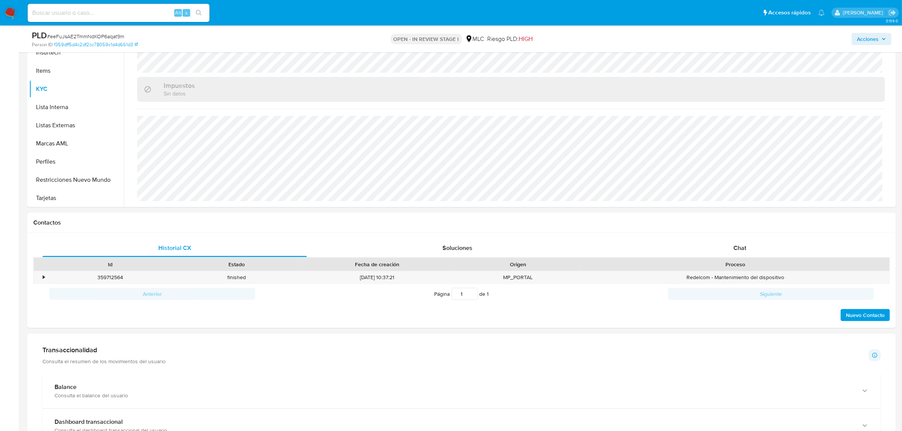
scroll to position [331, 0]
